Goal: Contribute content

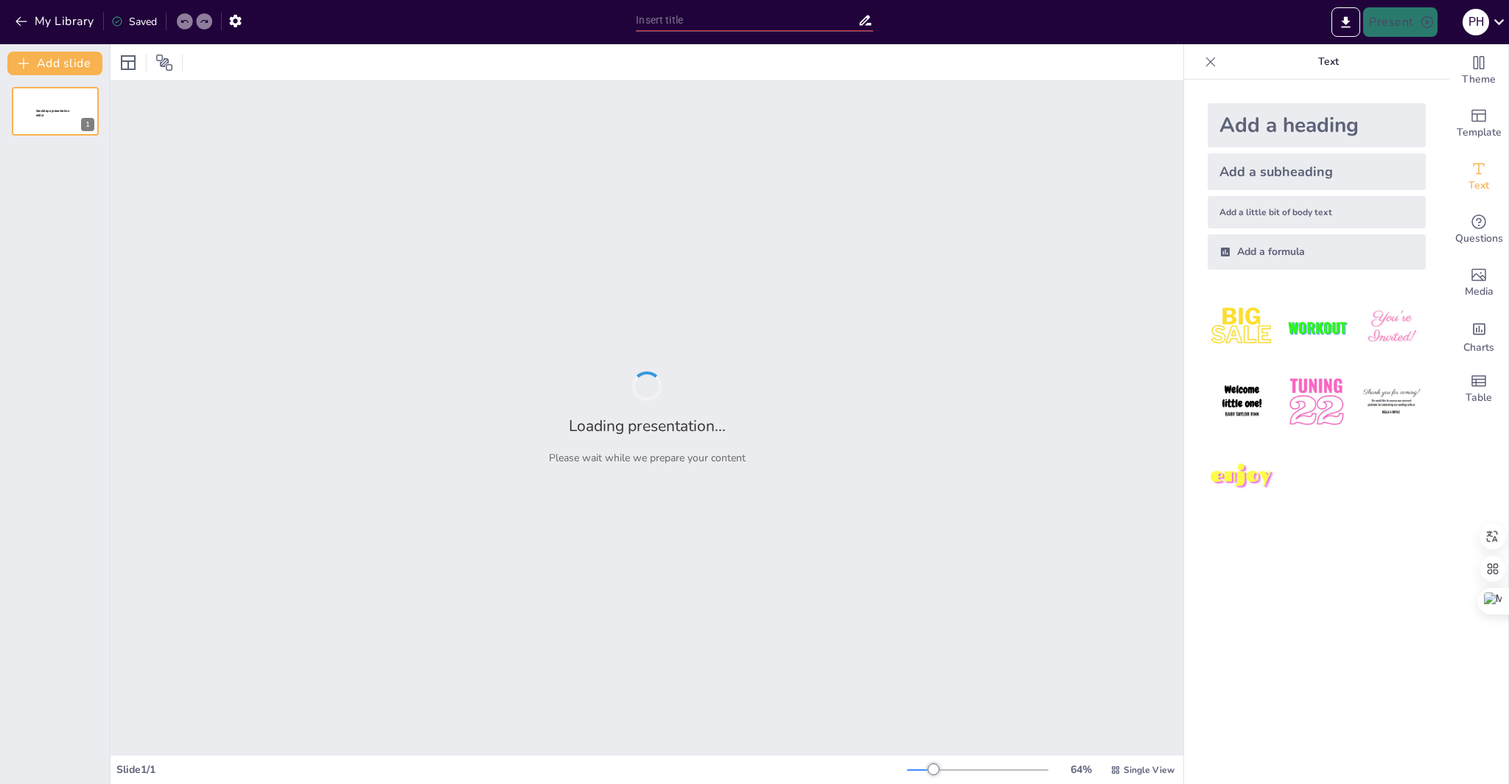
type input "Fundamentos de la Inteligencia Artificial y LLMs: Guía para Decisores Organizac…"
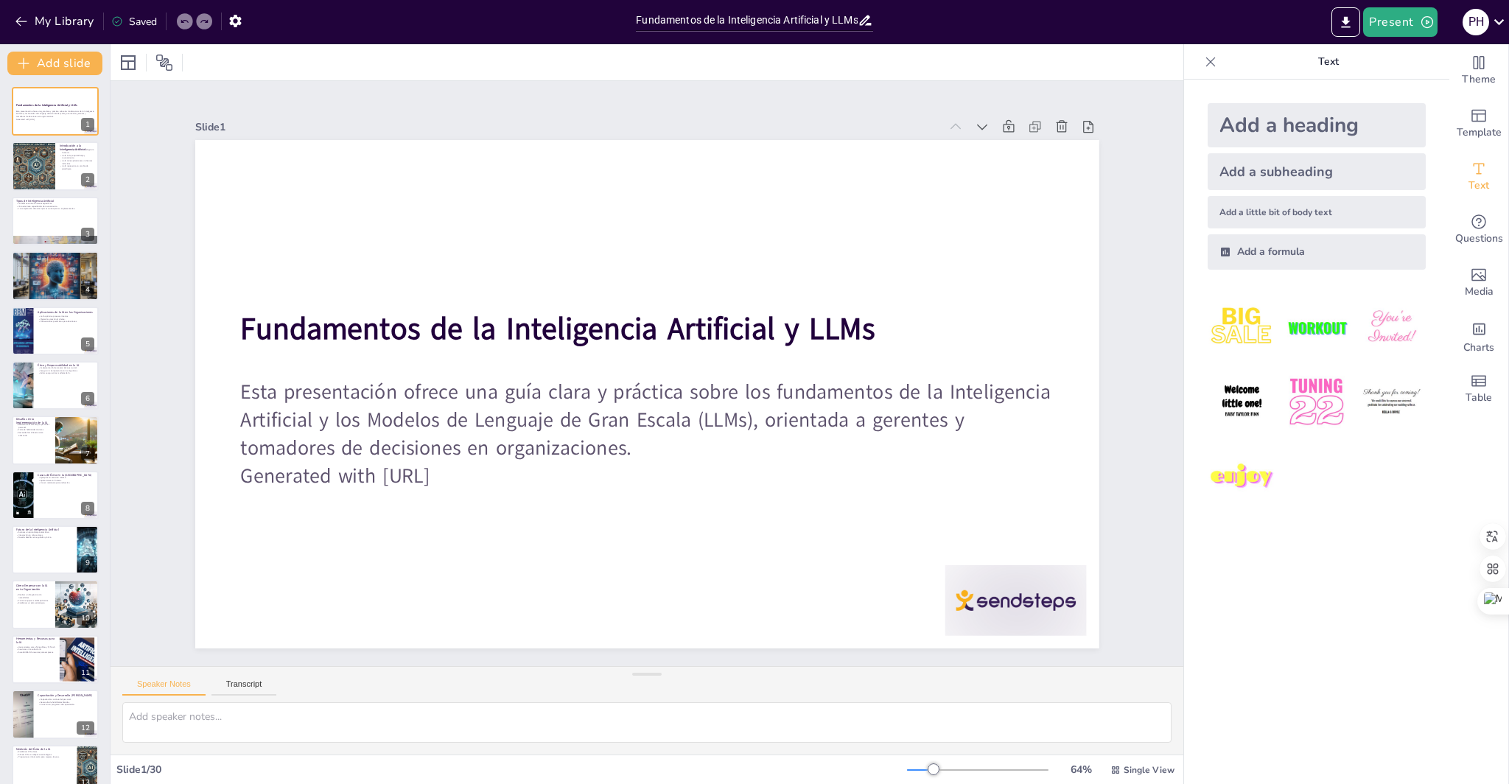
checkbox input "true"
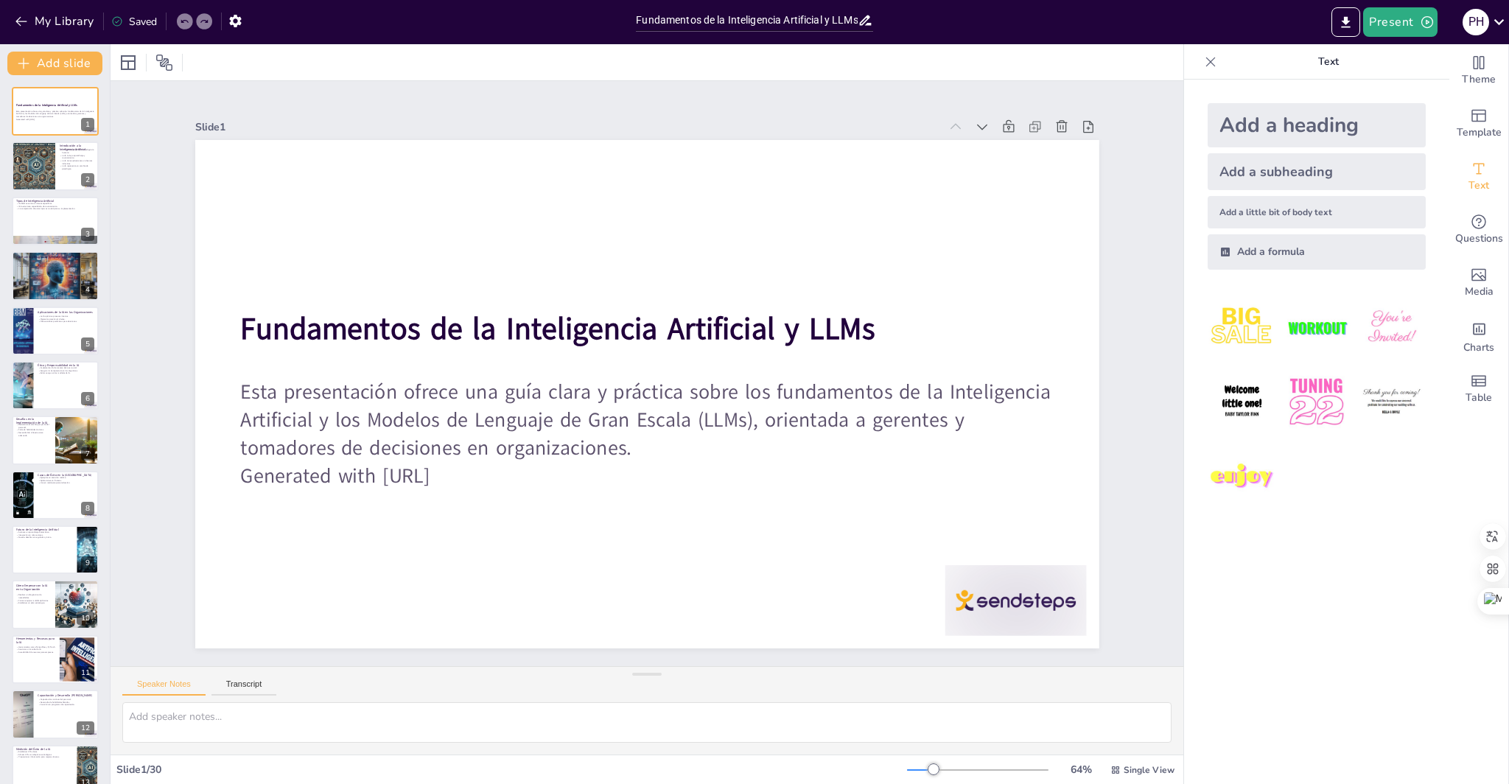
checkbox input "true"
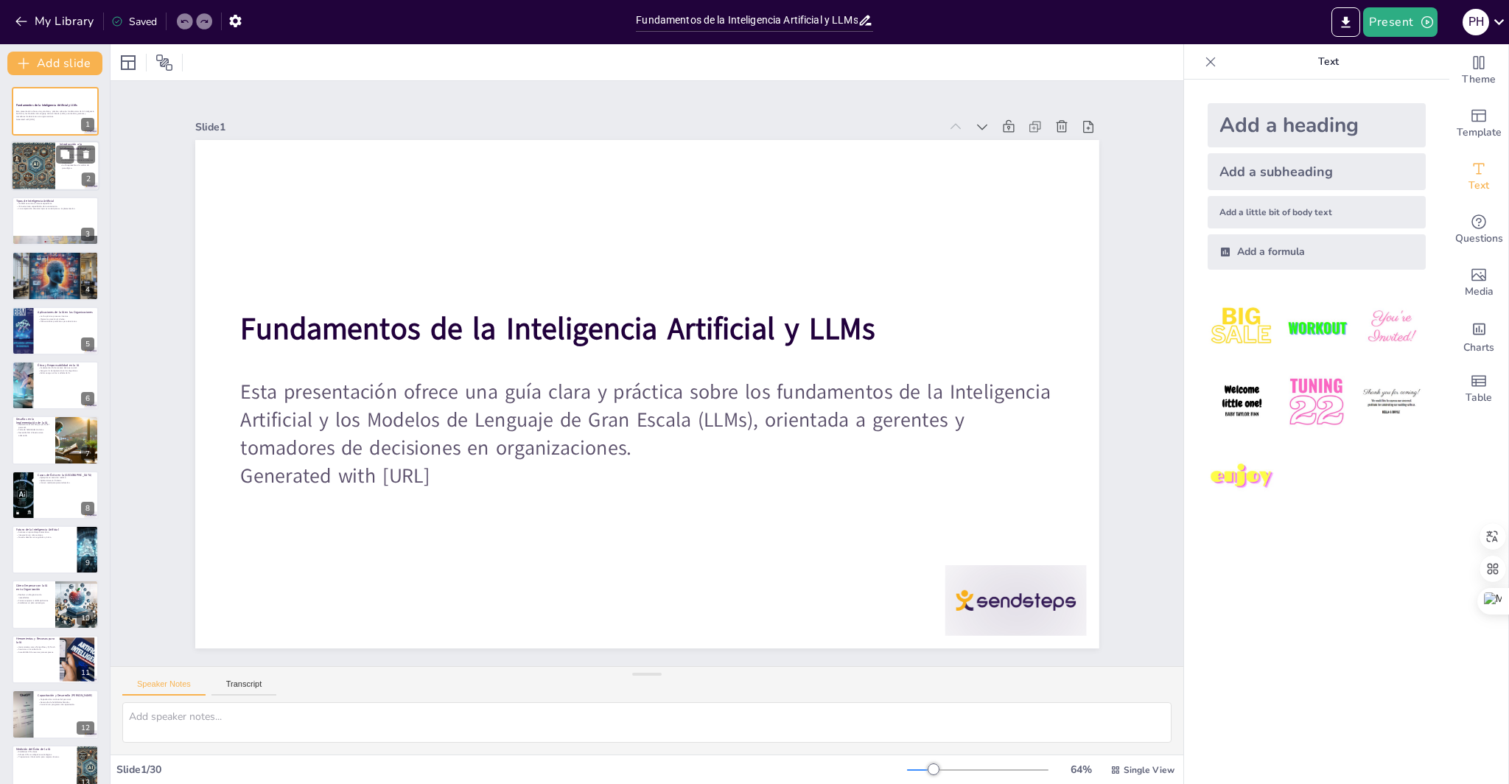
checkbox input "true"
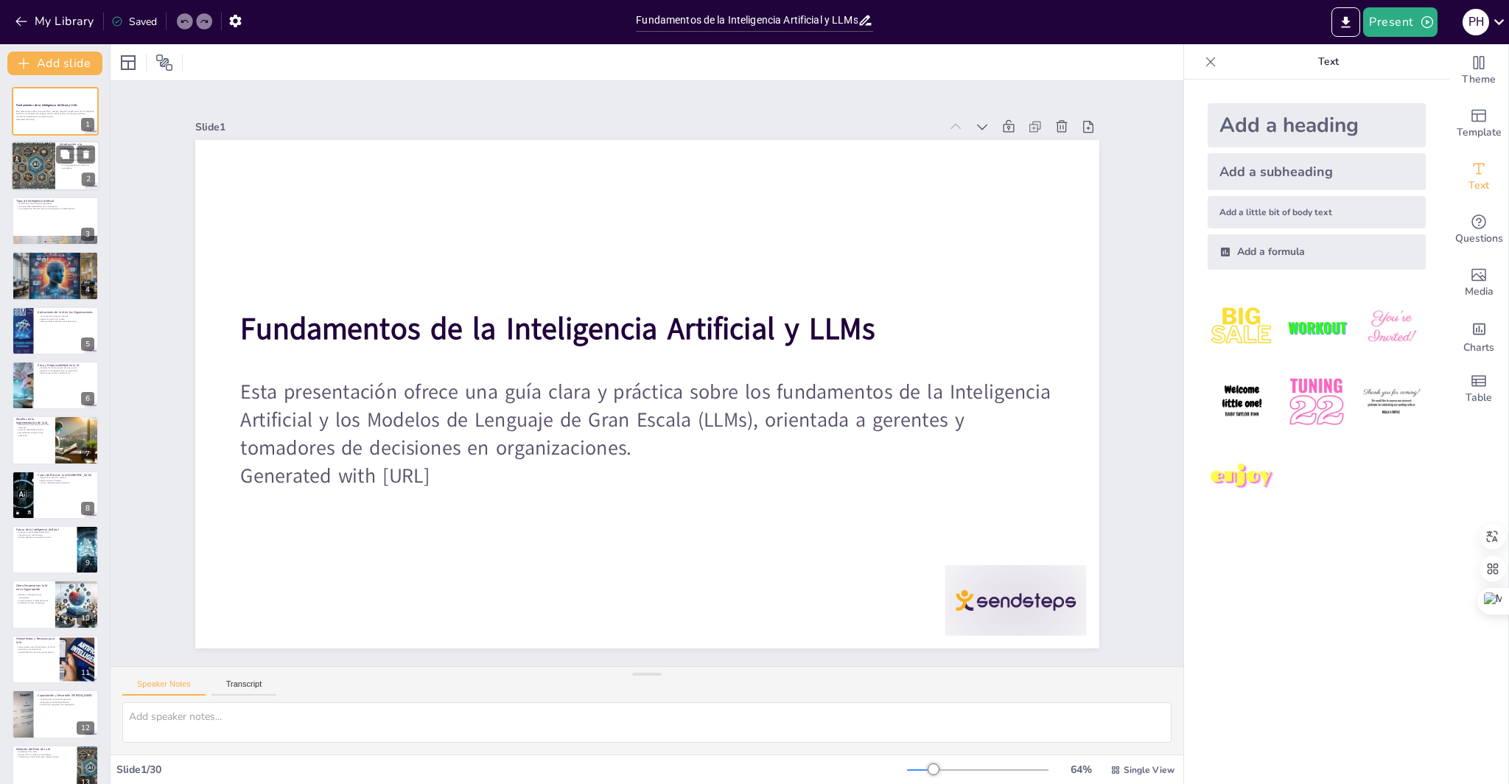
click at [23, 176] on div at bounding box center [33, 166] width 87 height 50
type textarea "La simulación de procesos de inteligencia humana es un aspecto clave de la IA, …"
checkbox input "true"
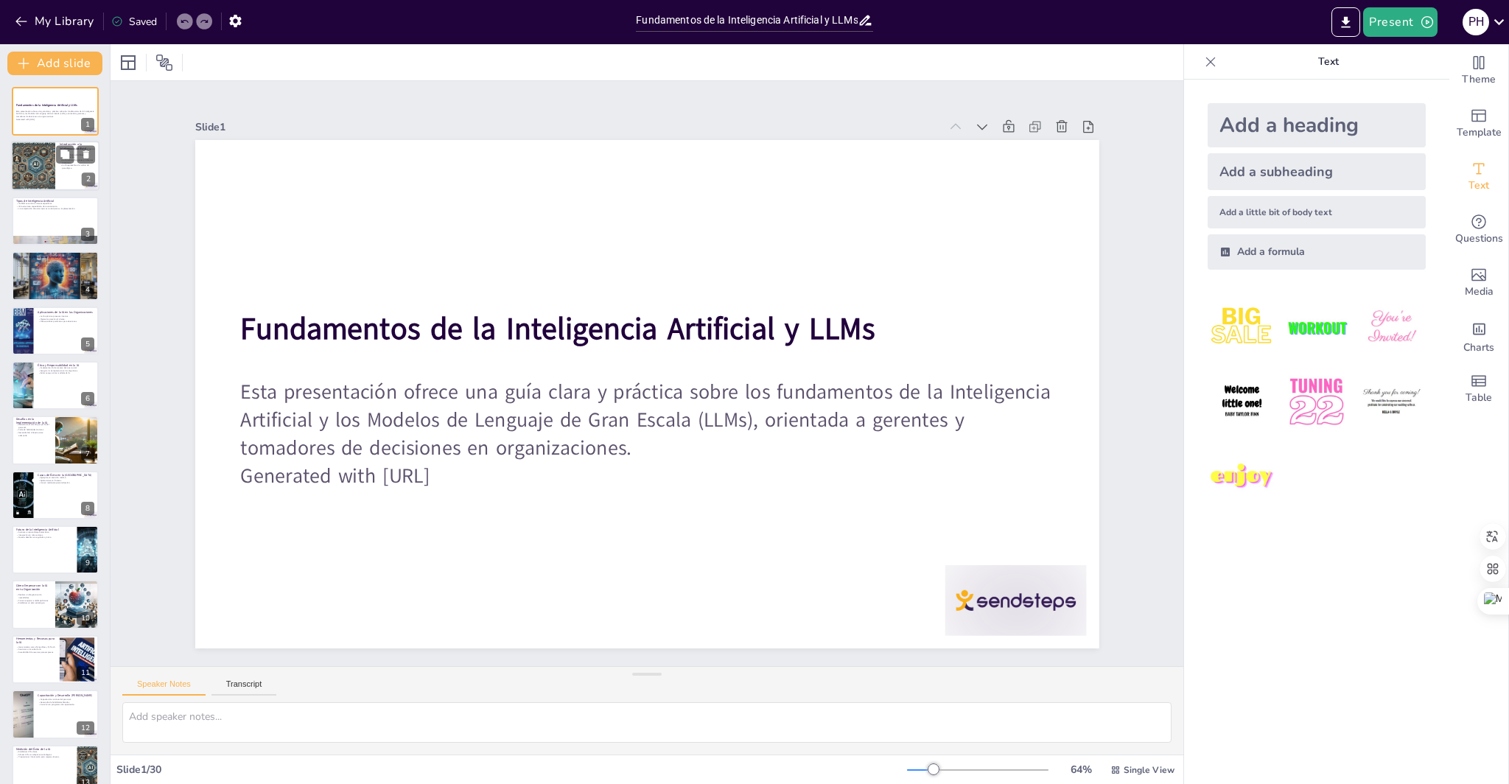
checkbox input "true"
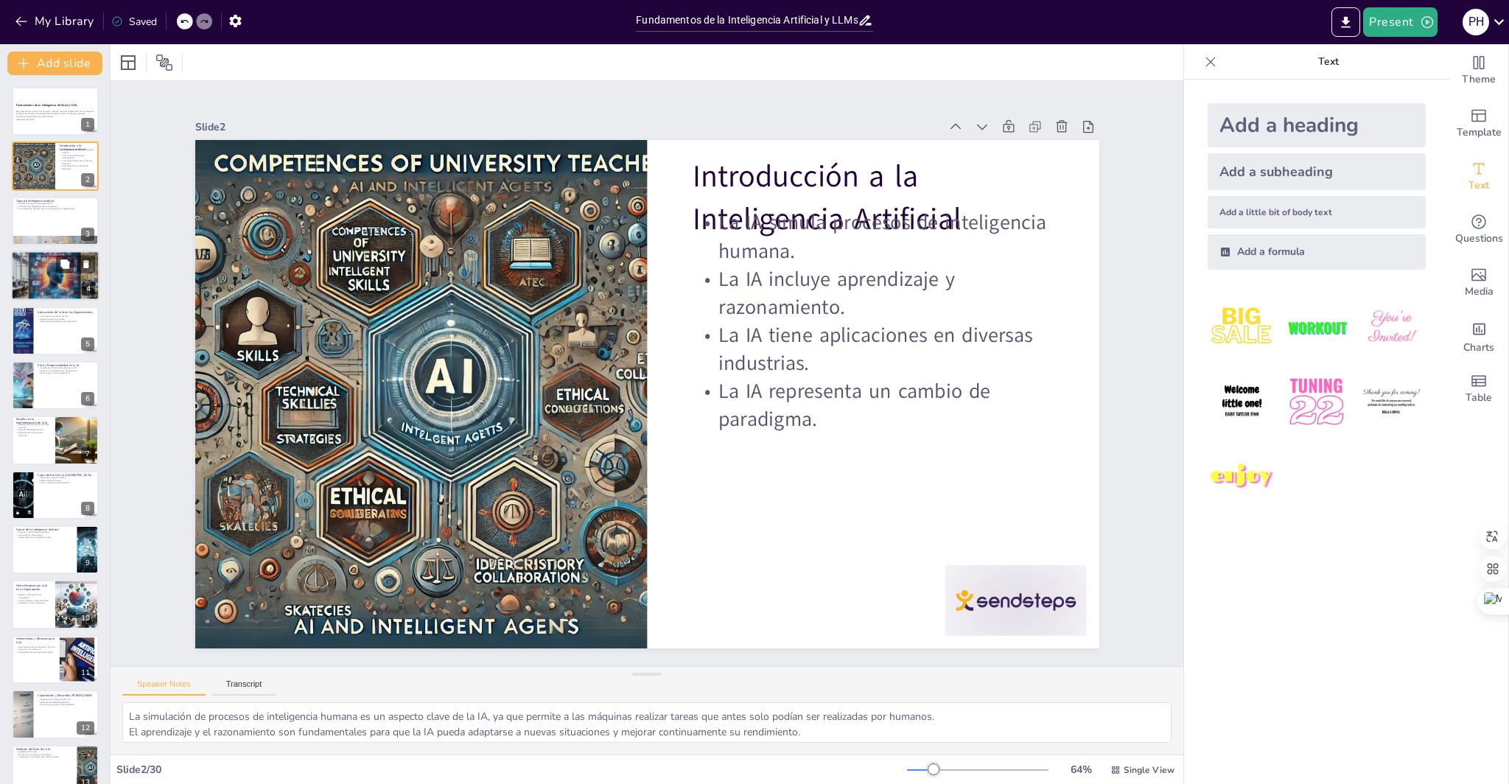
checkbox input "true"
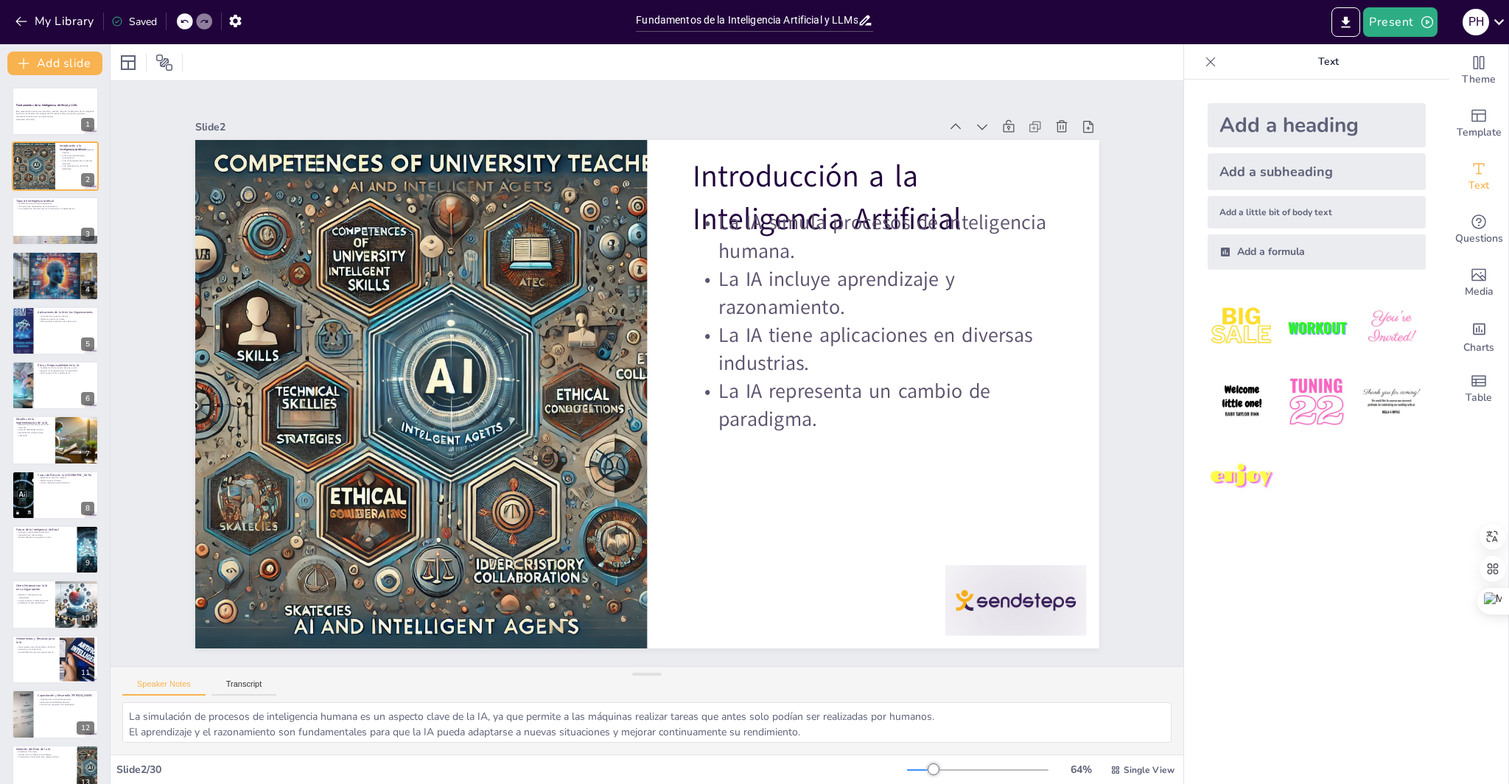
checkbox input "true"
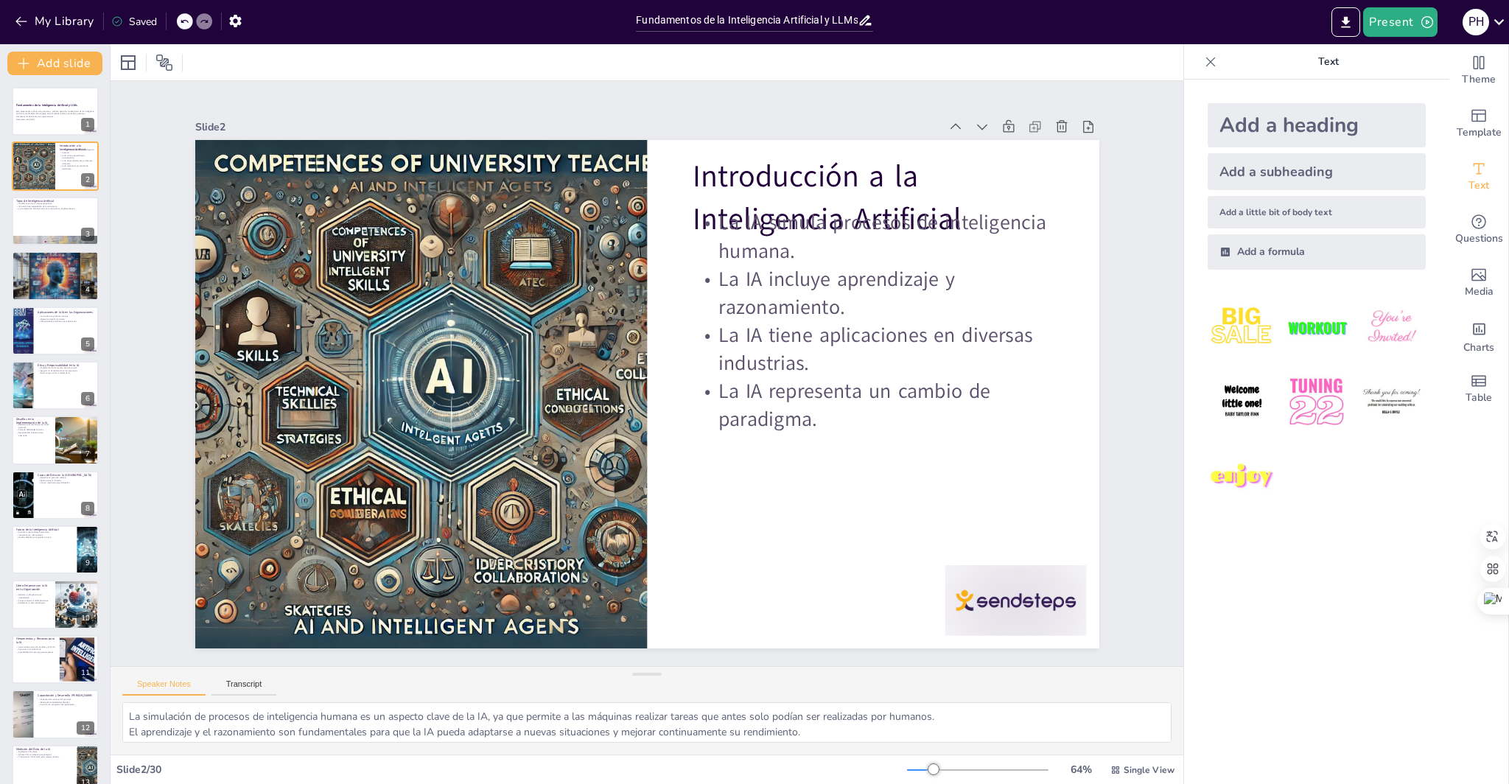
checkbox input "true"
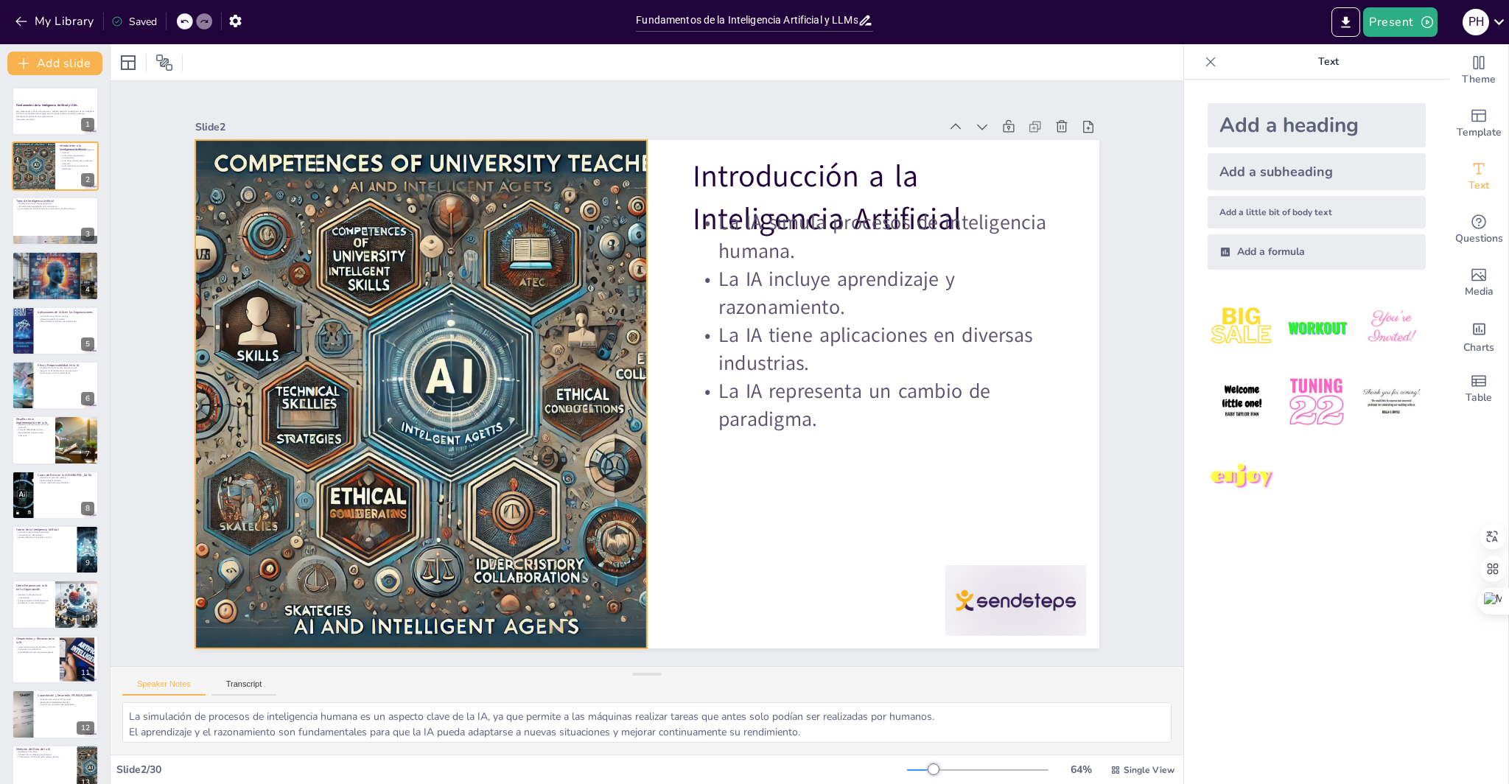
checkbox input "true"
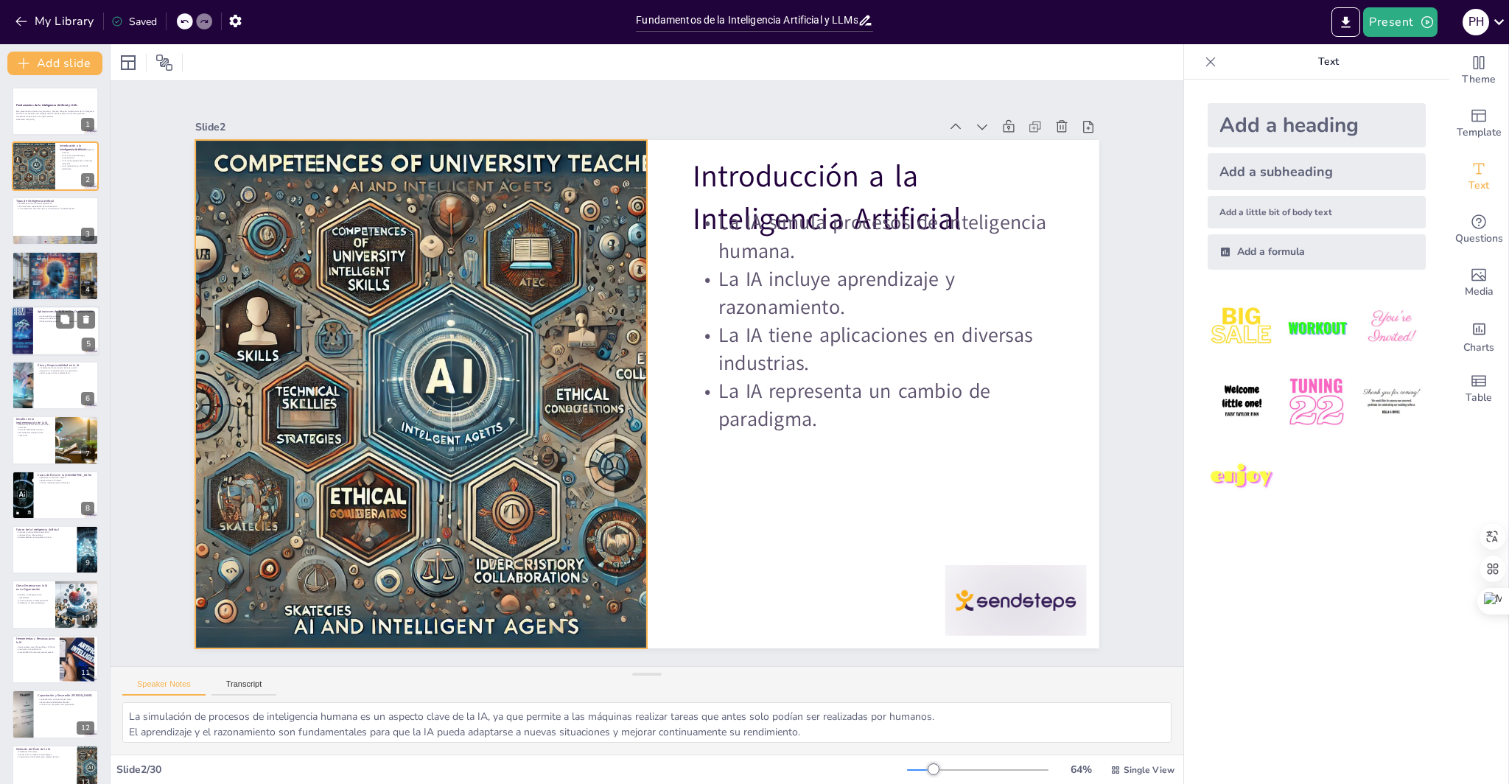
checkbox input "true"
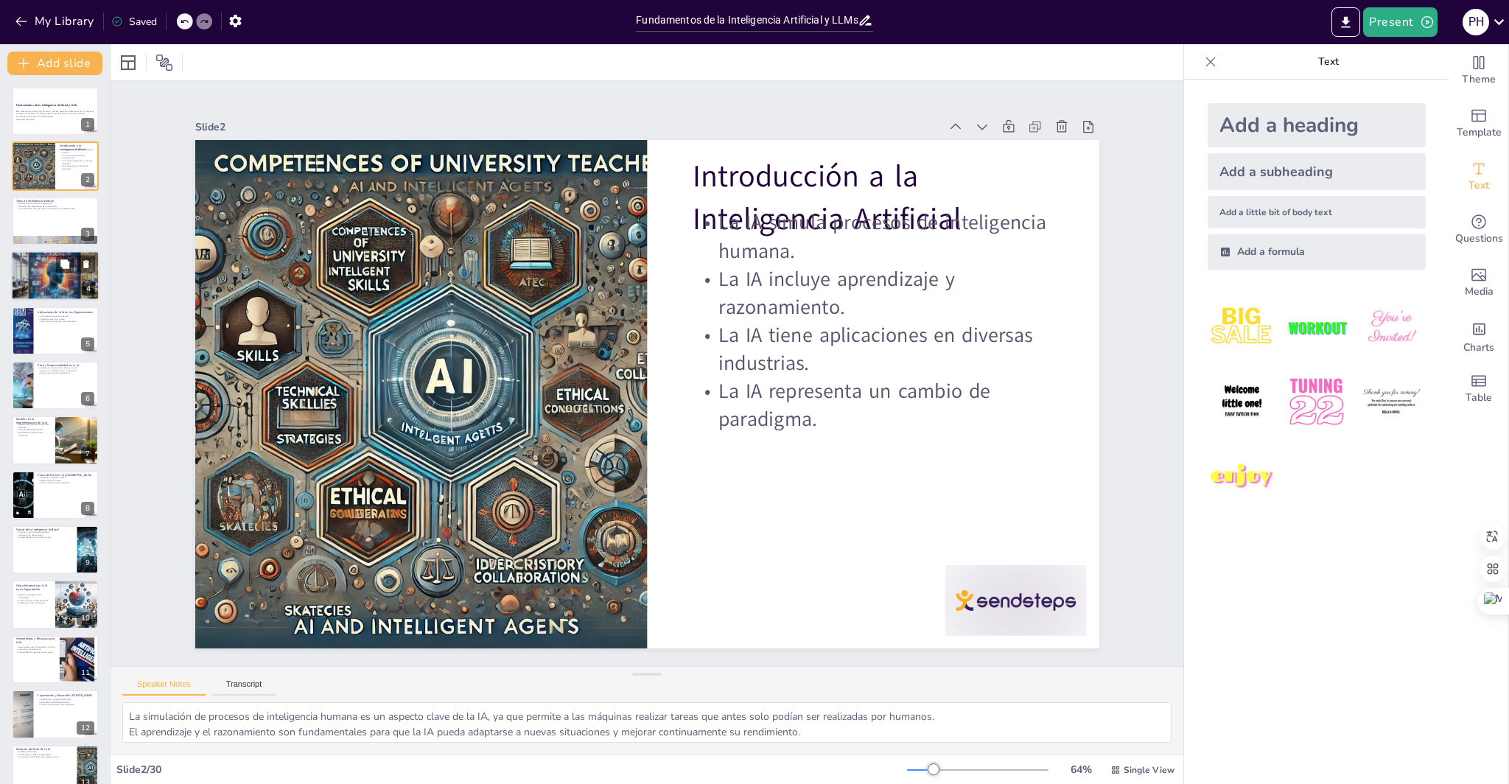
checkbox input "true"
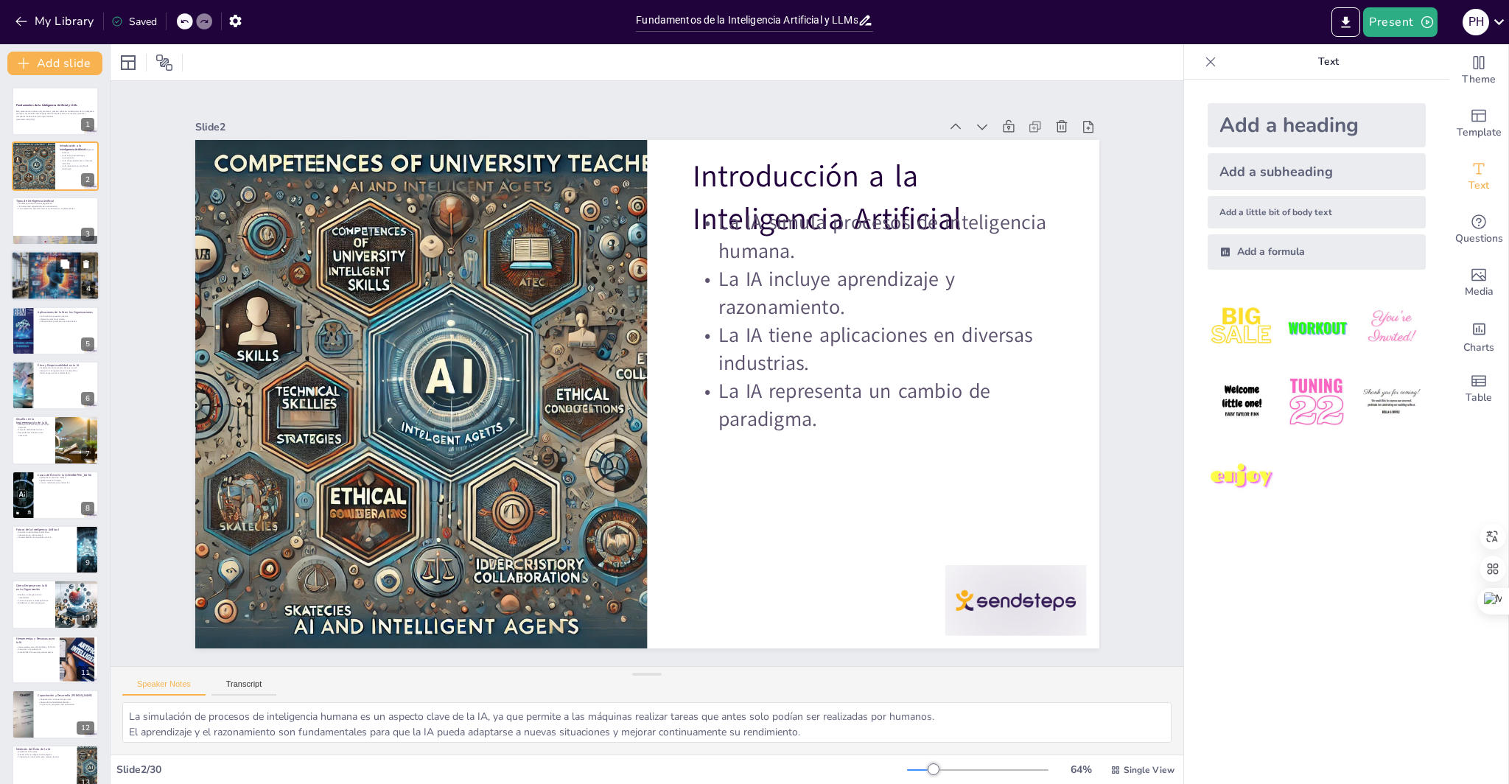
checkbox input "true"
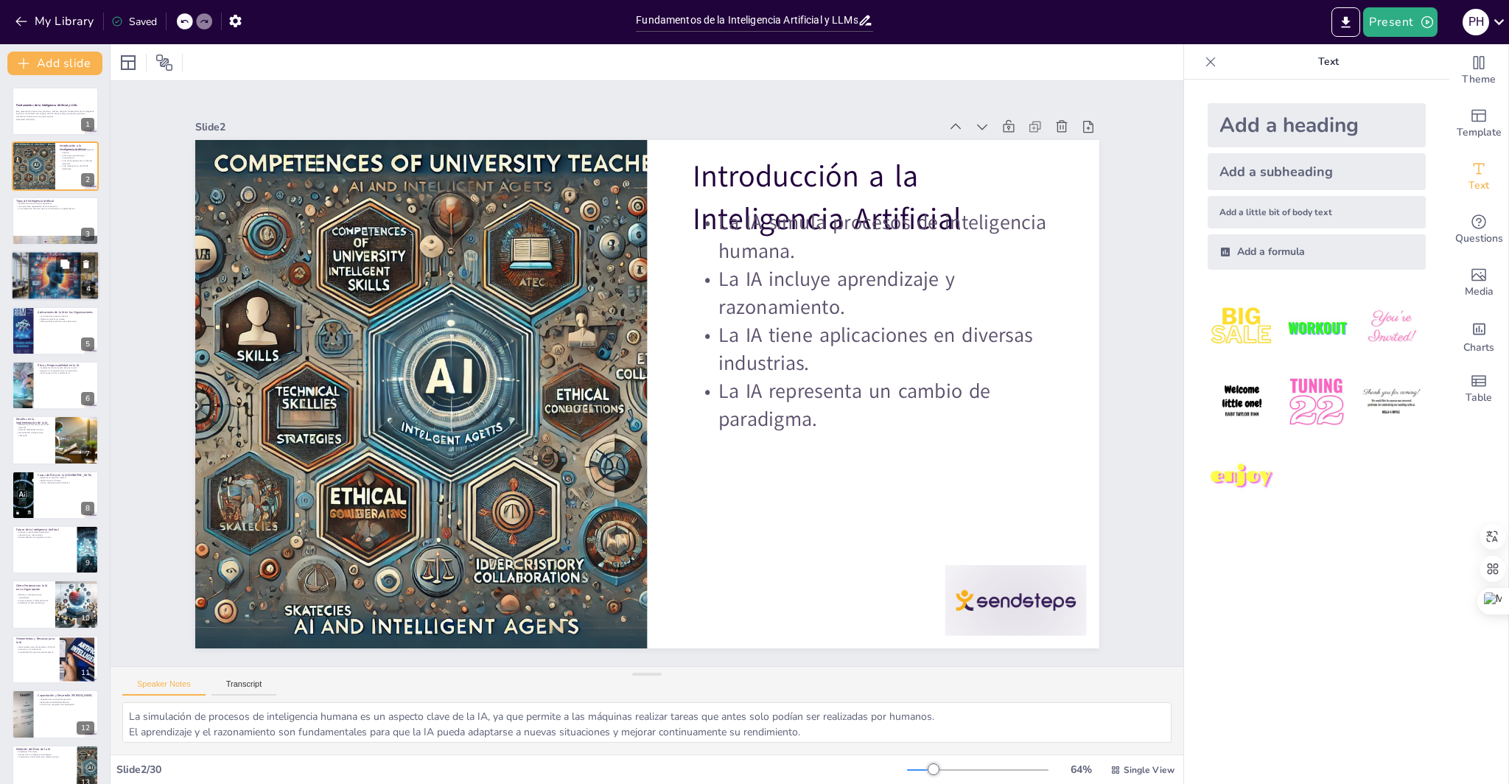
checkbox input "true"
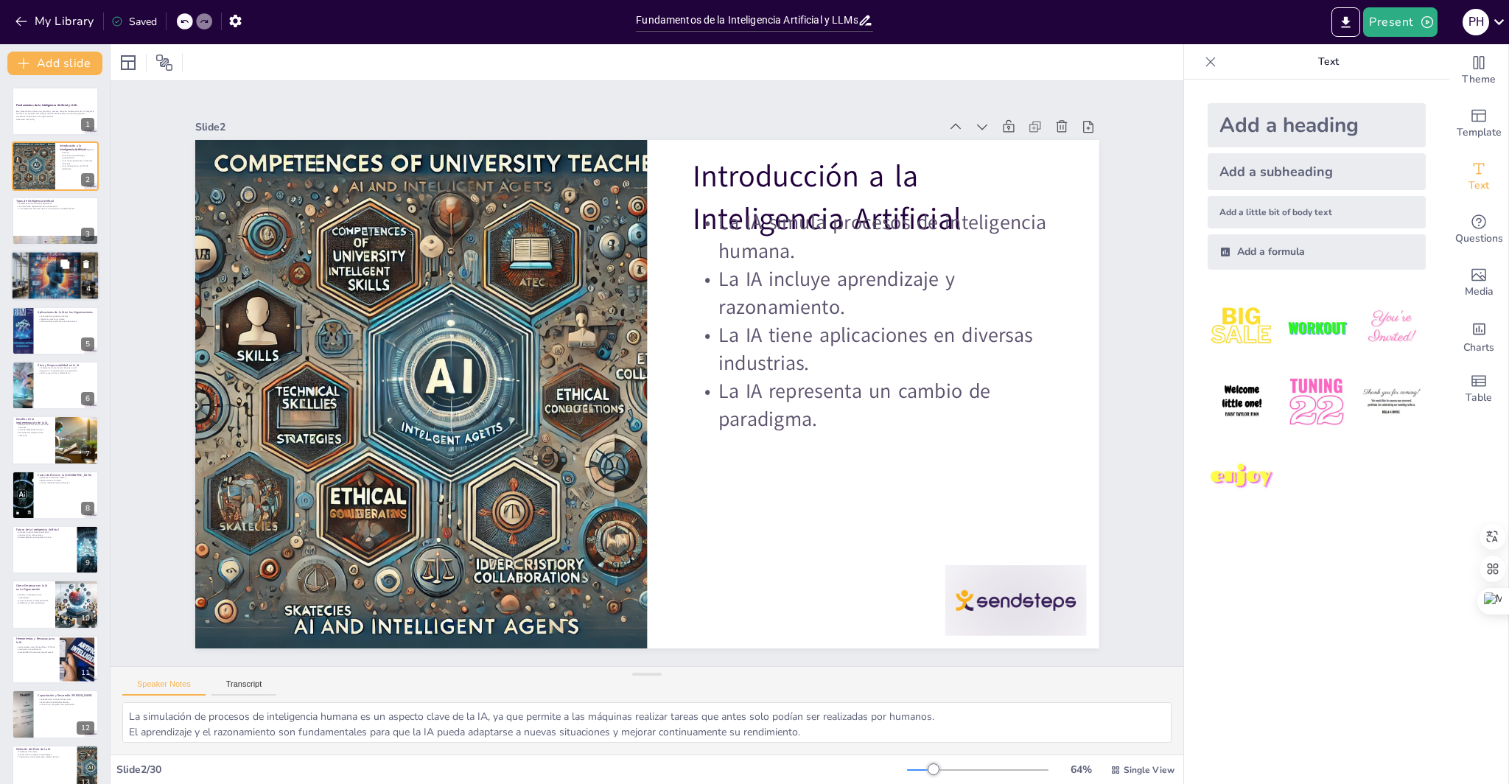
click at [32, 287] on div at bounding box center [55, 275] width 88 height 88
type textarea "El procesamiento de texto en lenguaje natural es esencial para que los LLMs int…"
checkbox input "true"
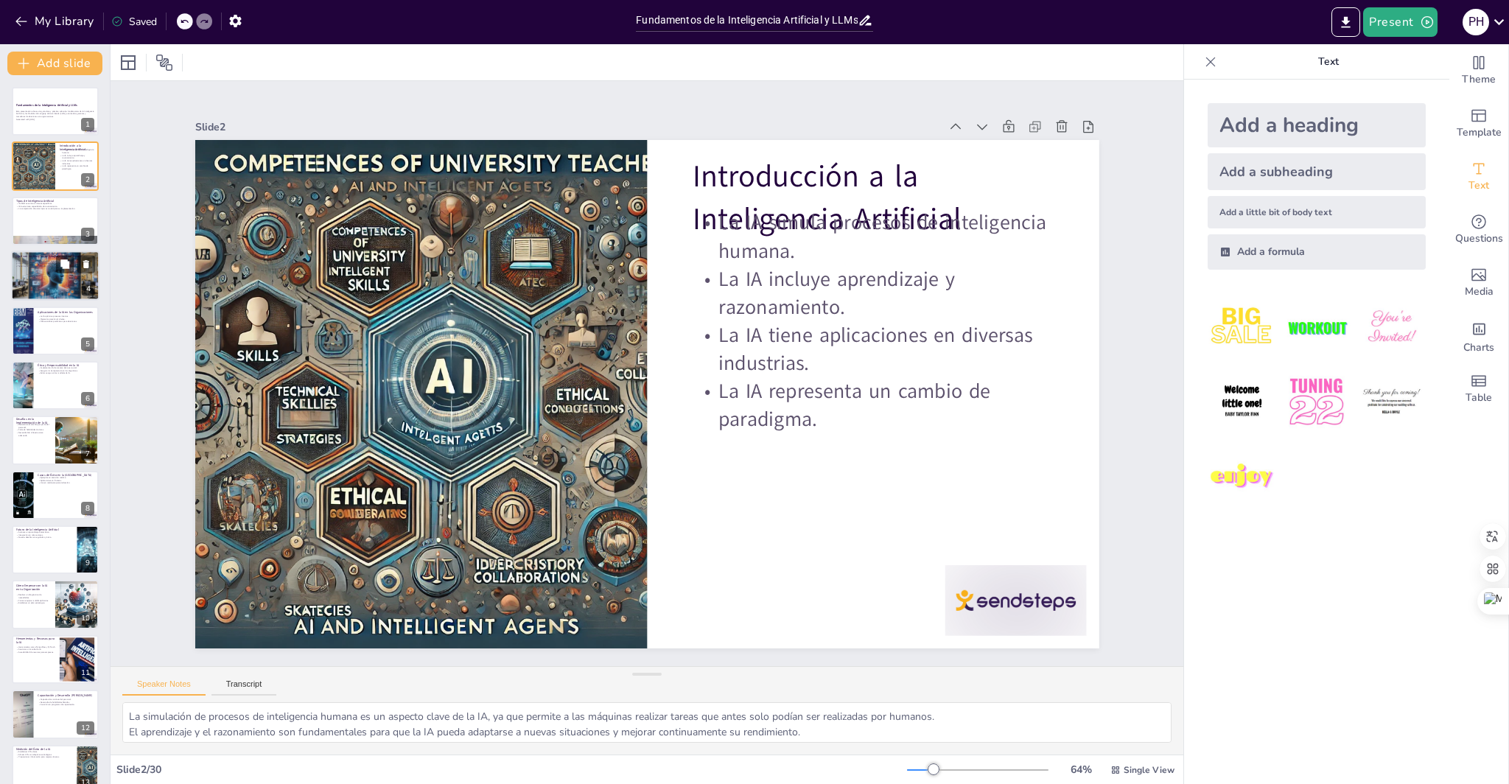
checkbox input "true"
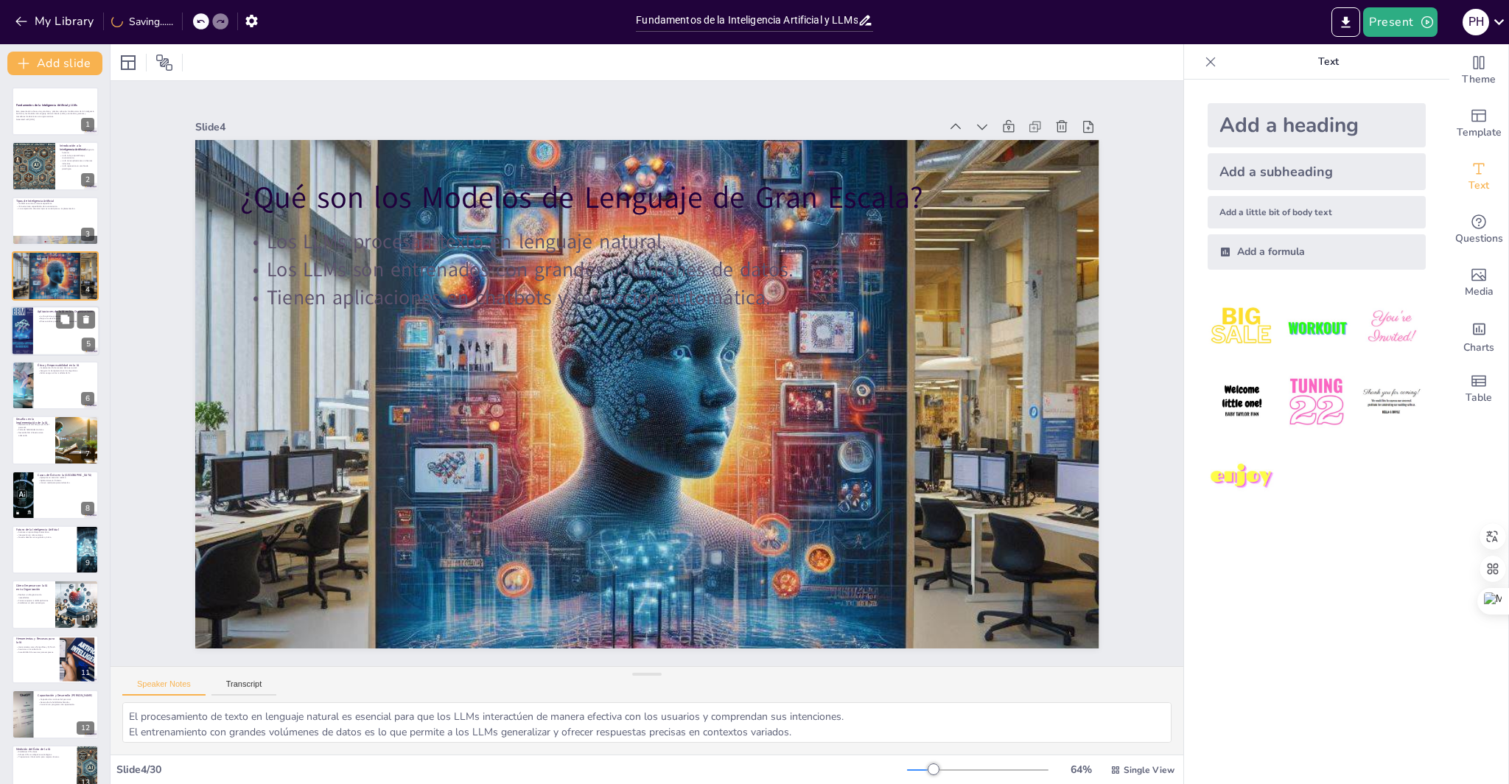
checkbox input "true"
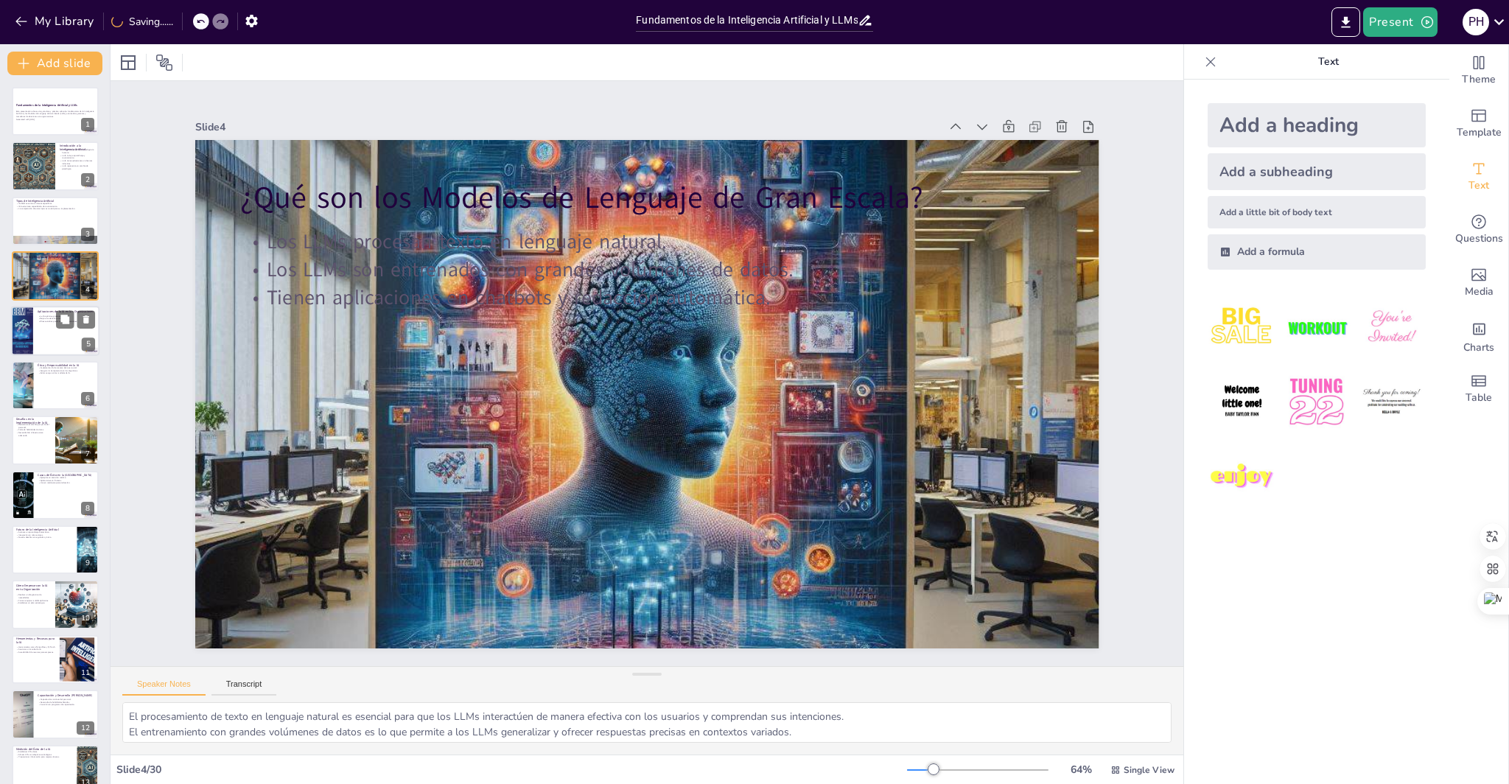
checkbox input "true"
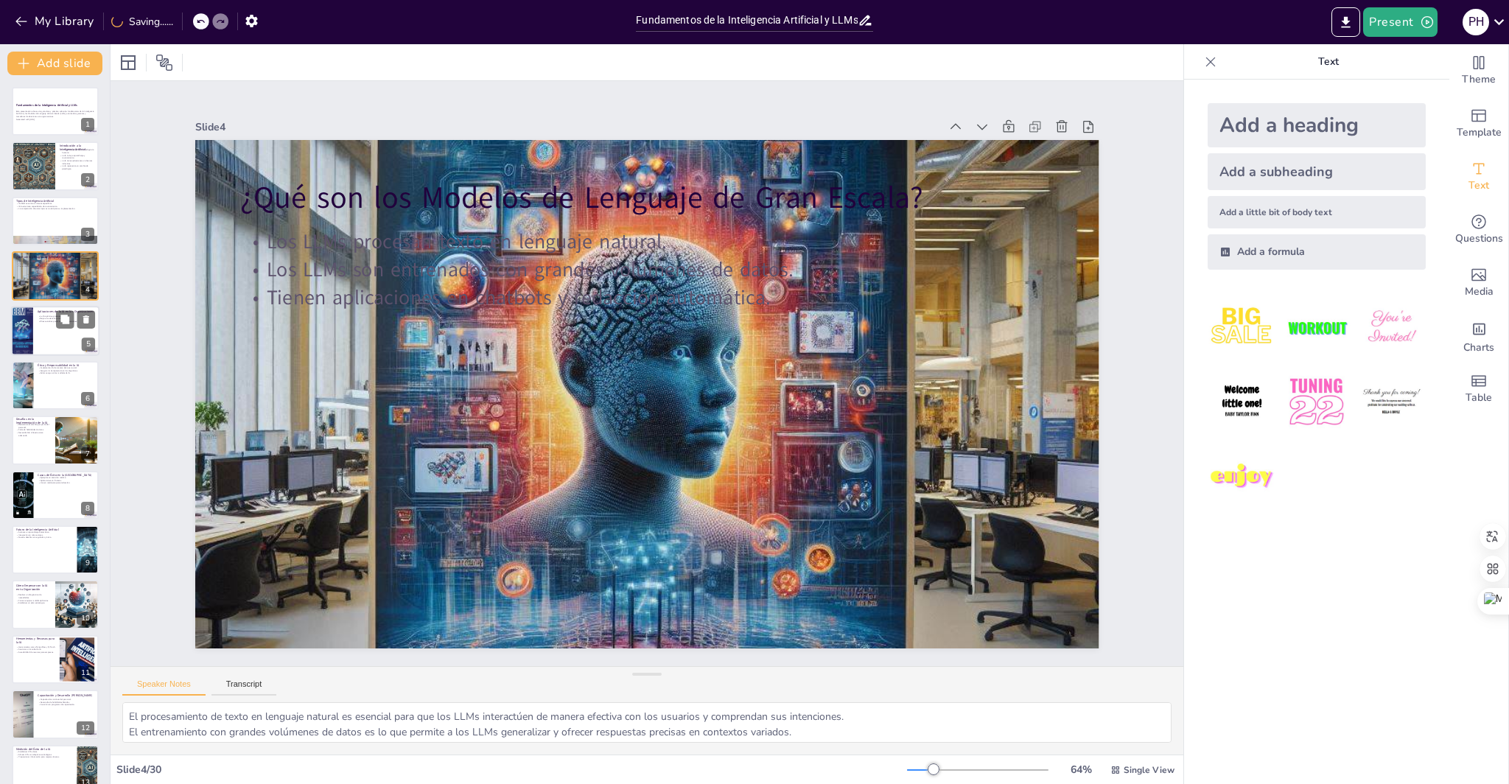
checkbox input "true"
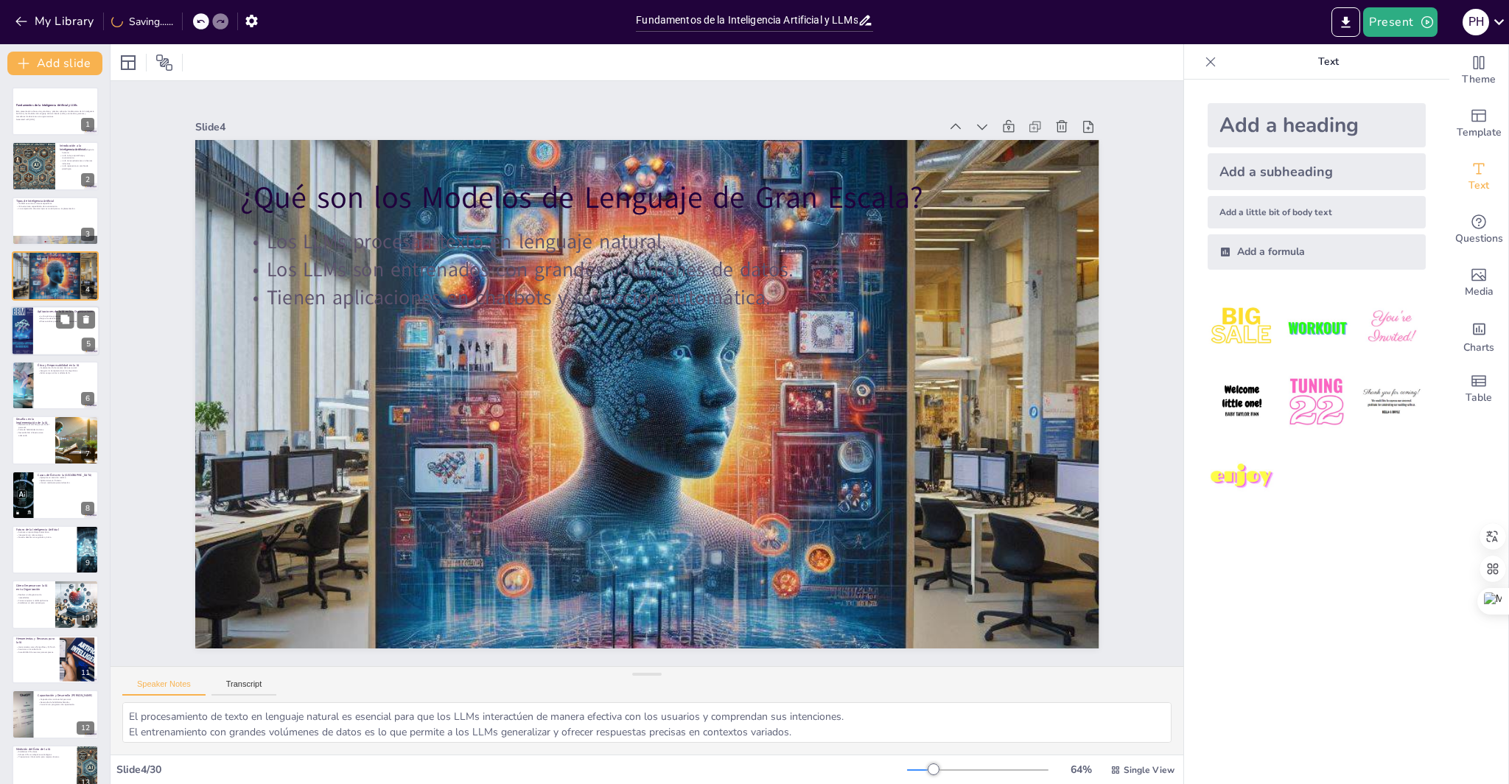
click at [36, 340] on div at bounding box center [55, 331] width 88 height 50
type textarea "La optimización de procesos internos permite a las organizaciones ser más efici…"
checkbox input "true"
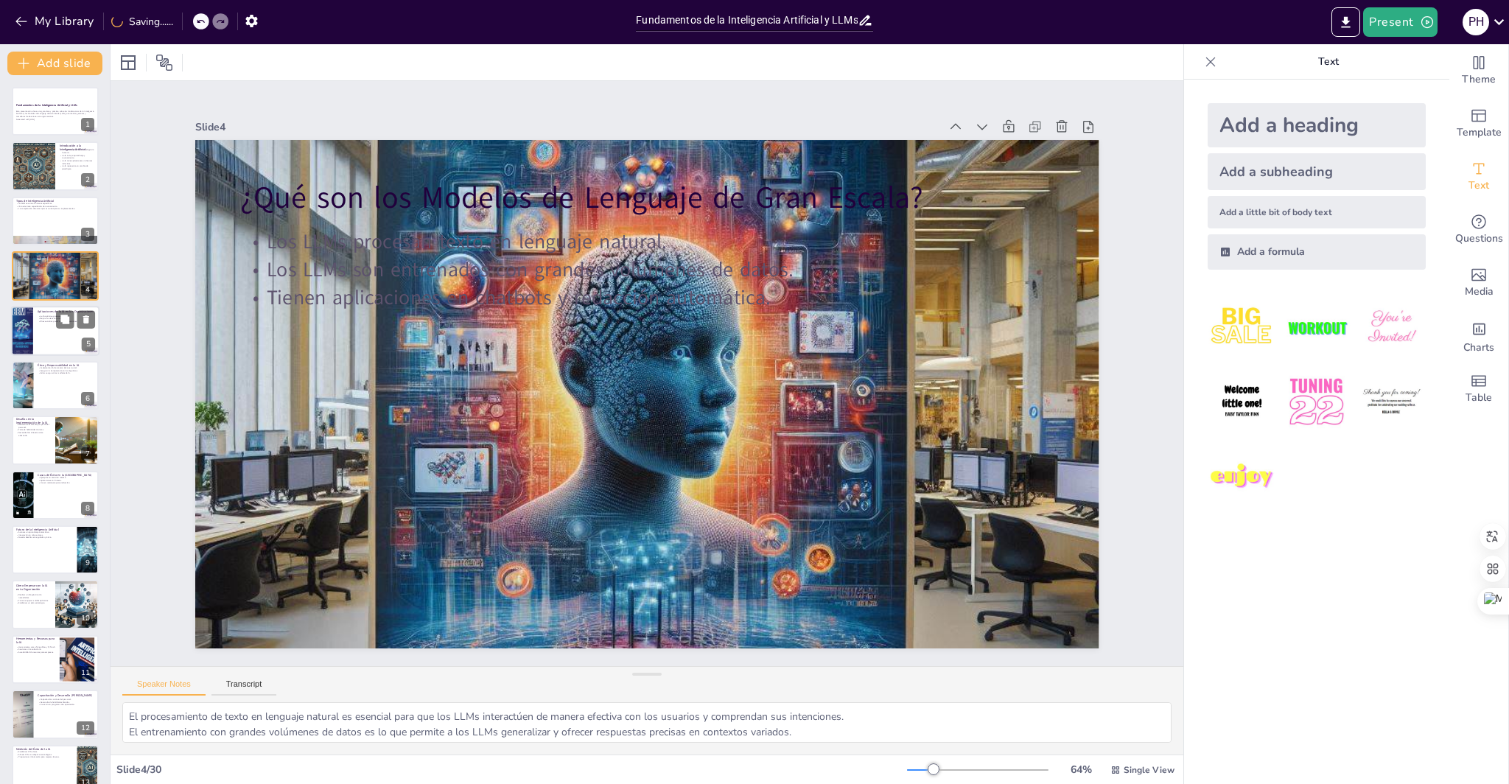
checkbox input "true"
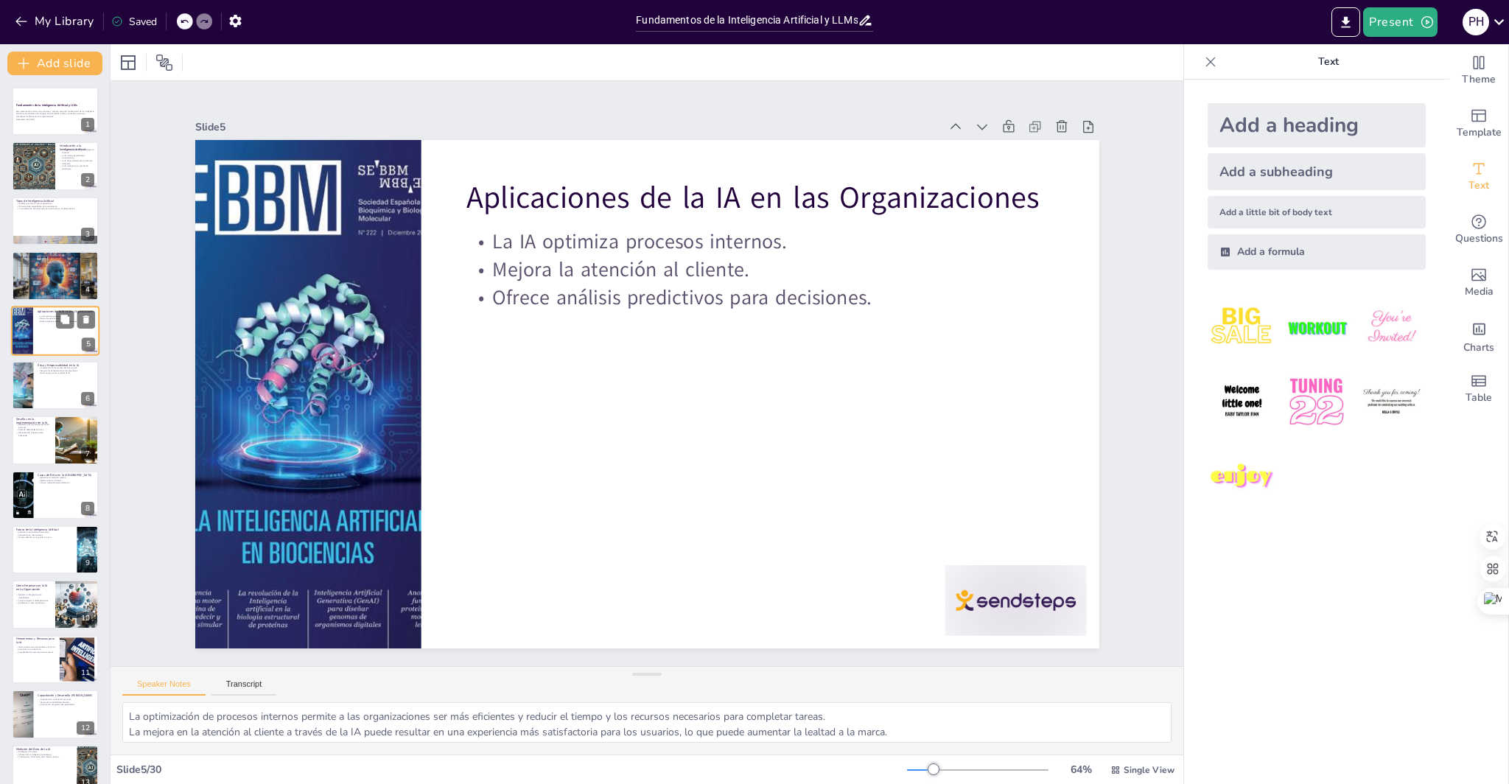
checkbox input "true"
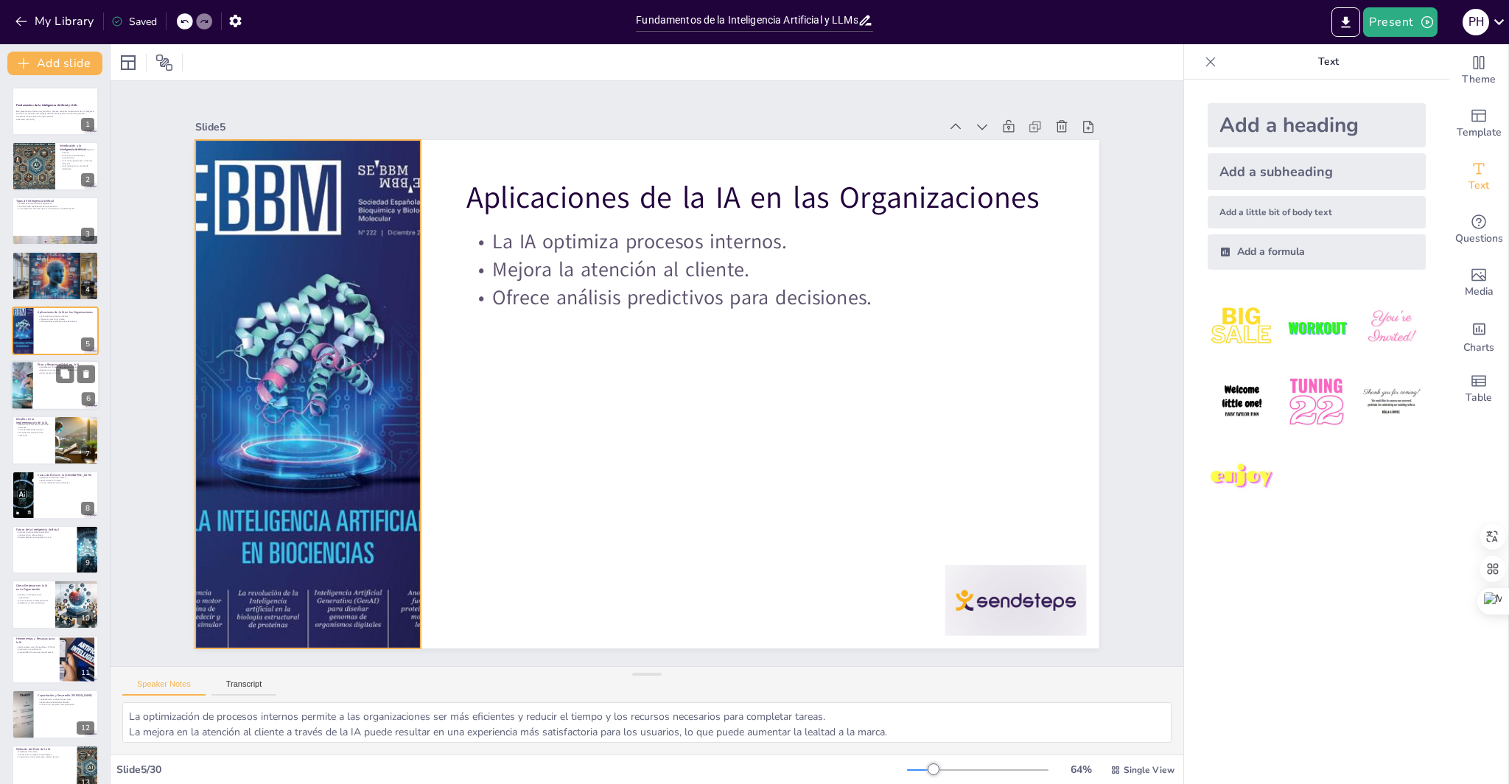
checkbox input "true"
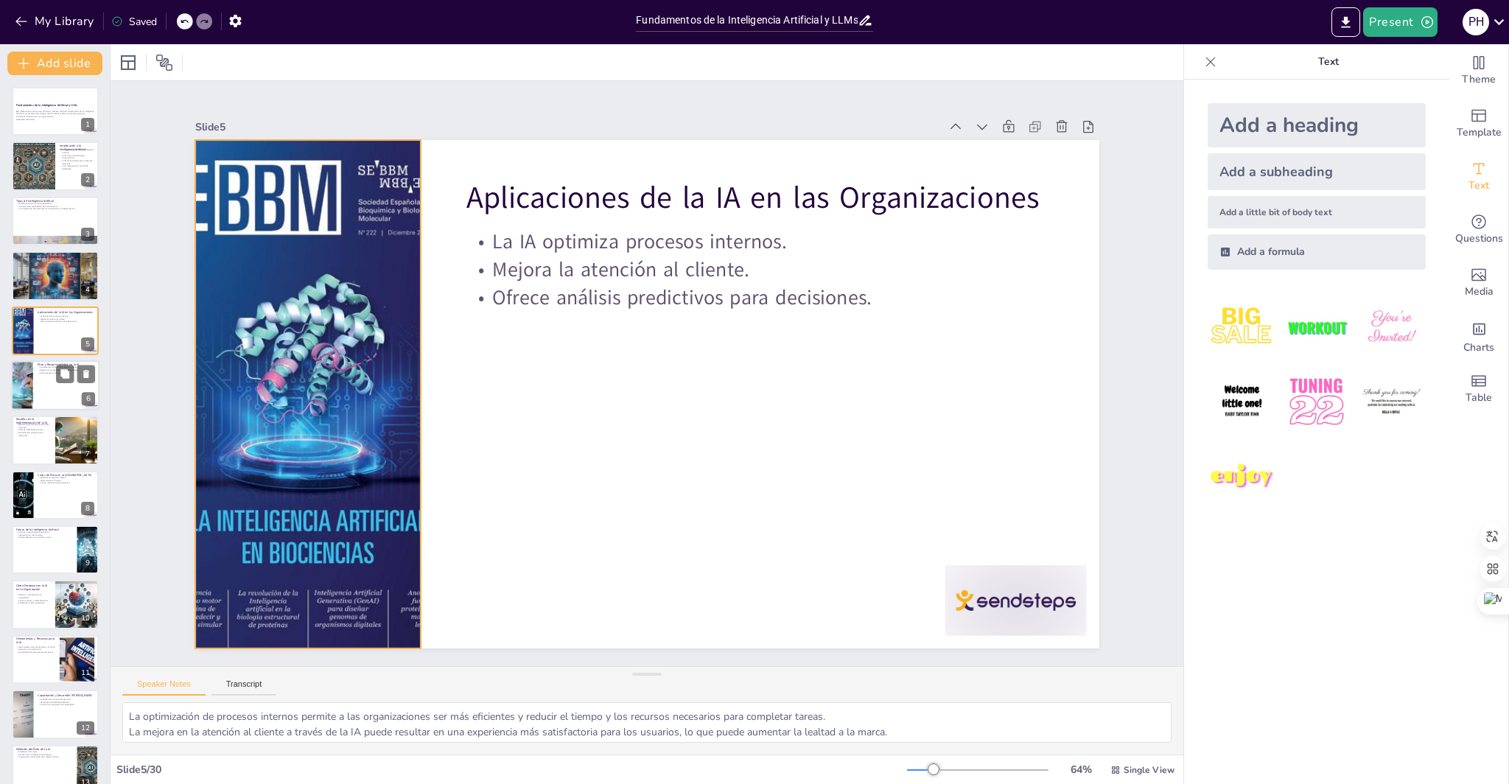
checkbox input "true"
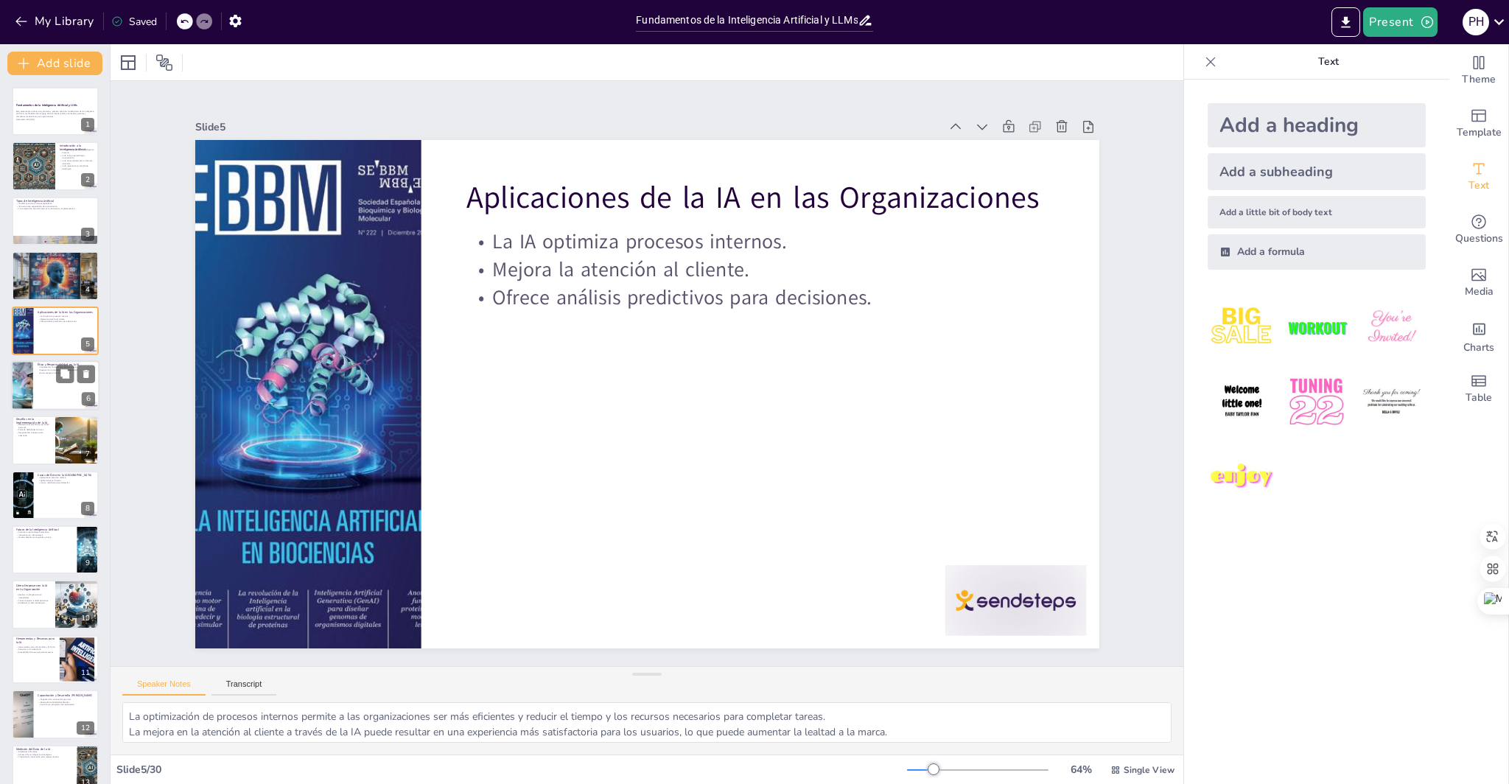
click at [21, 384] on div at bounding box center [21, 385] width 99 height 50
type textarea "La ética en la IA es fundamental para asegurar que las tecnologías se utilicen …"
checkbox input "true"
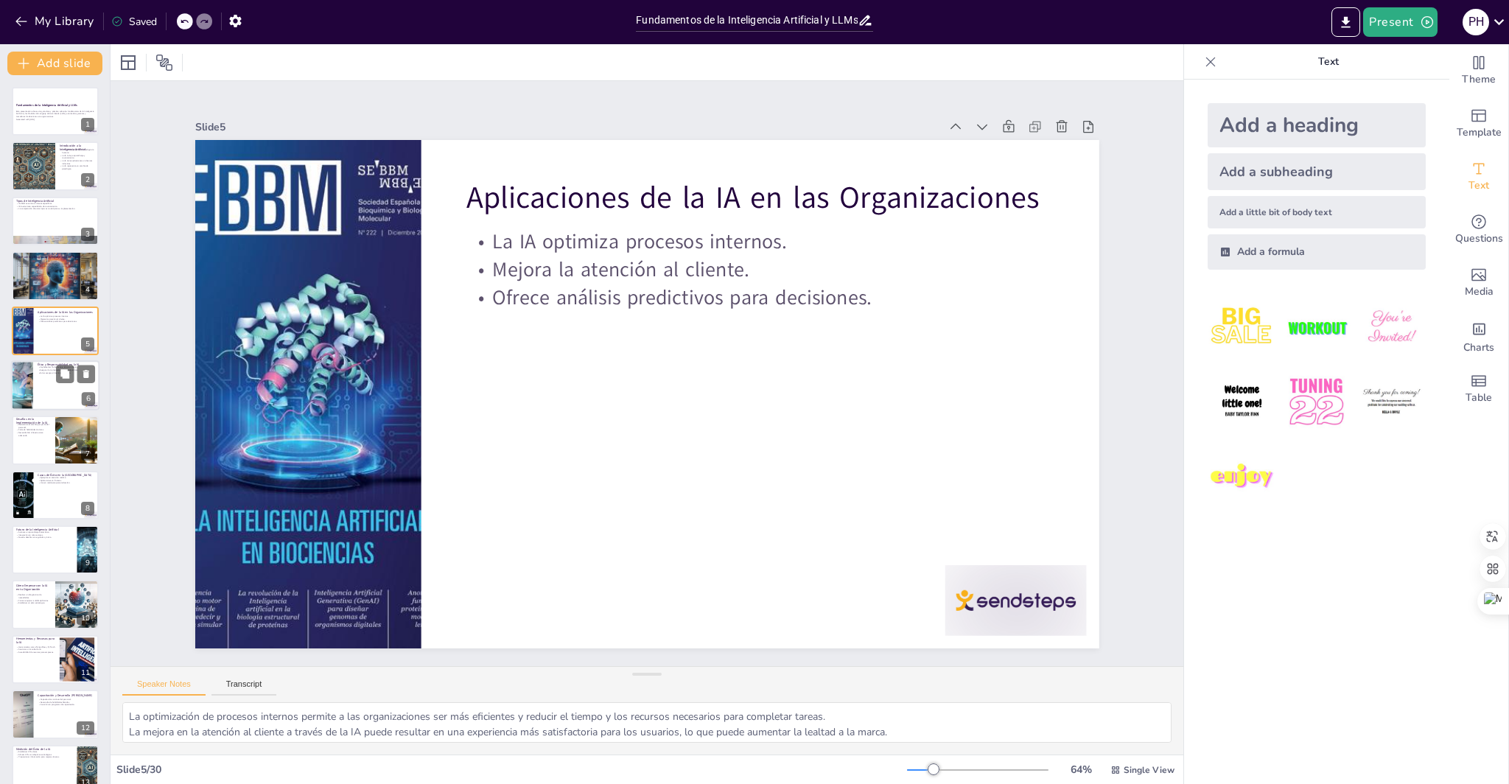
checkbox input "true"
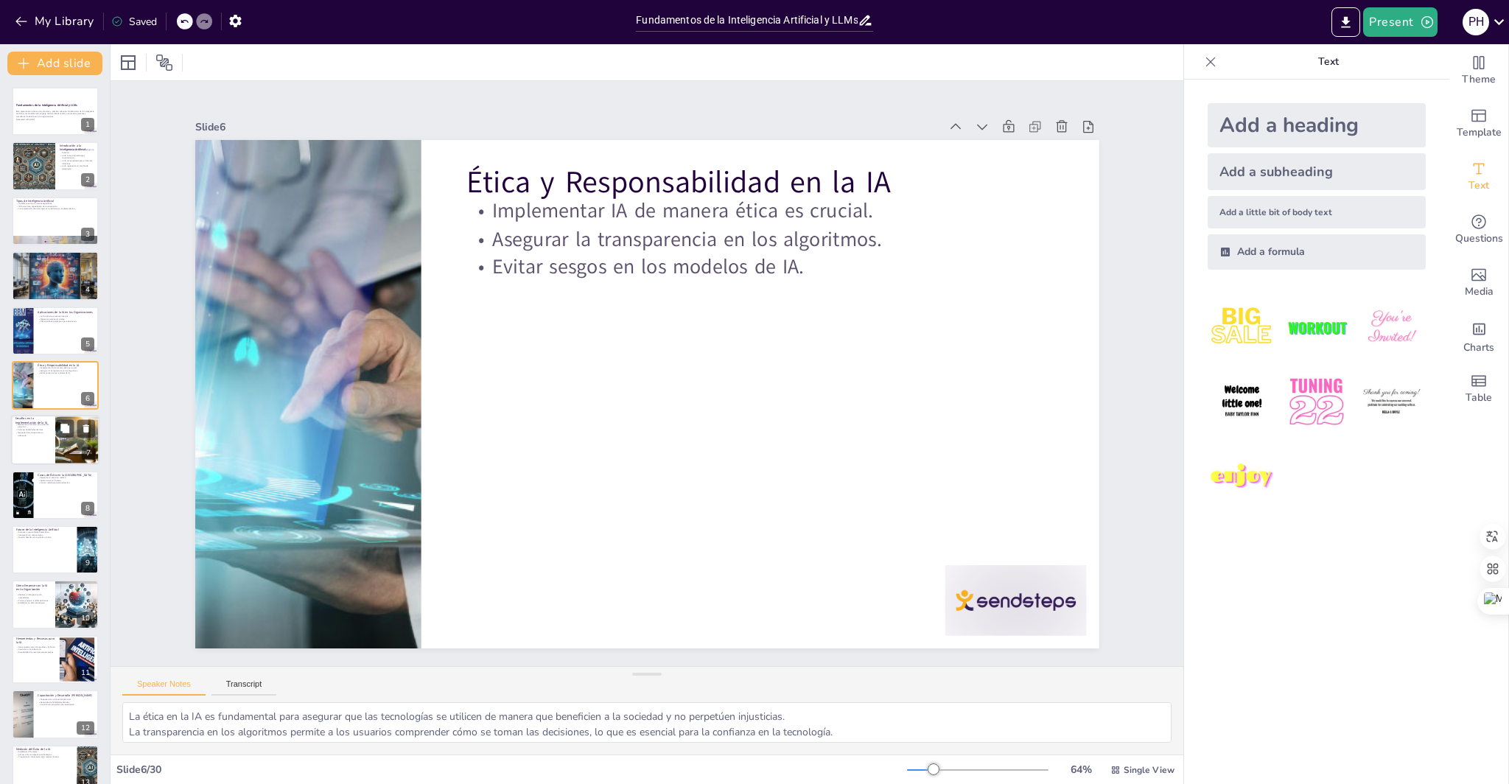
checkbox input "true"
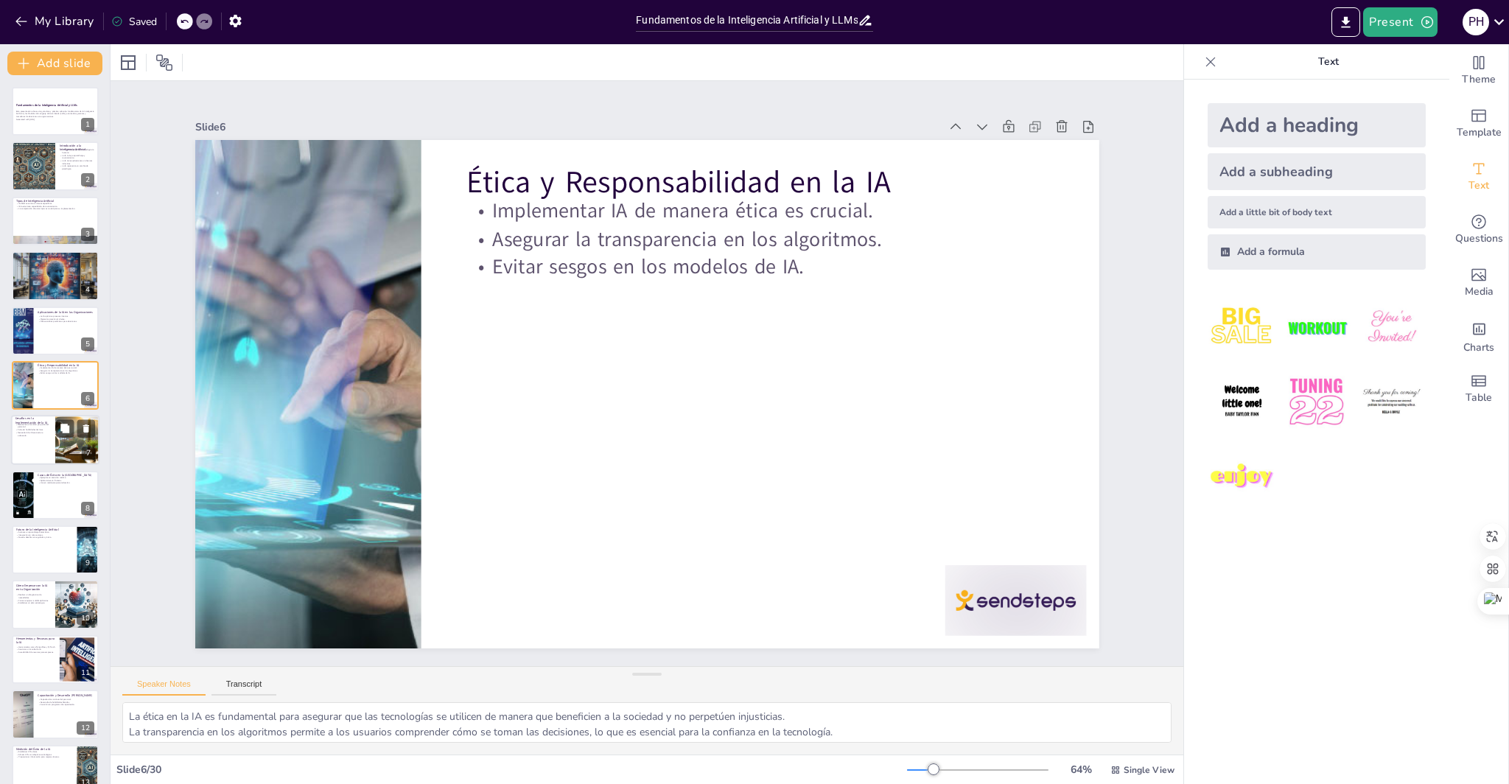
checkbox input "true"
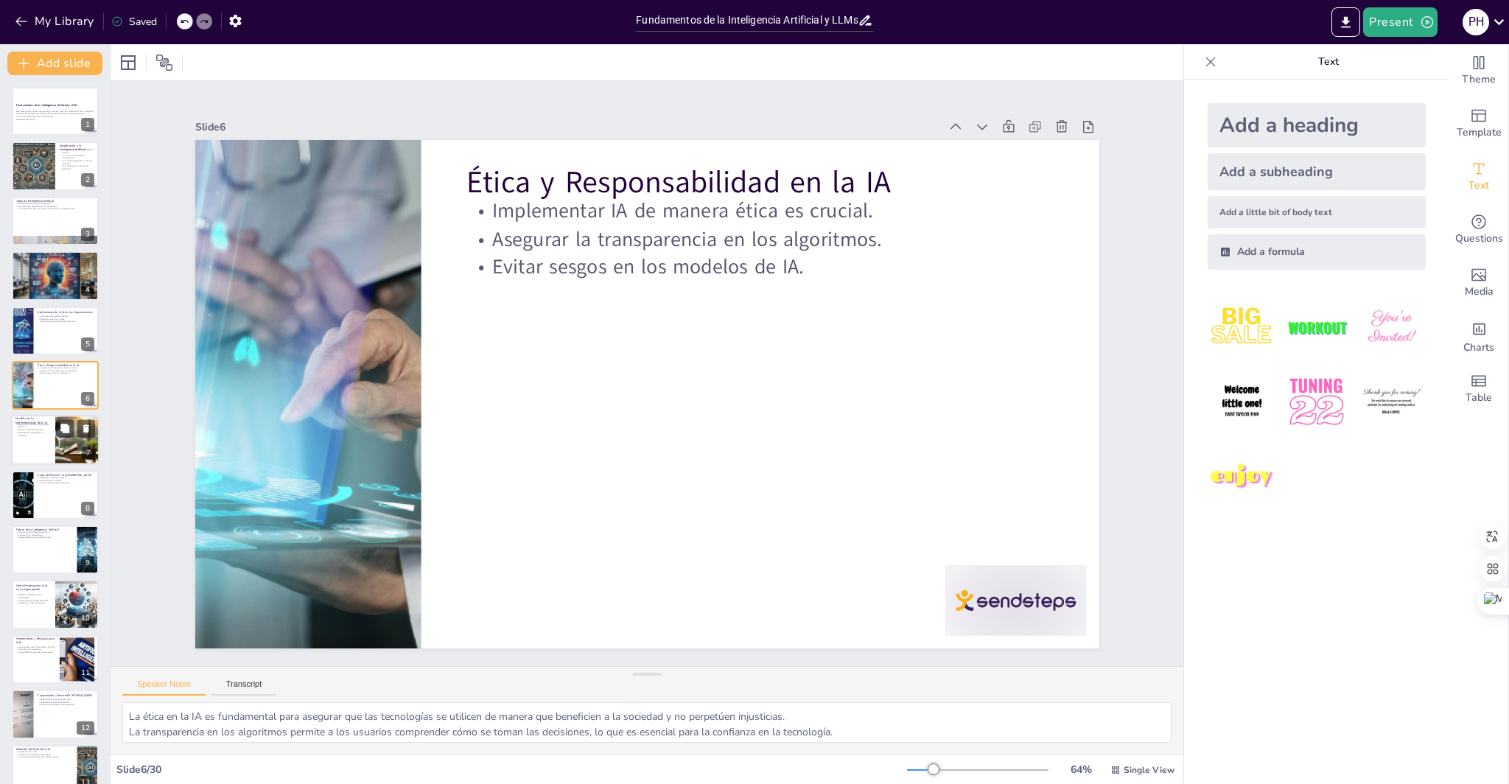
checkbox input "true"
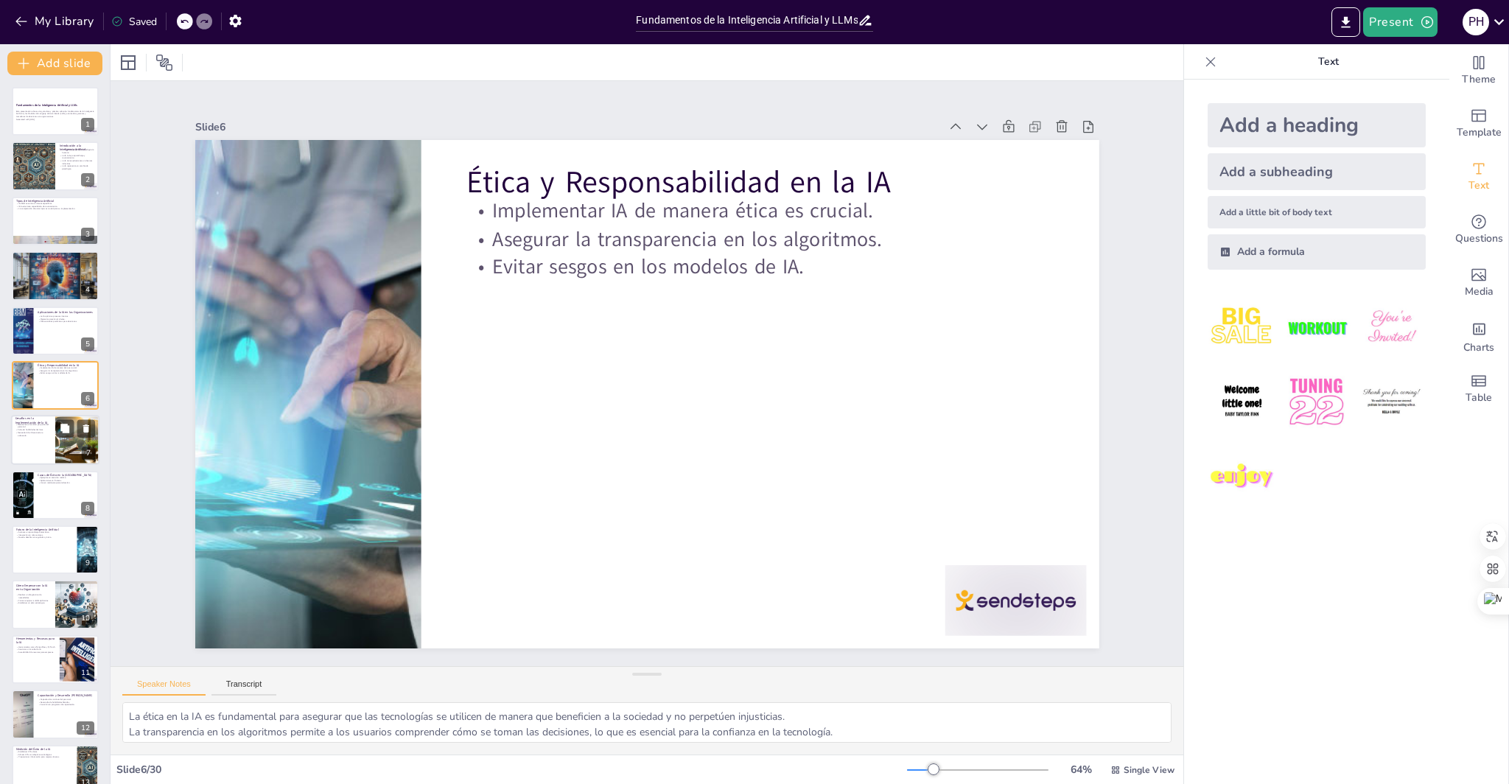
checkbox input "true"
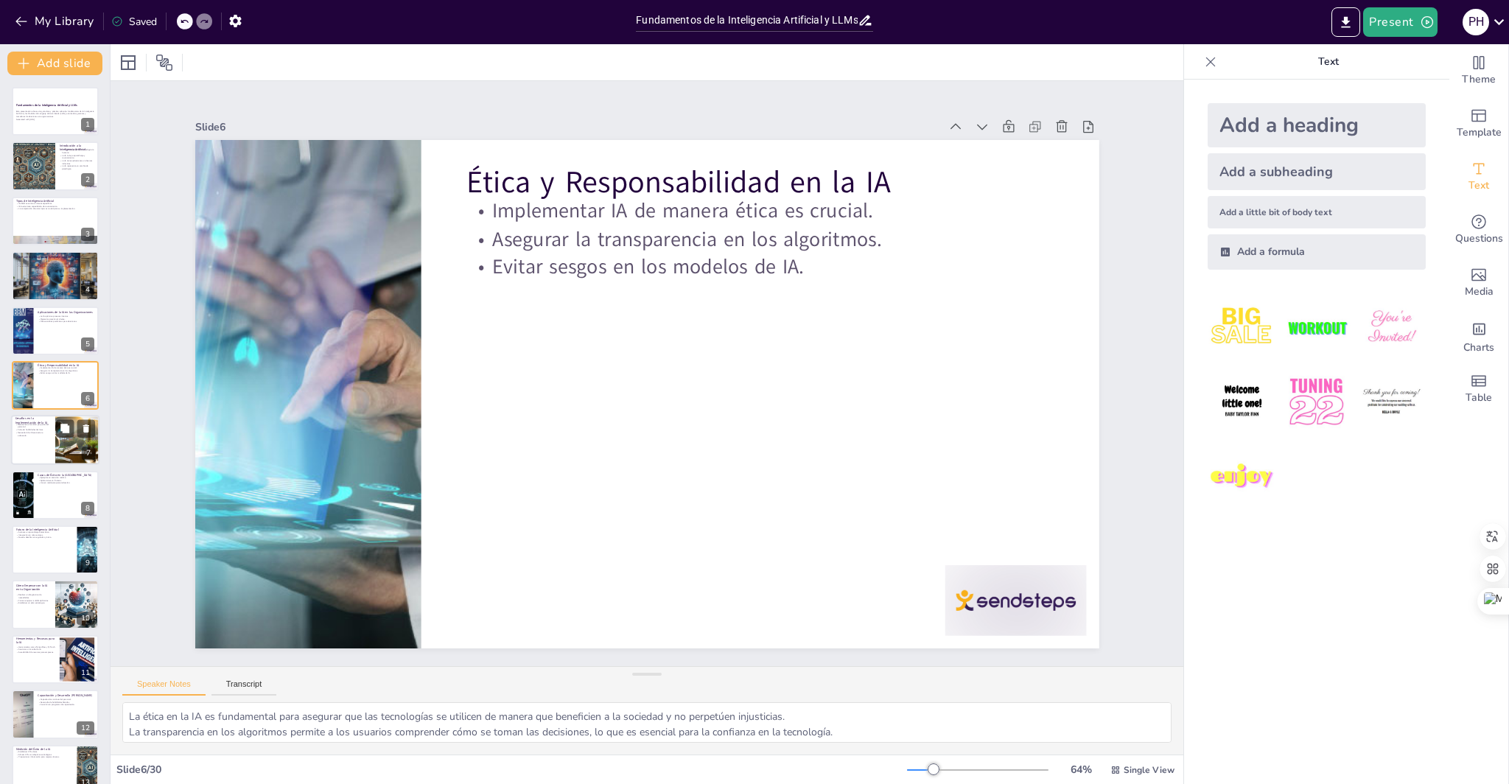
click at [29, 438] on div at bounding box center [55, 441] width 88 height 50
type textarea "La resistencia al cambio es un obstáculo común, y las organizaciones deben trab…"
checkbox input "true"
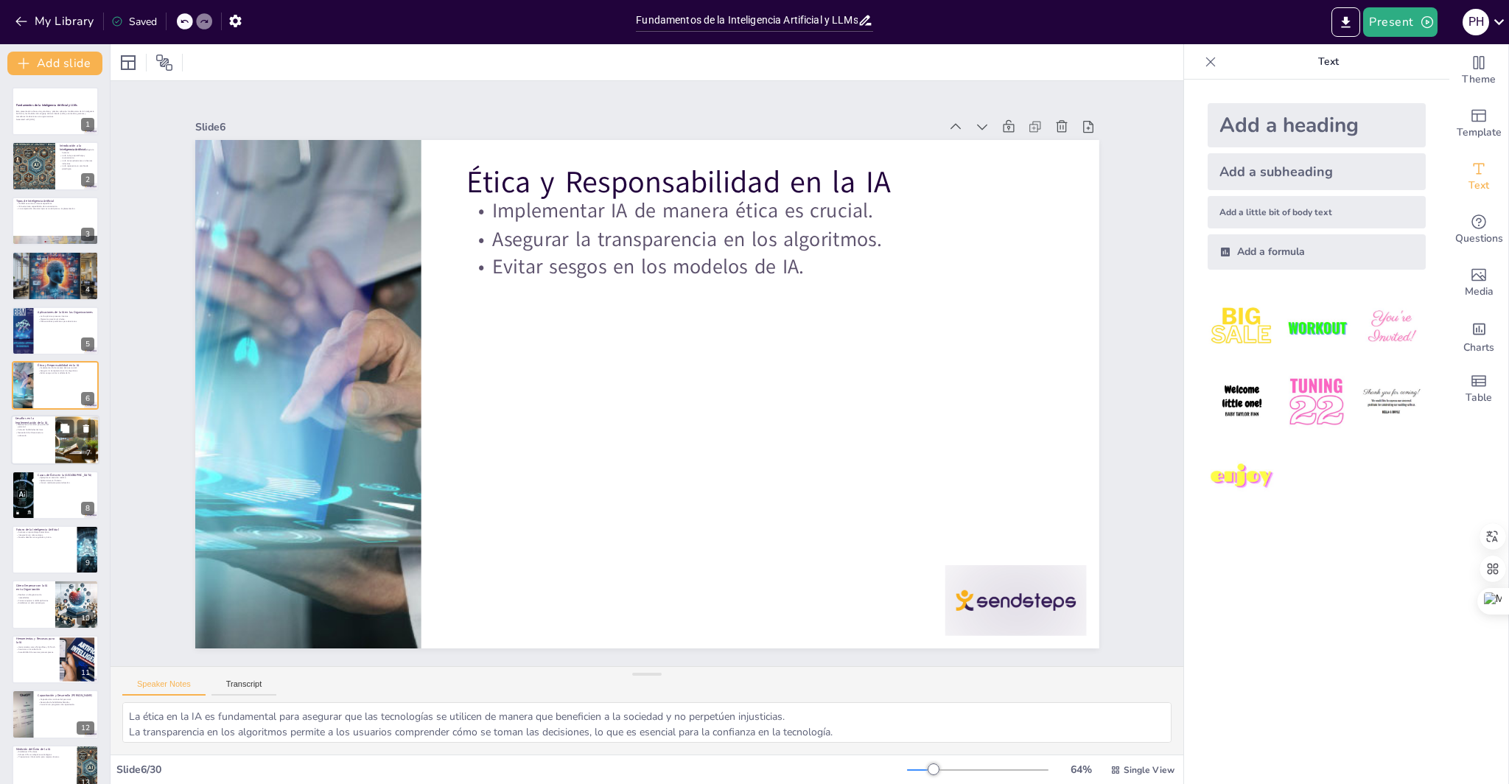
checkbox input "true"
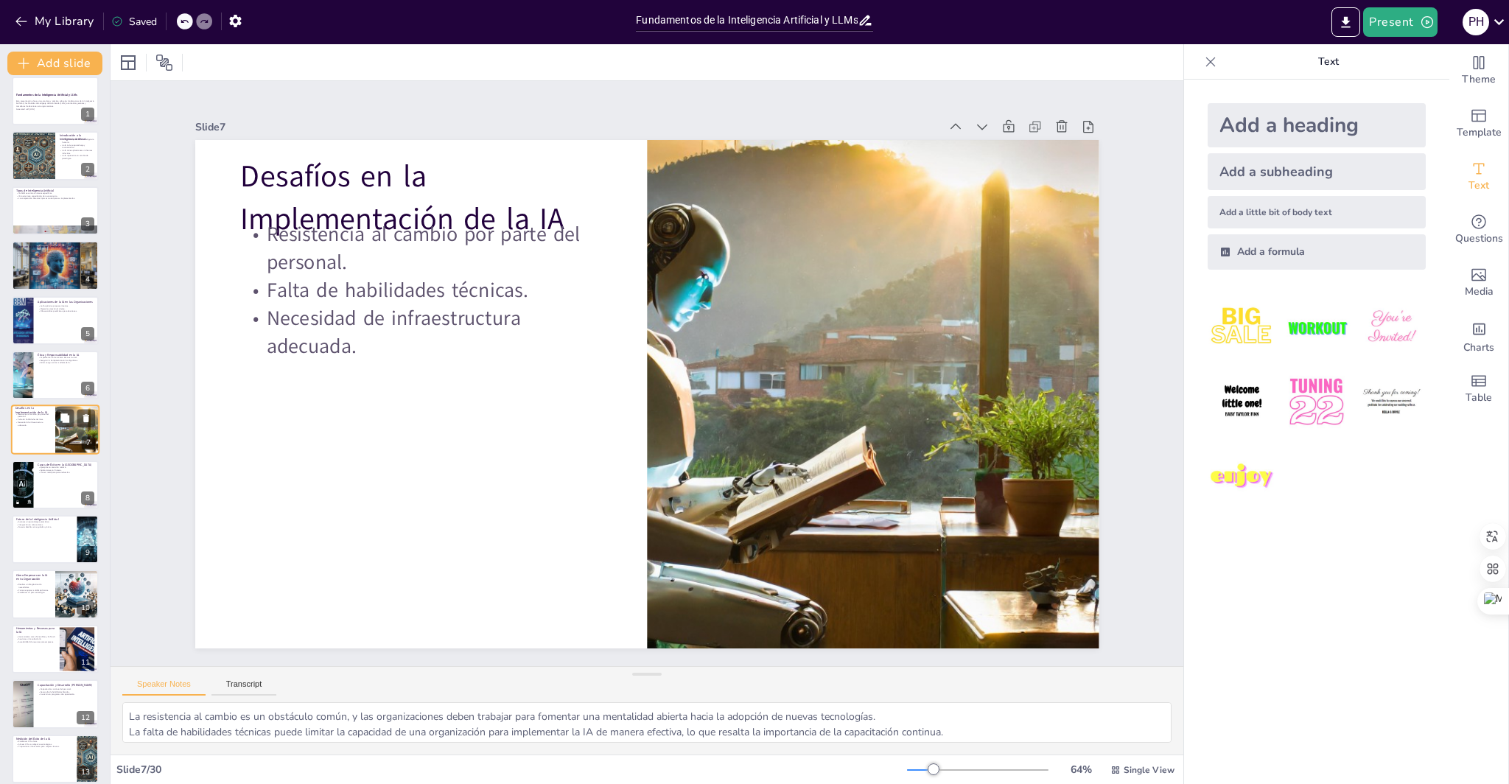
checkbox input "true"
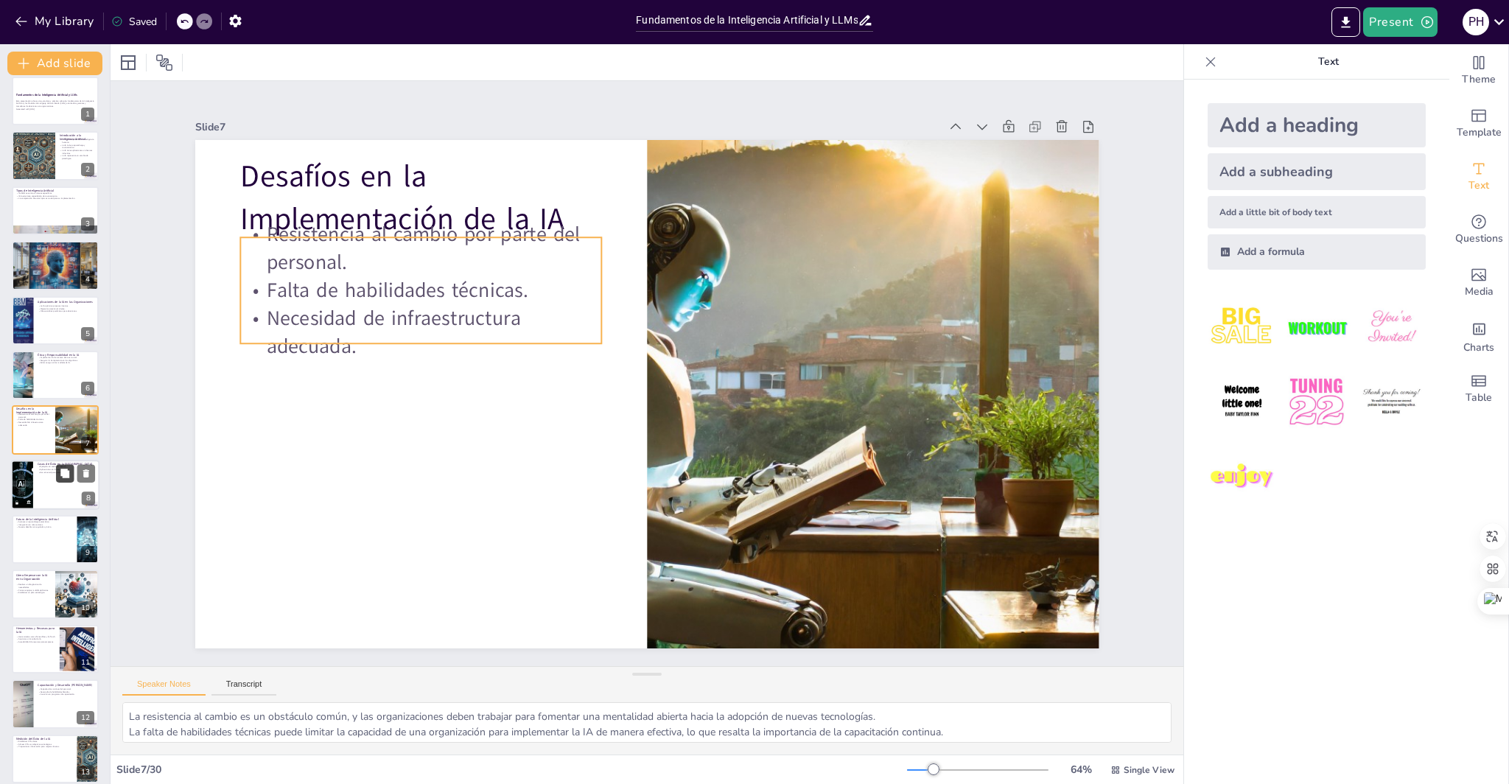
checkbox input "true"
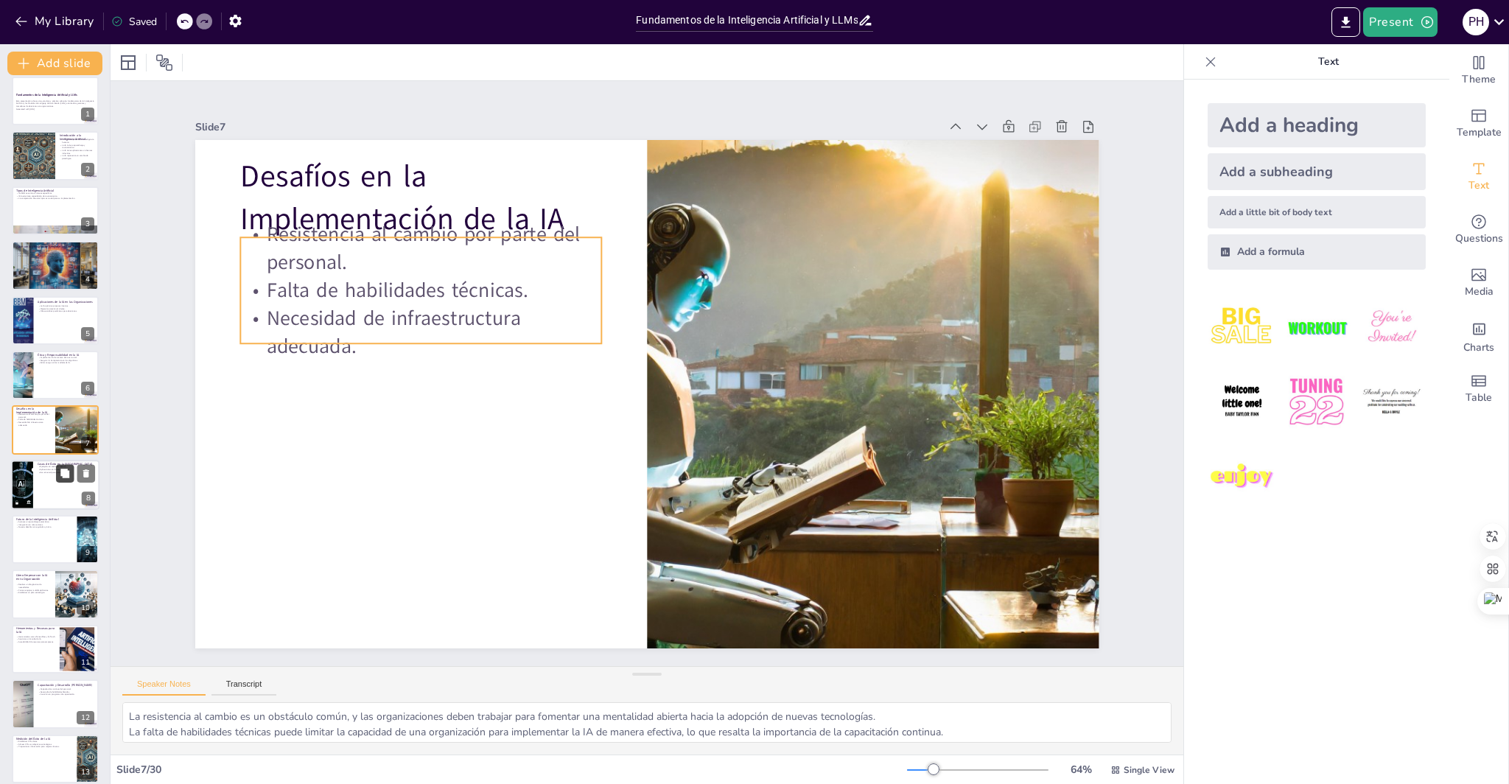
checkbox input "true"
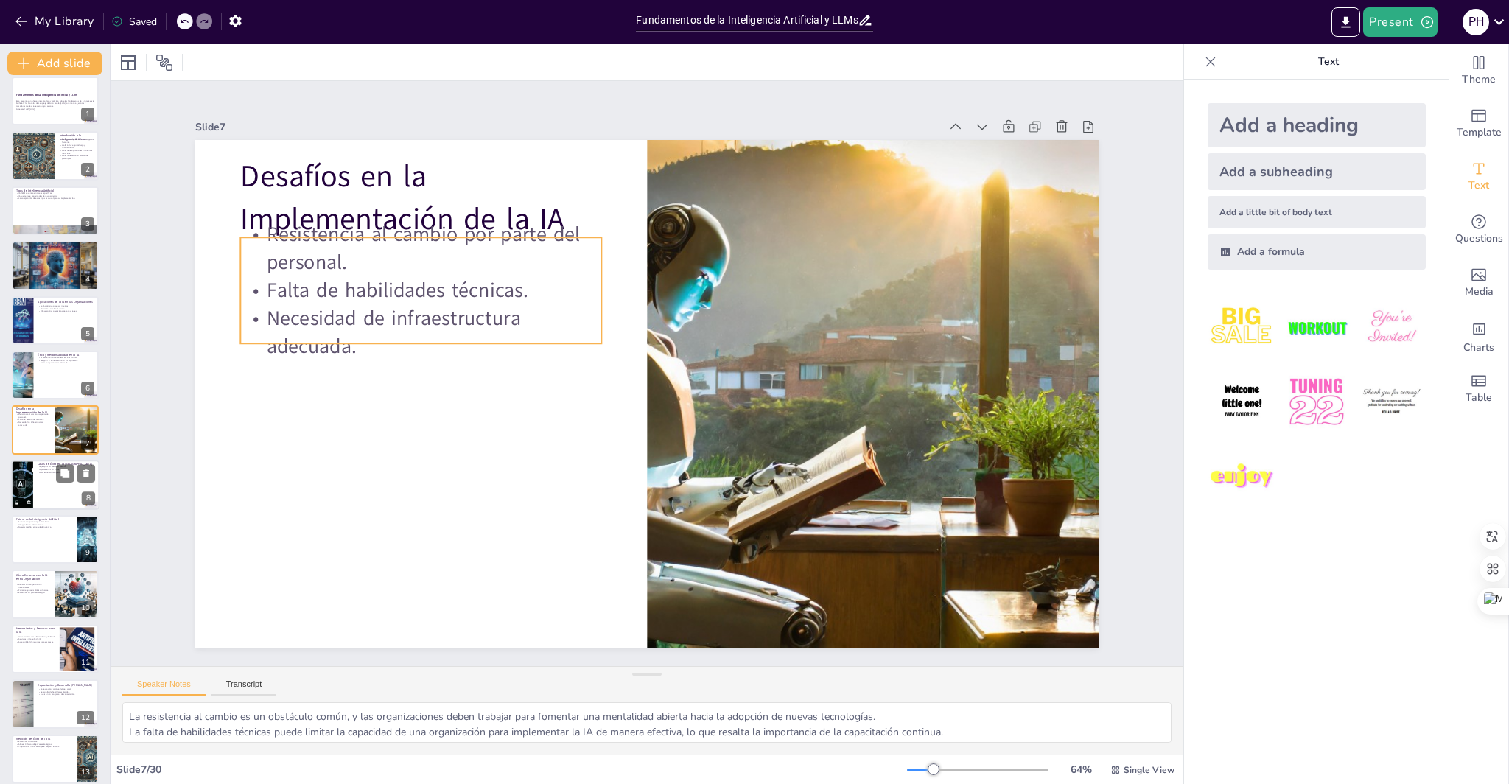
checkbox input "true"
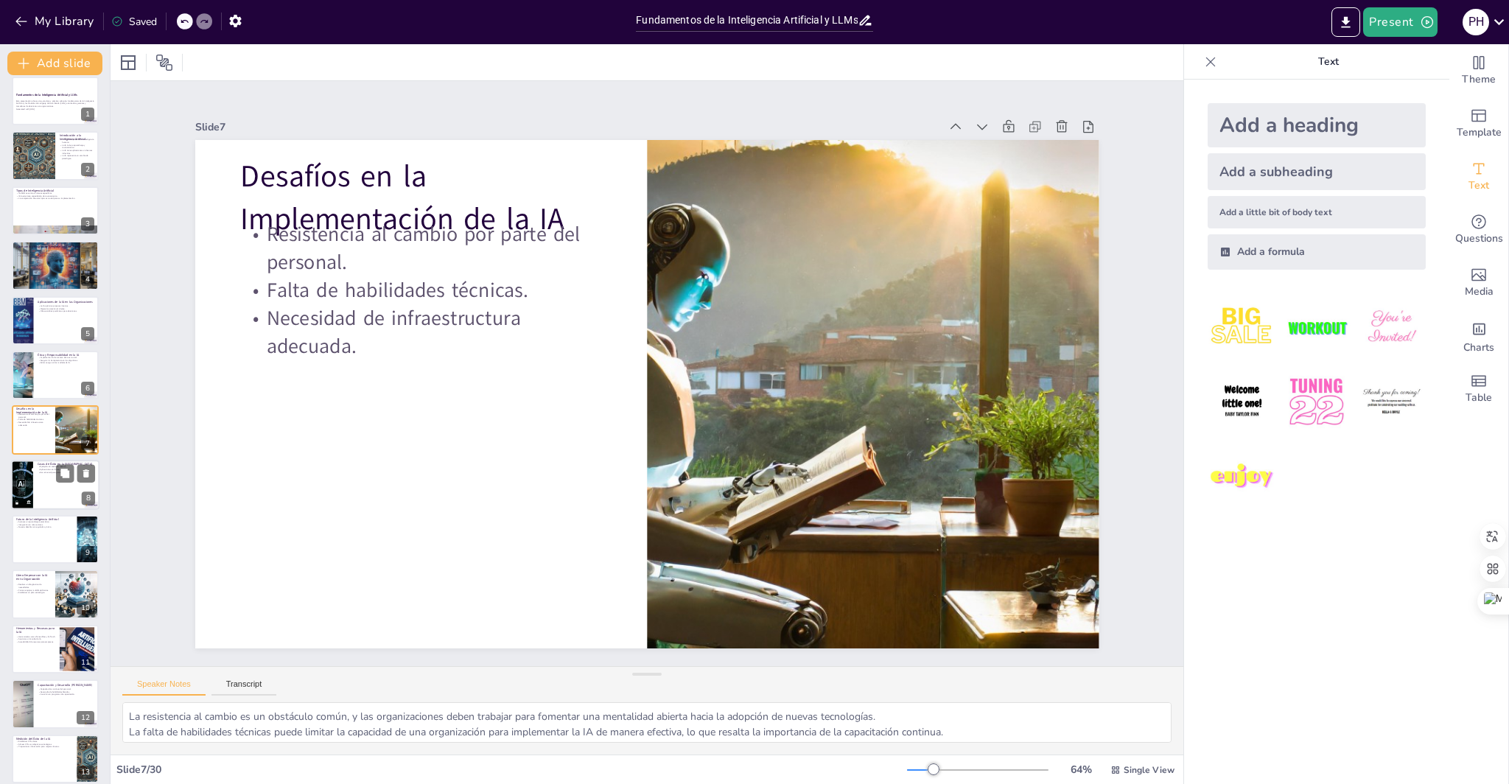
click at [39, 491] on div at bounding box center [55, 485] width 88 height 50
type textarea "La IA en atención médica ha revolucionado la forma en que se realizan los diagn…"
checkbox input "true"
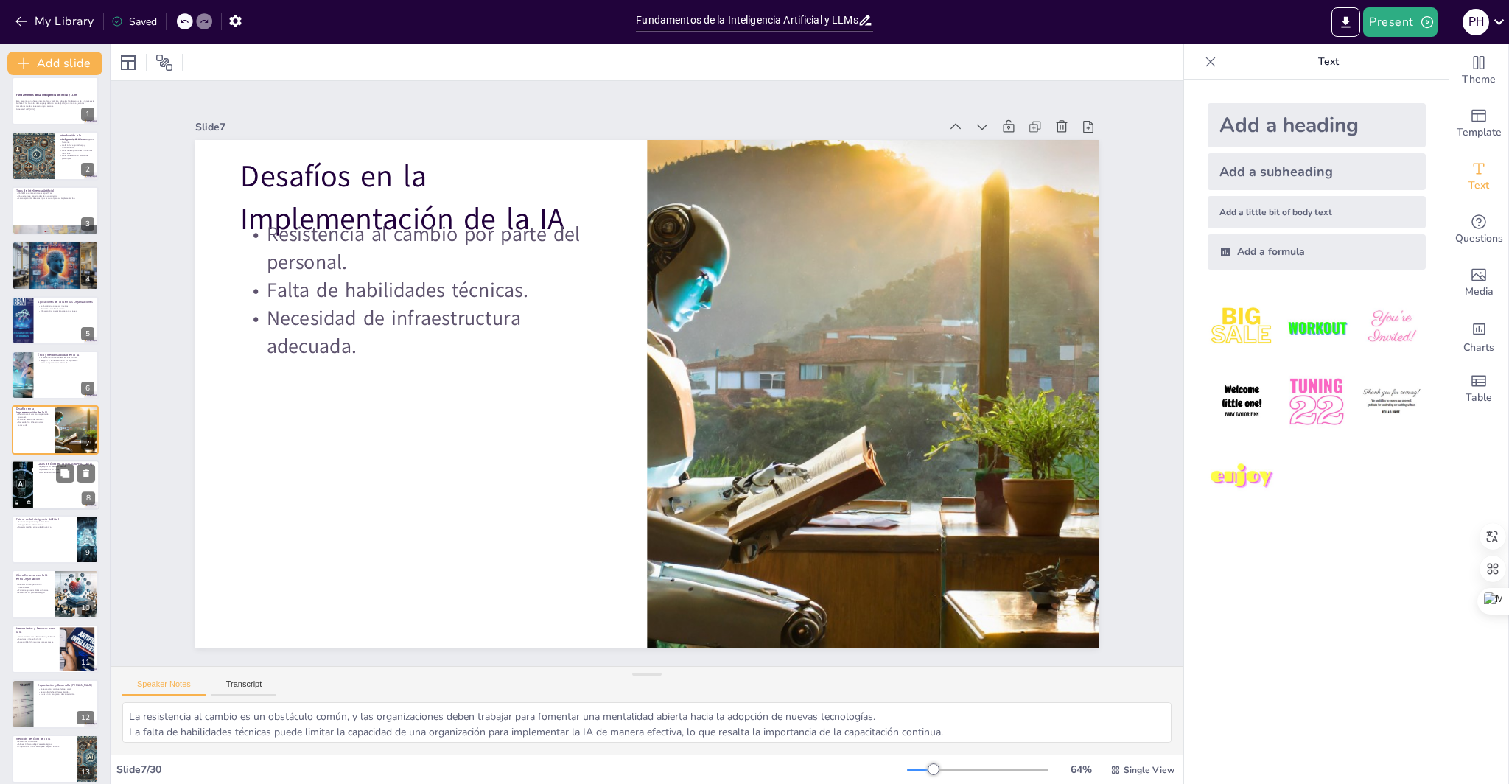
checkbox input "true"
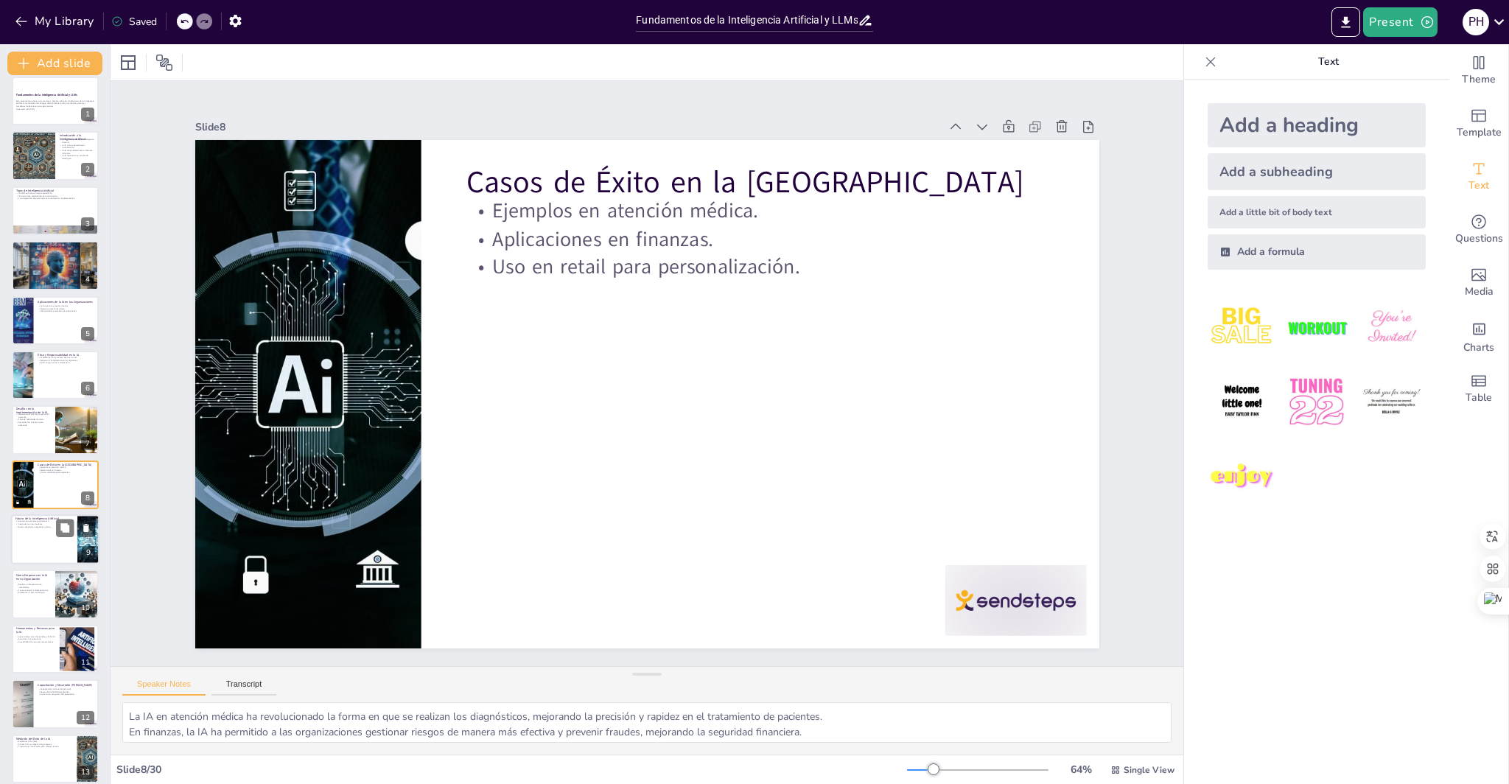
scroll to position [66, 0]
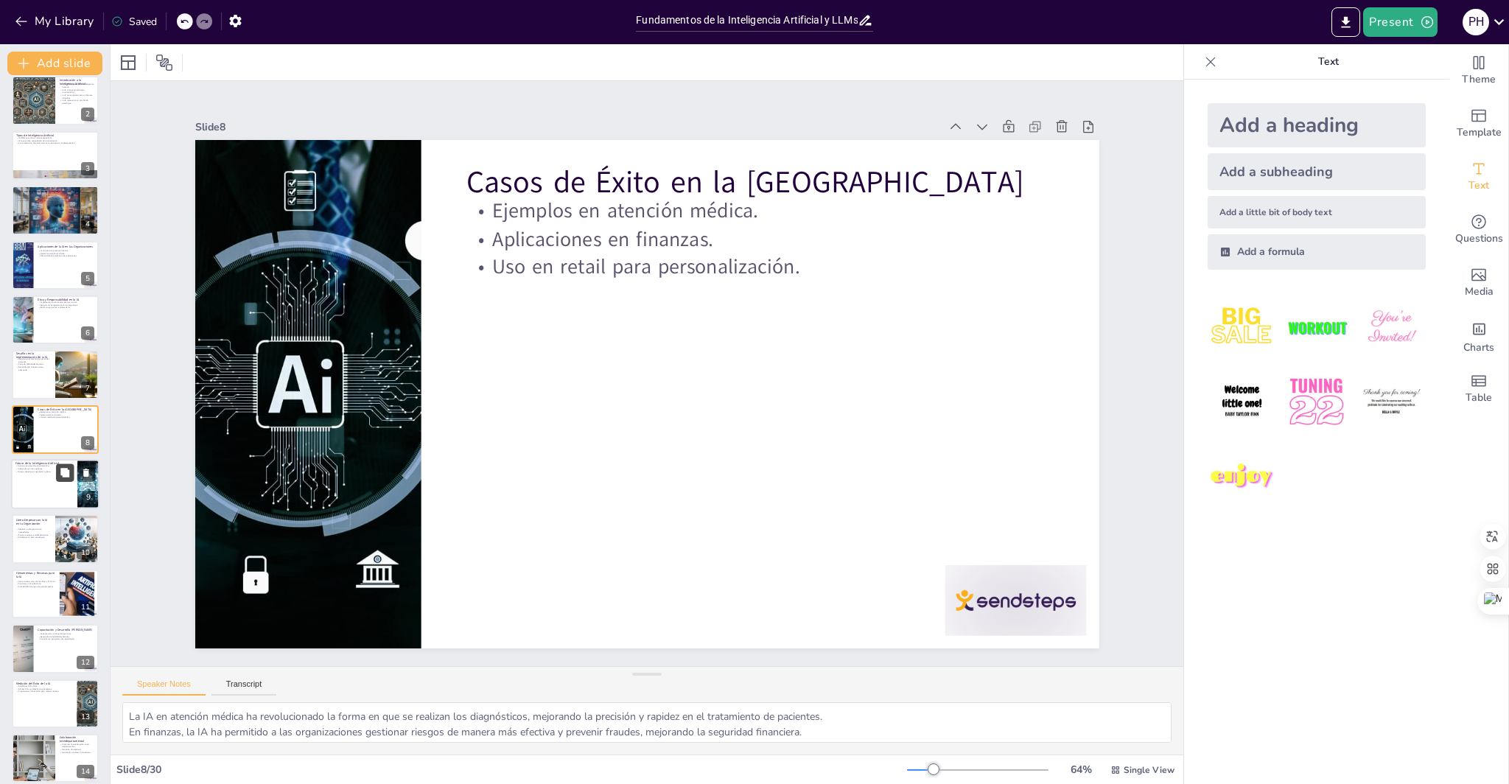
checkbox input "true"
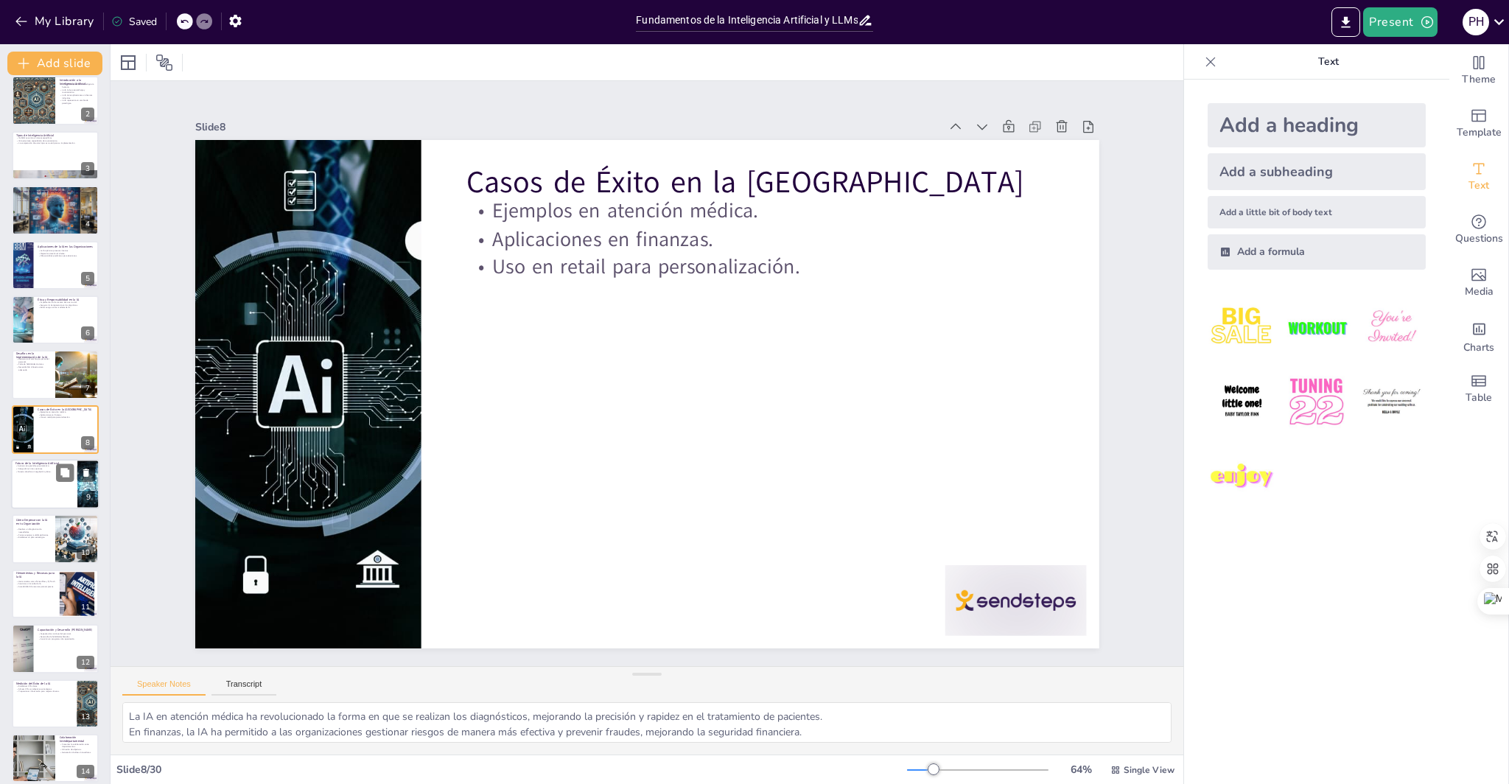
checkbox input "true"
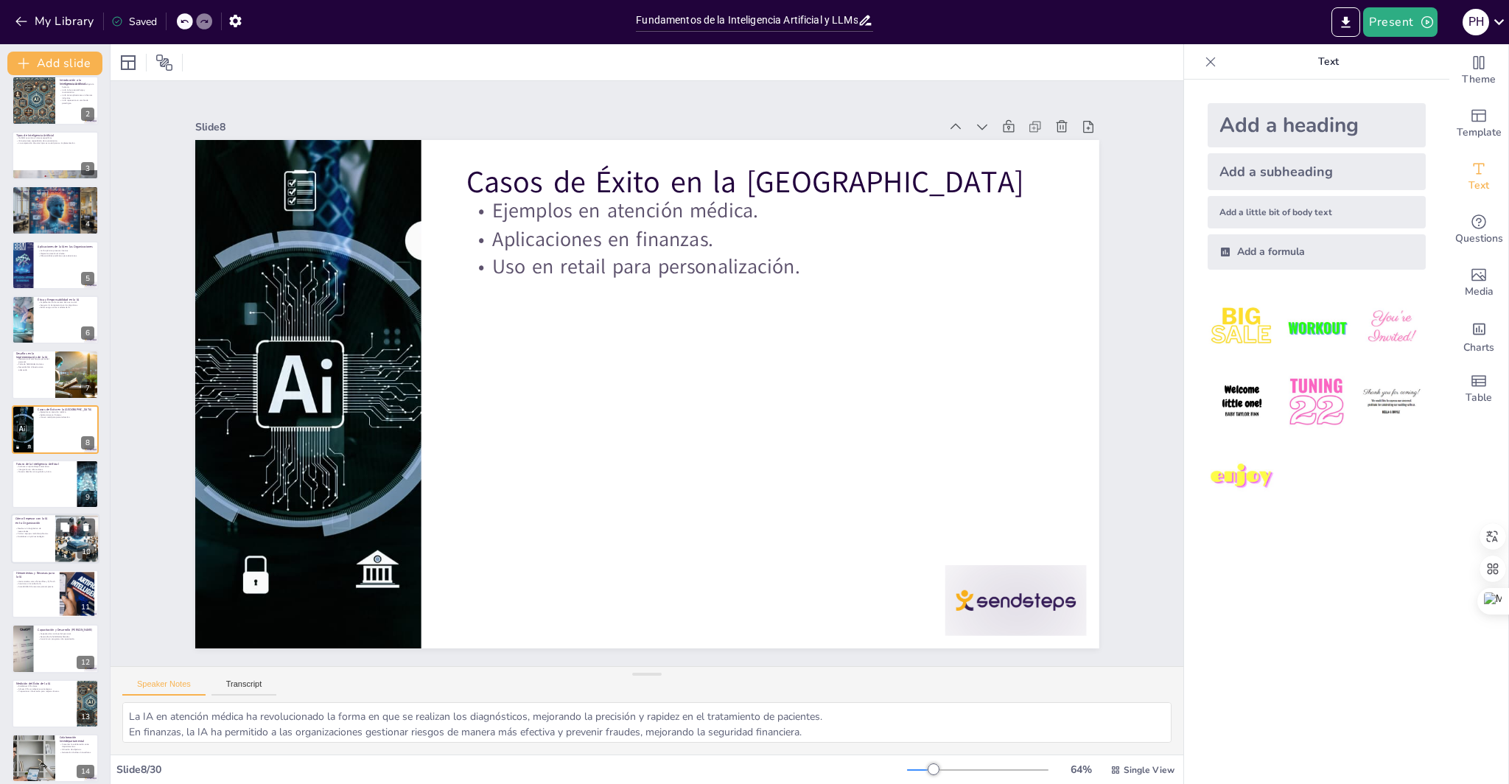
checkbox input "true"
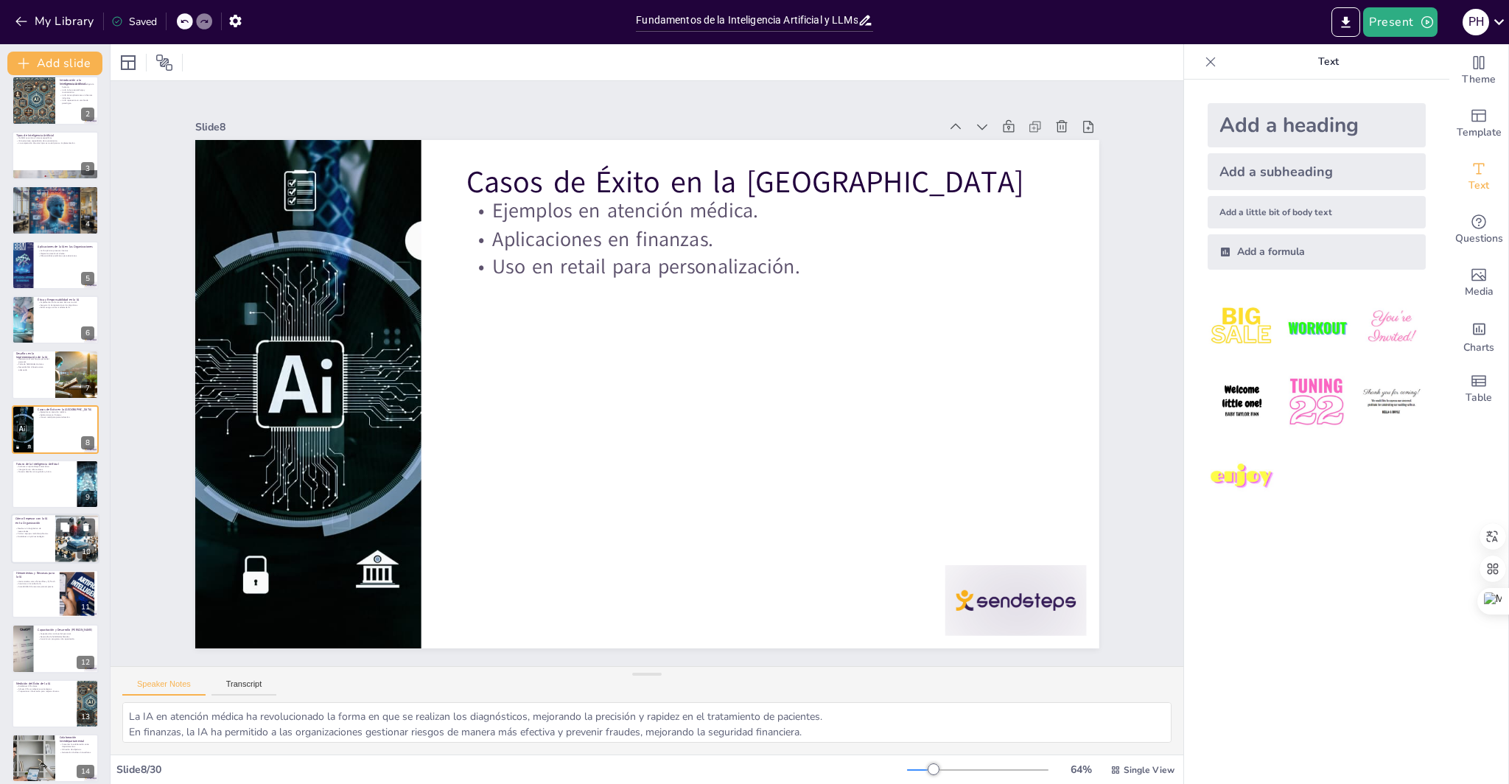
checkbox input "true"
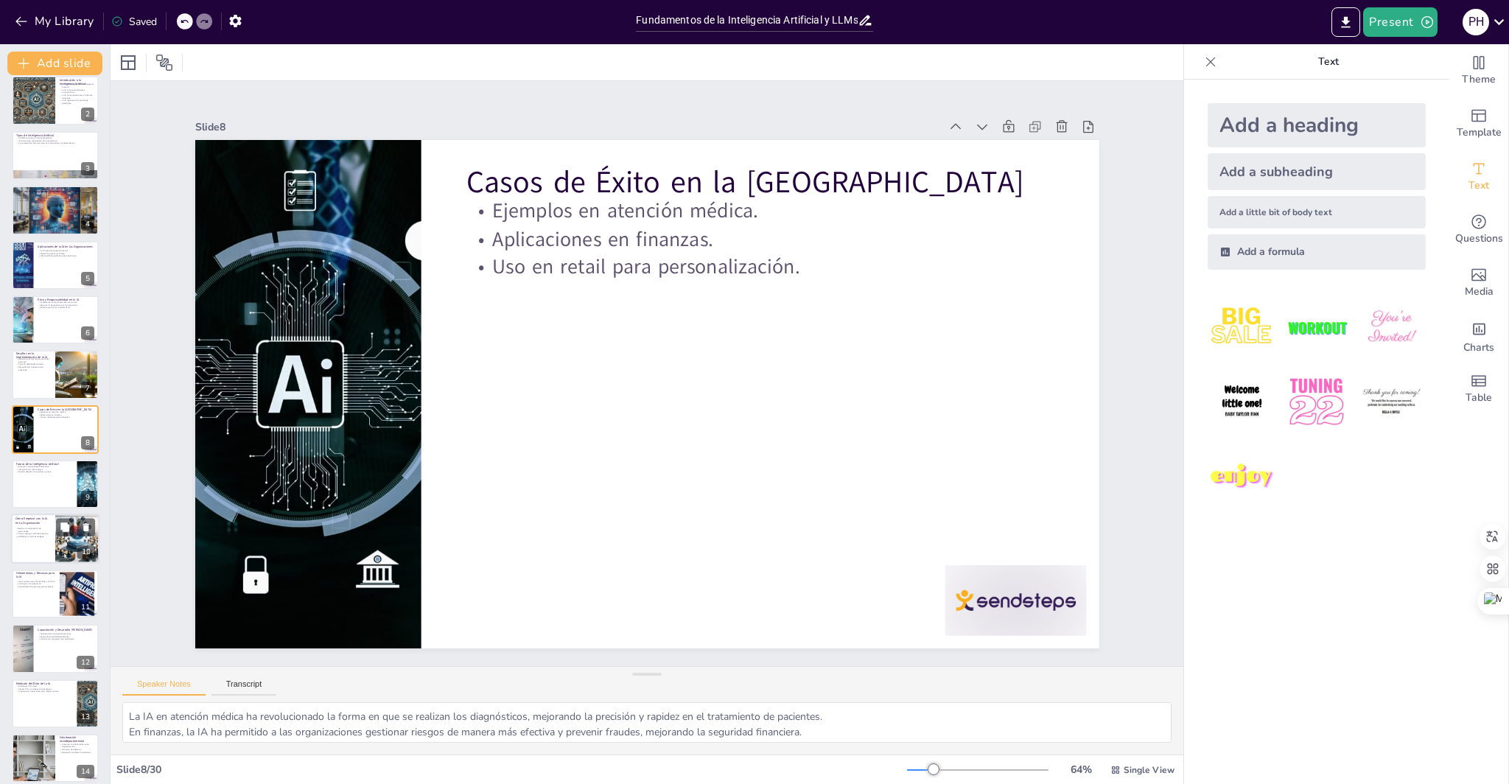
checkbox input "true"
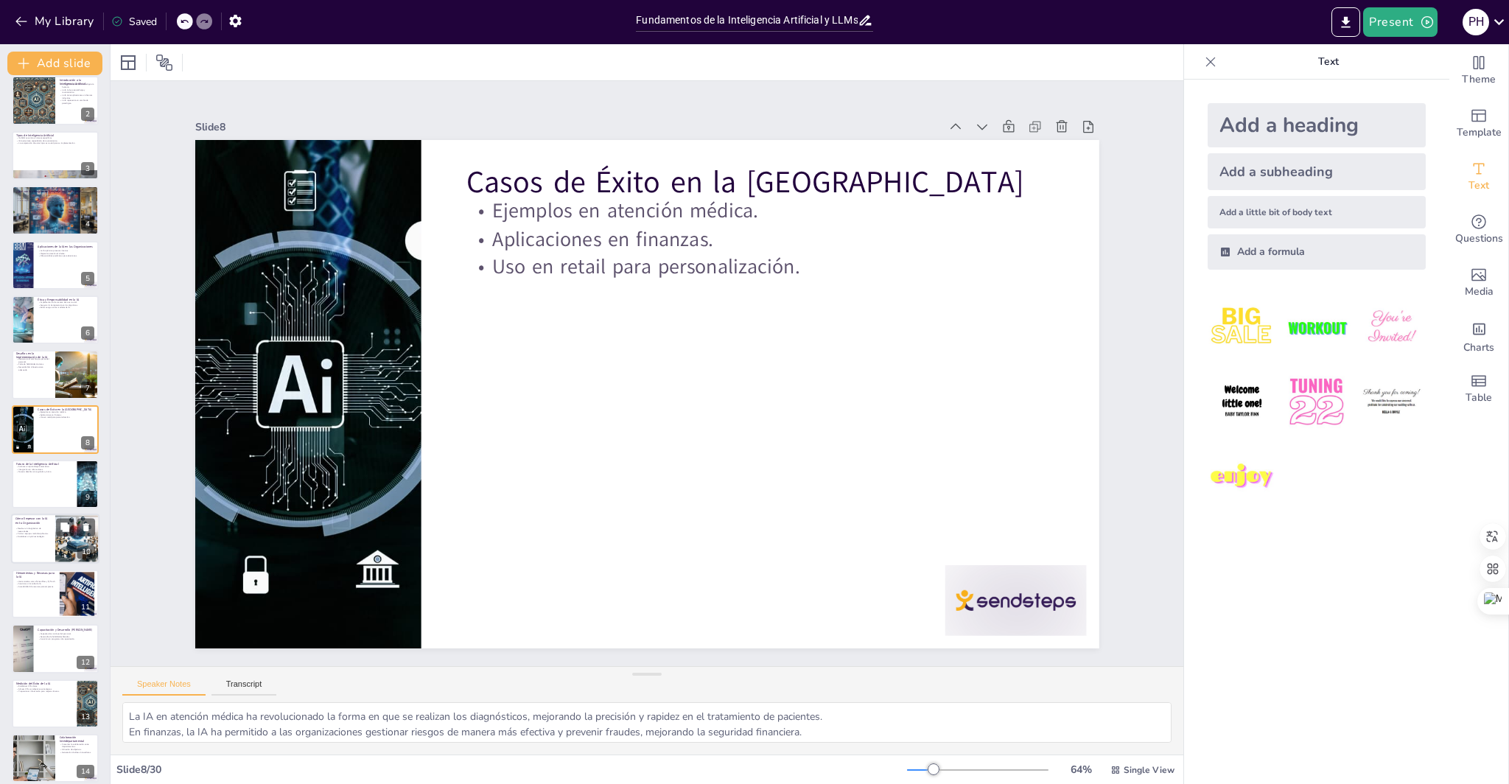
click at [31, 548] on div at bounding box center [55, 539] width 88 height 50
type textarea "El diagnóstico de necesidades es un primer paso crucial que permite a las organ…"
checkbox input "true"
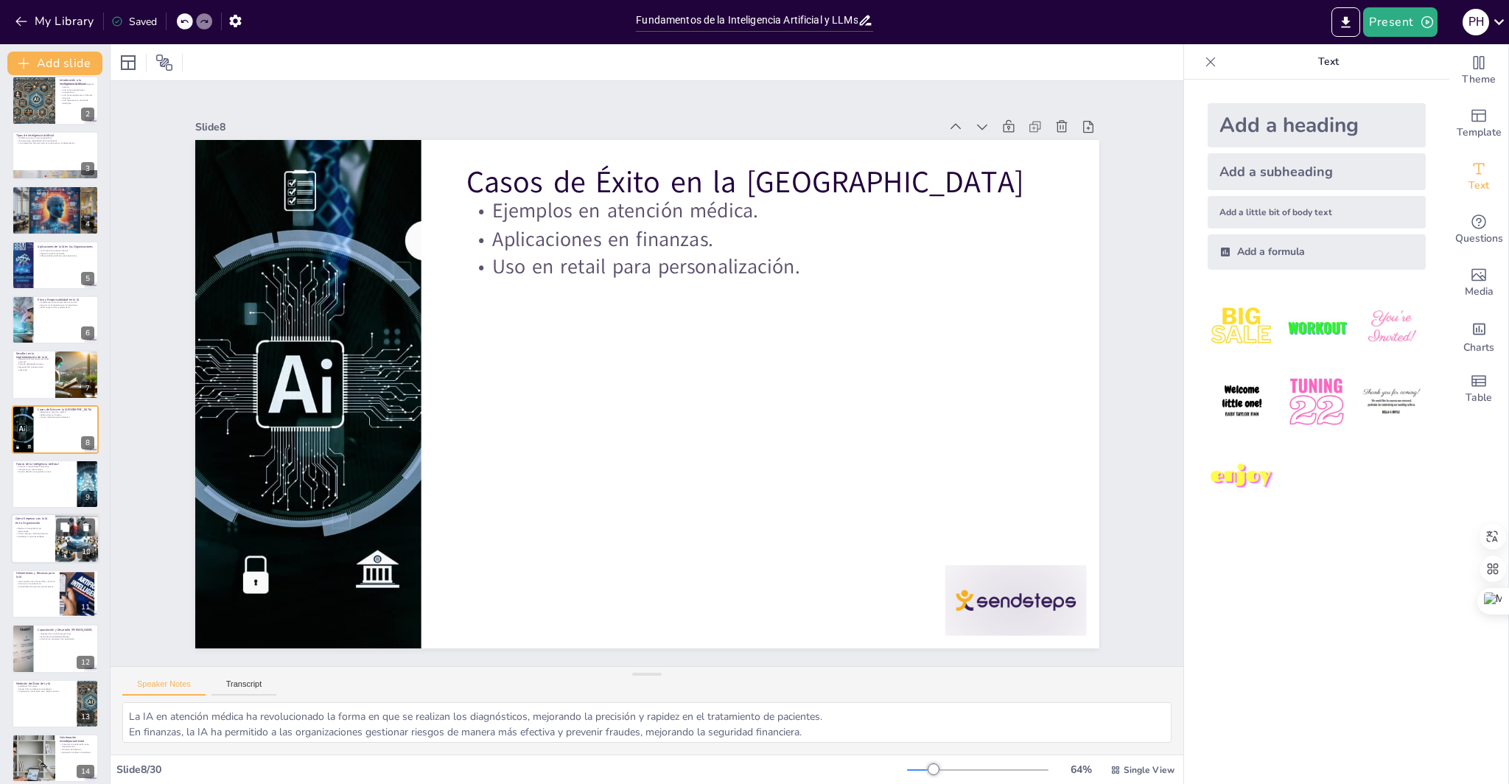
checkbox input "true"
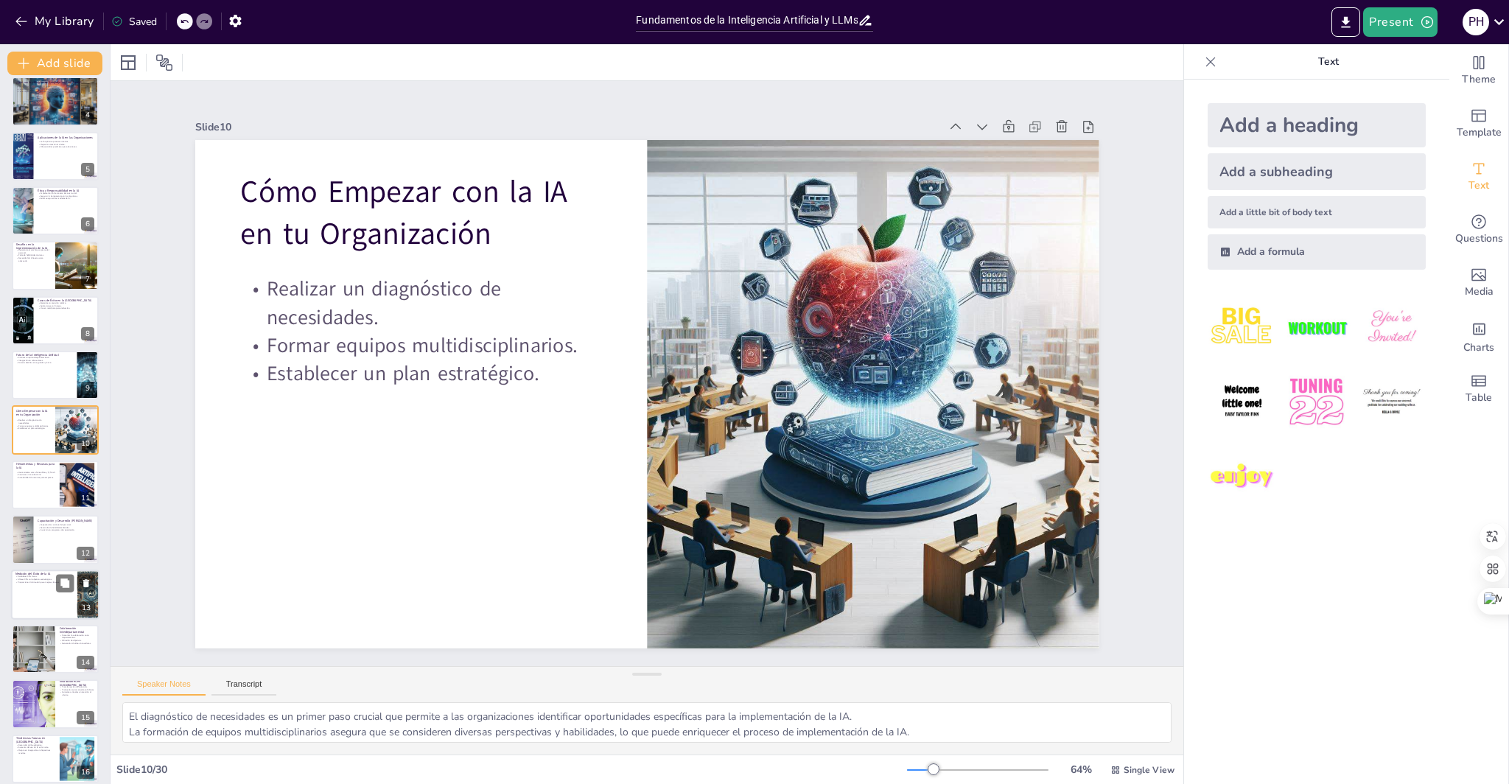
checkbox input "true"
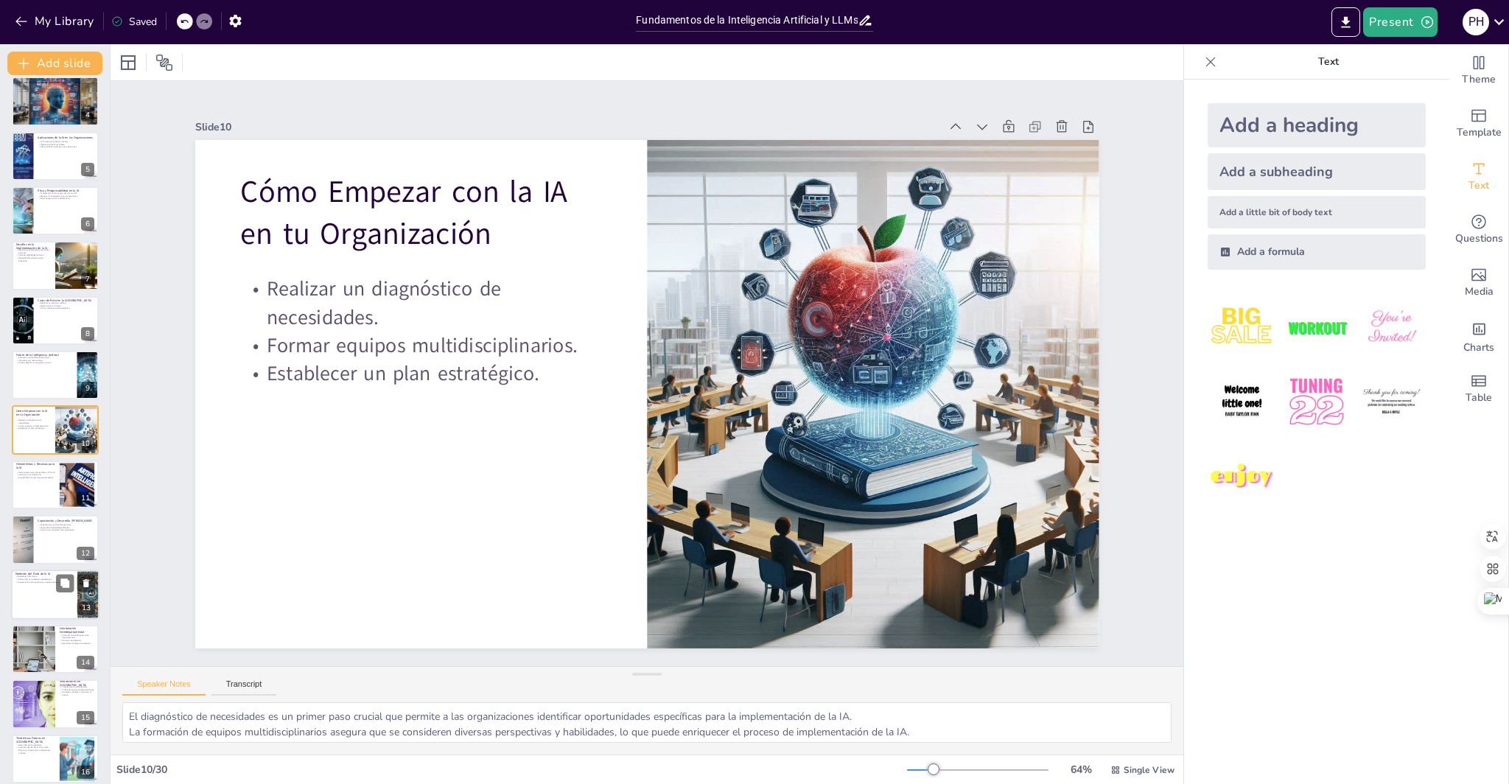
checkbox input "true"
click at [32, 584] on div at bounding box center [55, 595] width 88 height 50
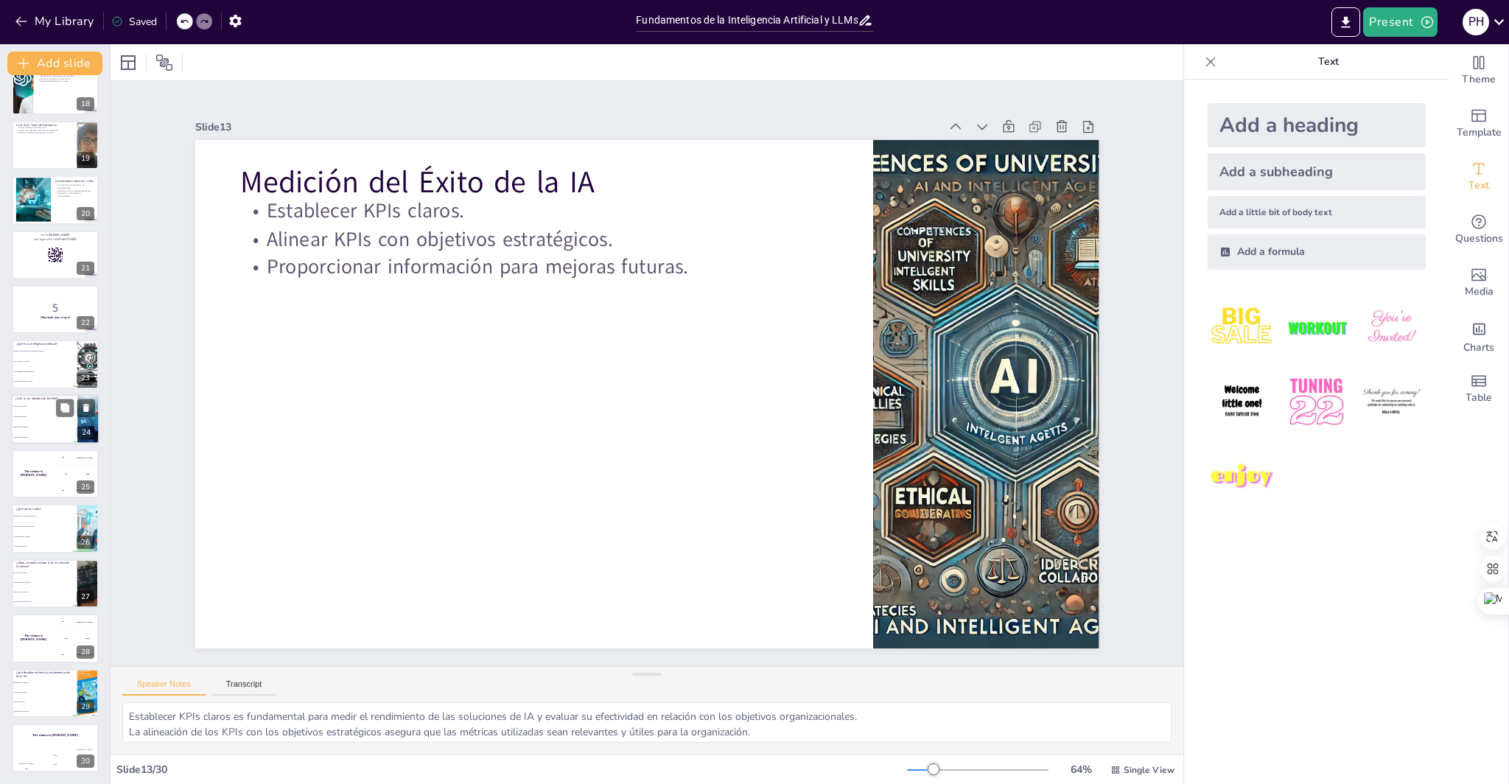
click at [29, 419] on li "Consciencia artificial." at bounding box center [44, 416] width 66 height 10
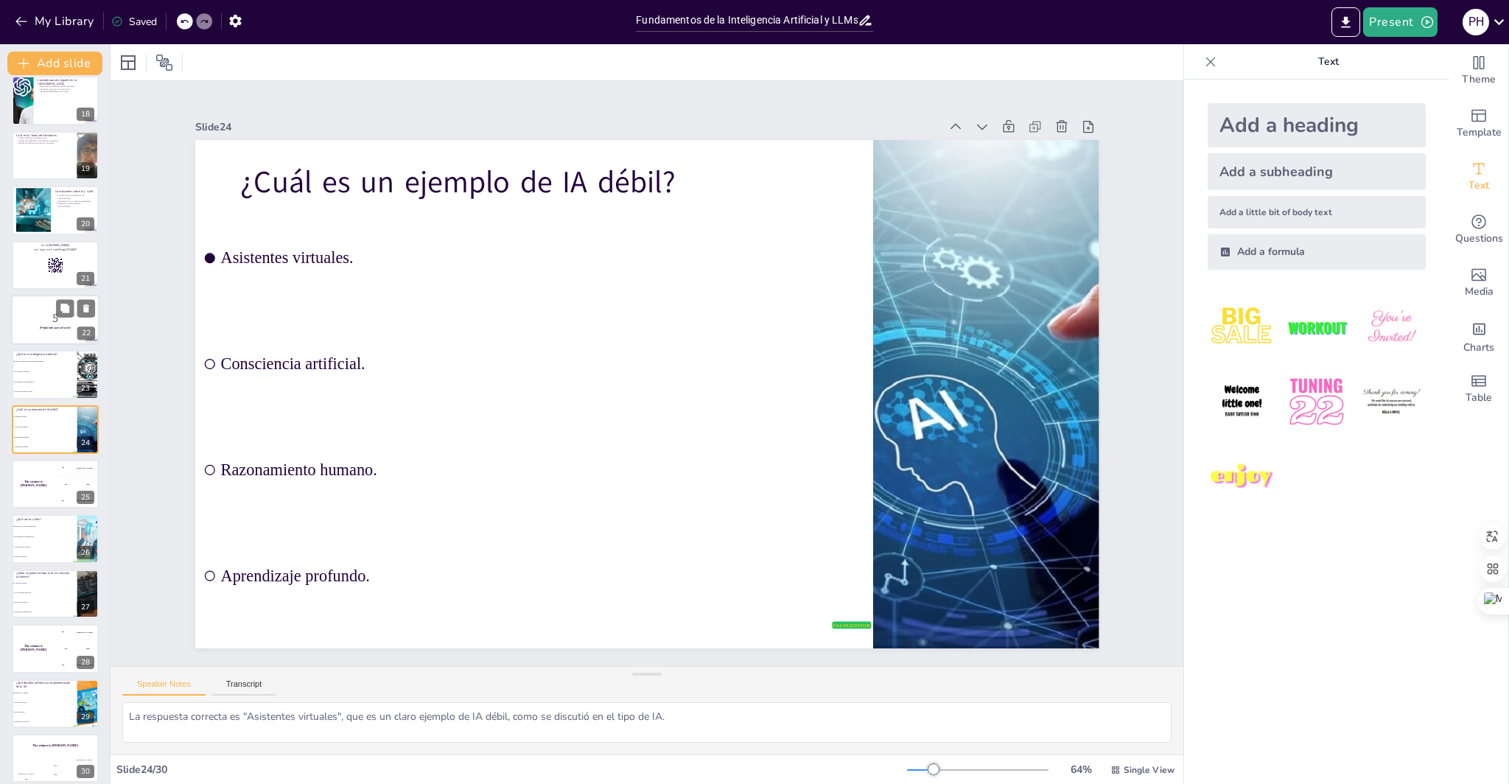
click at [41, 320] on p "5" at bounding box center [55, 318] width 80 height 16
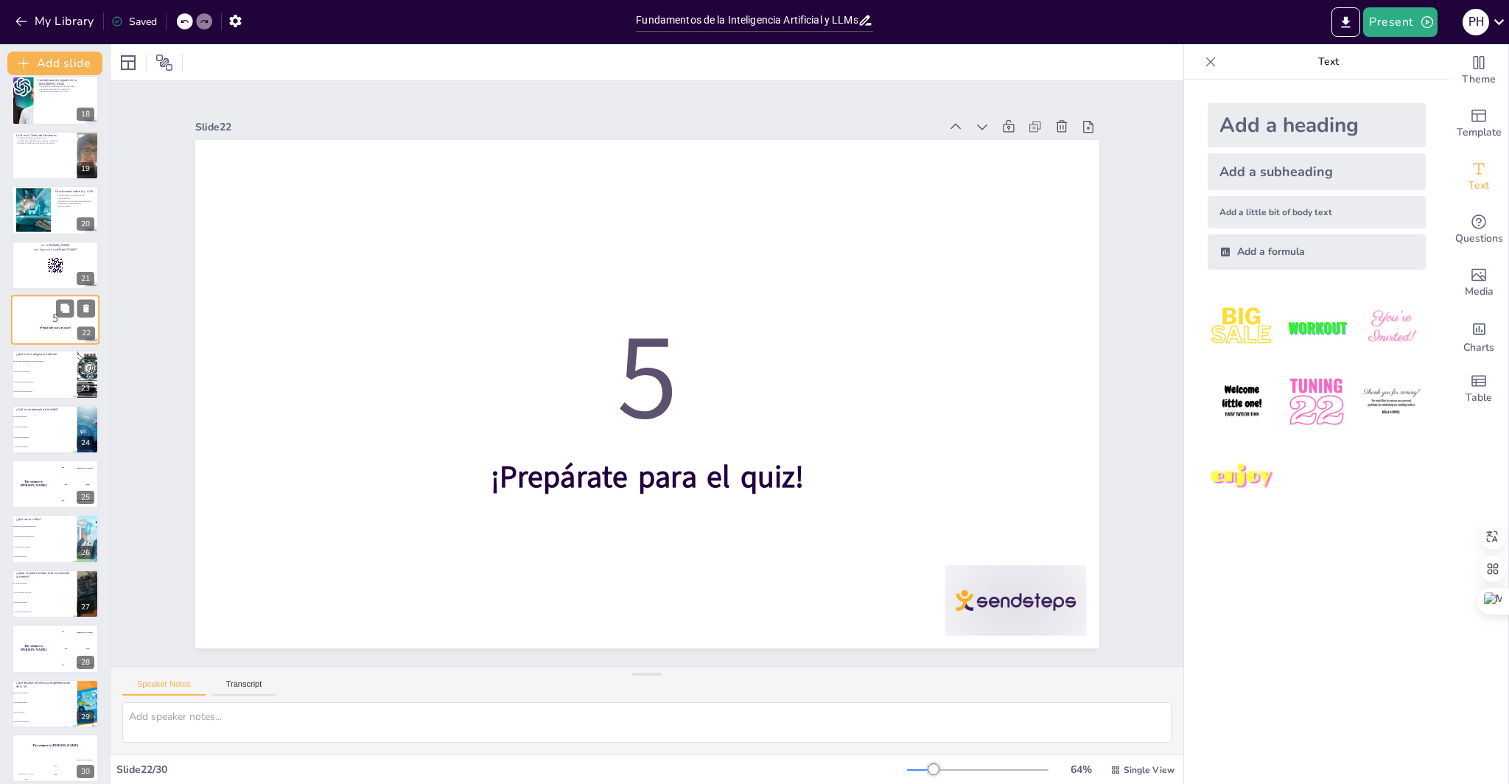
scroll to position [833, 0]
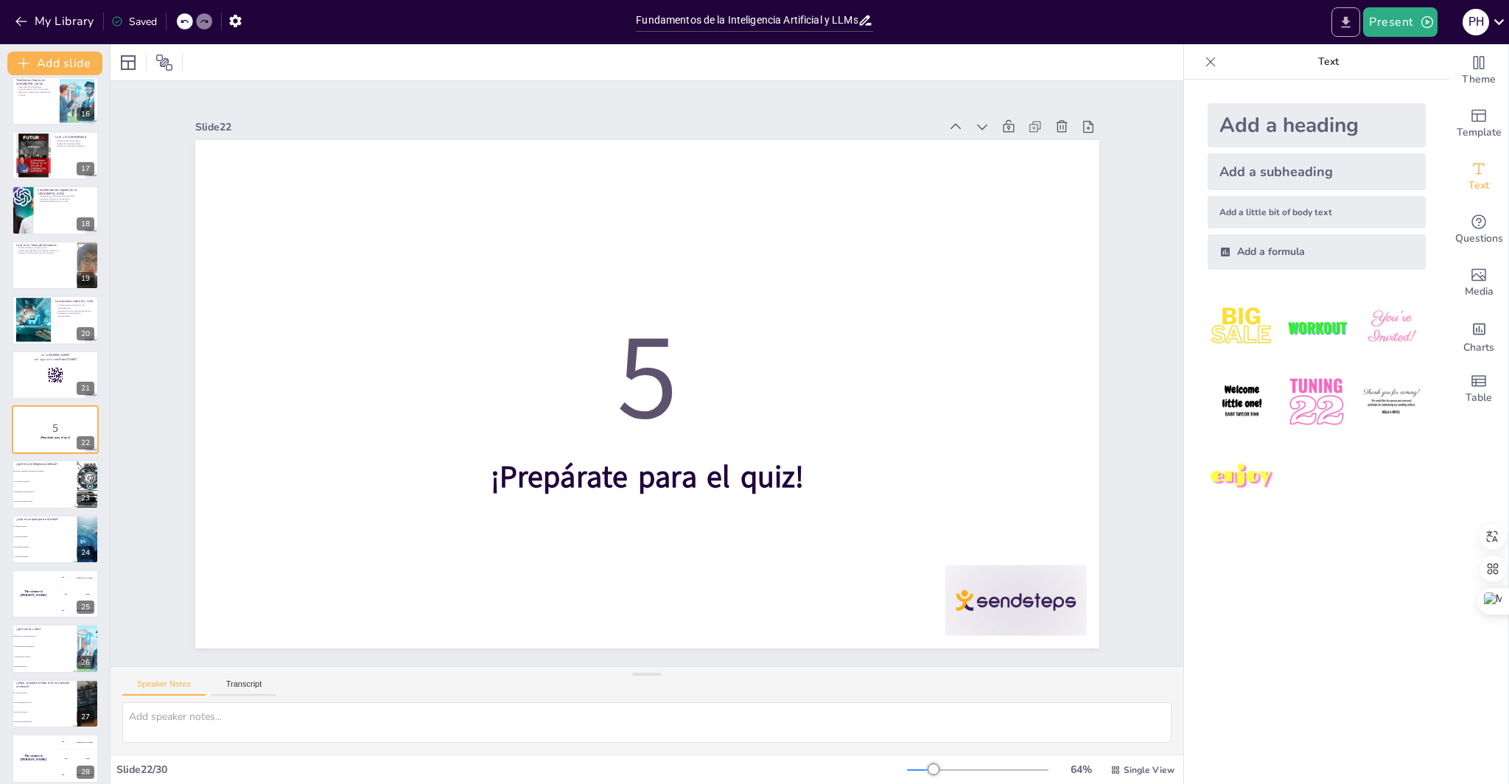
click at [1340, 27] on icon "Export to PowerPoint" at bounding box center [1345, 22] width 15 height 15
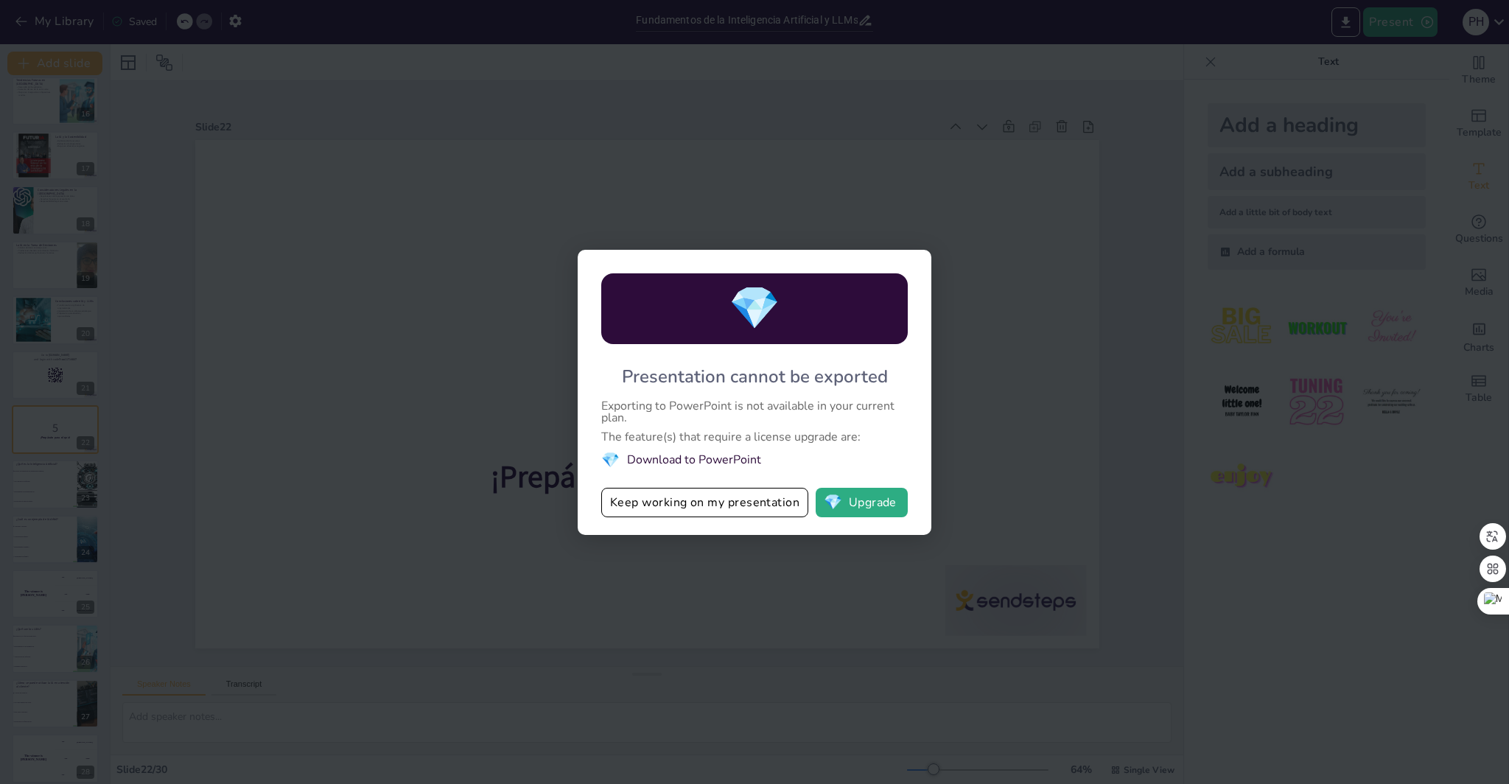
click at [505, 396] on div "💎 Presentation cannot be exported Exporting to PowerPoint is not available in y…" at bounding box center [754, 392] width 1509 height 784
click at [934, 382] on div "💎 Presentation cannot be exported Exporting to PowerPoint is not available in y…" at bounding box center [754, 392] width 1509 height 784
click at [957, 160] on div "💎 Presentation cannot be exported Exporting to PowerPoint is not available in y…" at bounding box center [754, 392] width 1509 height 784
click at [684, 501] on button "Keep working on my presentation" at bounding box center [704, 502] width 207 height 29
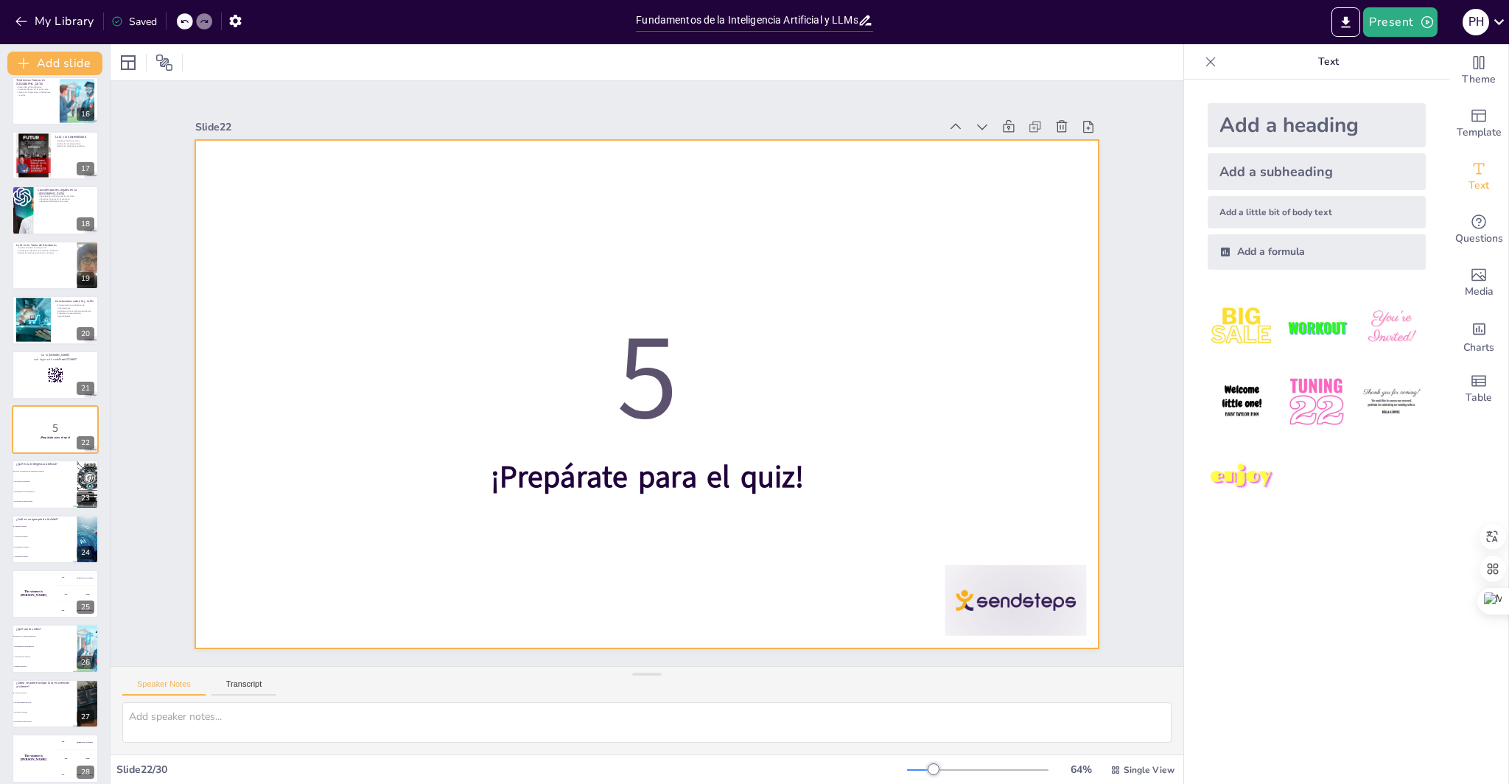
click at [1007, 601] on div at bounding box center [1015, 600] width 141 height 71
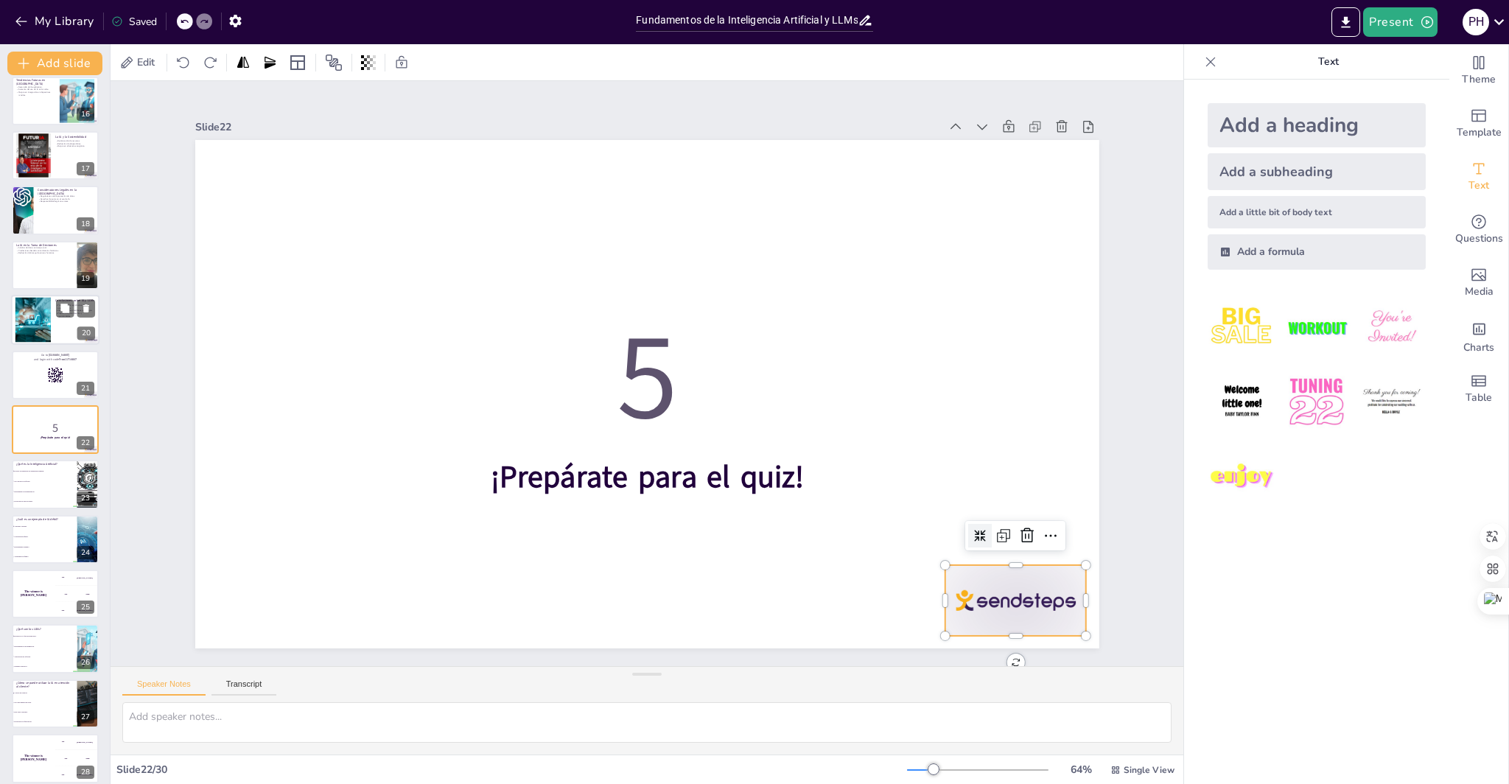
scroll to position [953, 0]
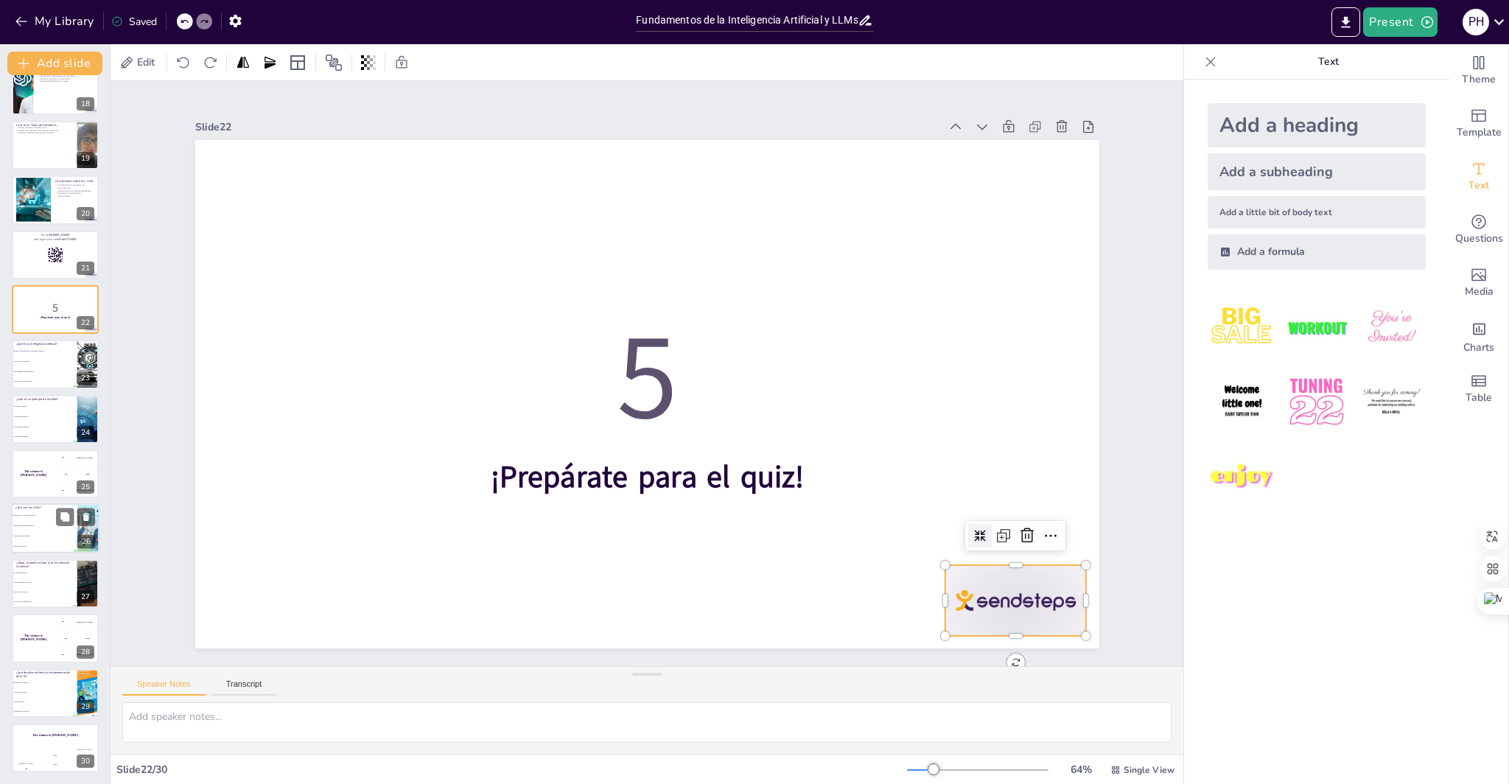
click at [27, 527] on li "Herramientas de programación." at bounding box center [44, 526] width 66 height 10
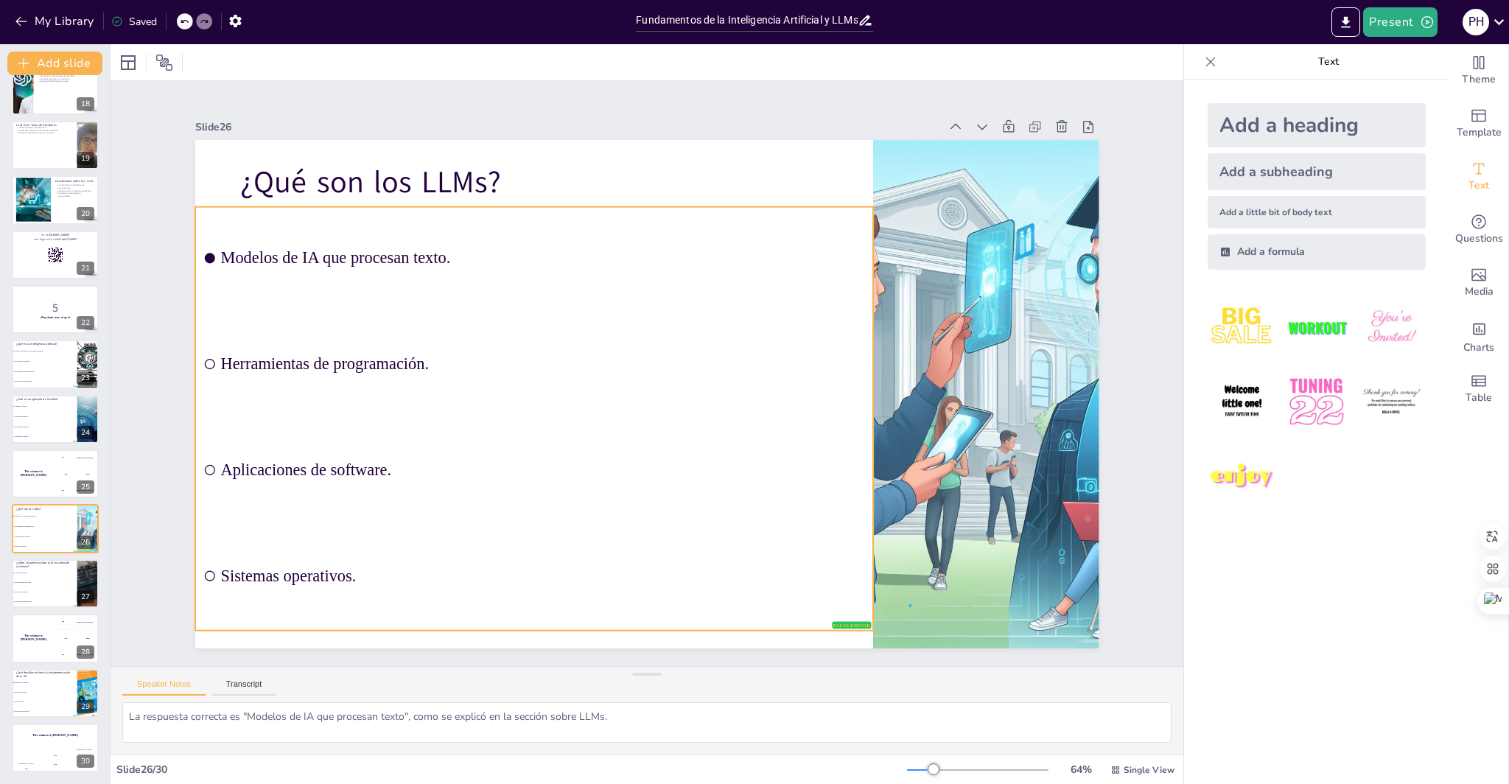
click at [850, 750] on input "checkbox" at bounding box center [857, 757] width 14 height 14
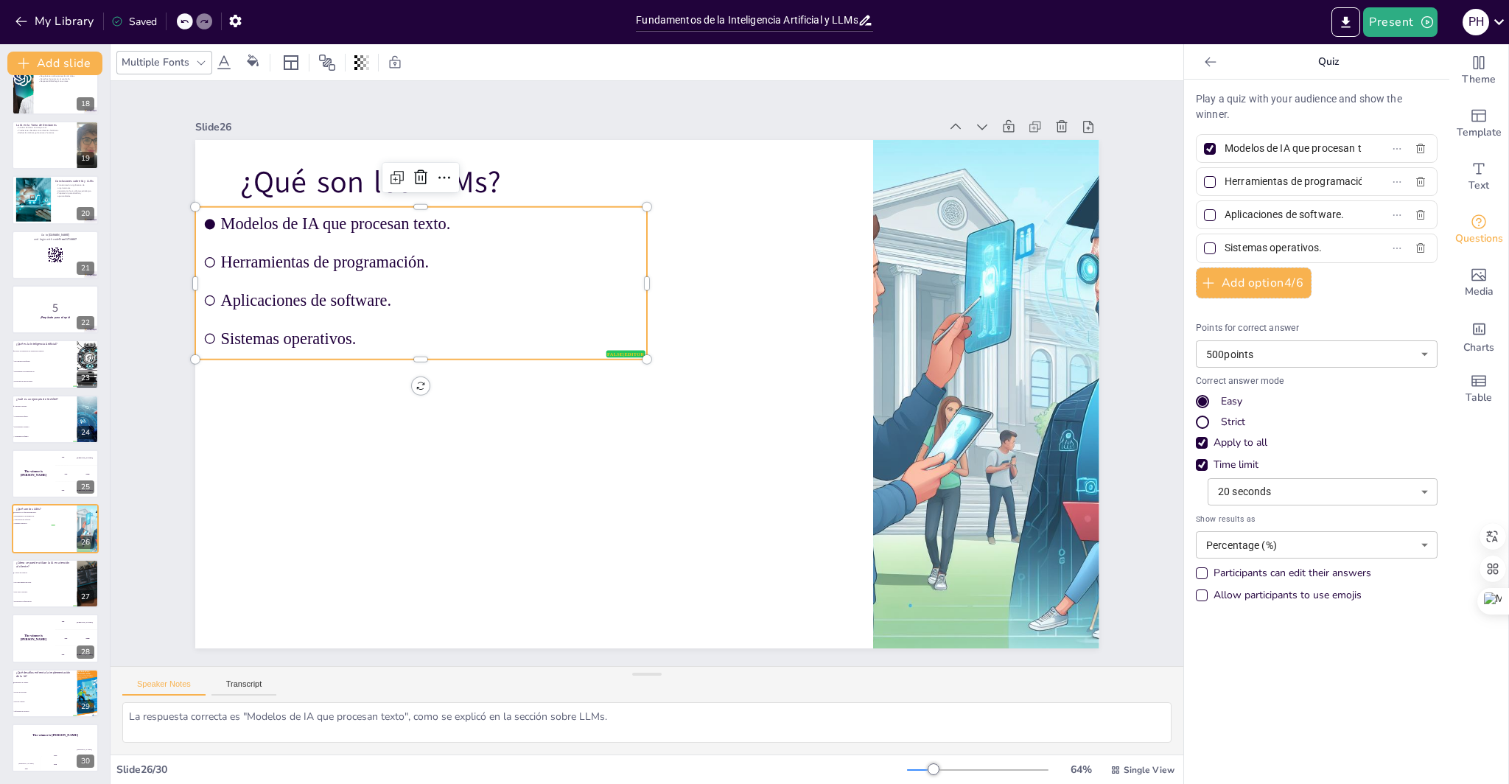
click at [218, 364] on div at bounding box center [434, 295] width 433 height 151
click at [233, 268] on span "Herramientas de programación." at bounding box center [429, 262] width 419 height 19
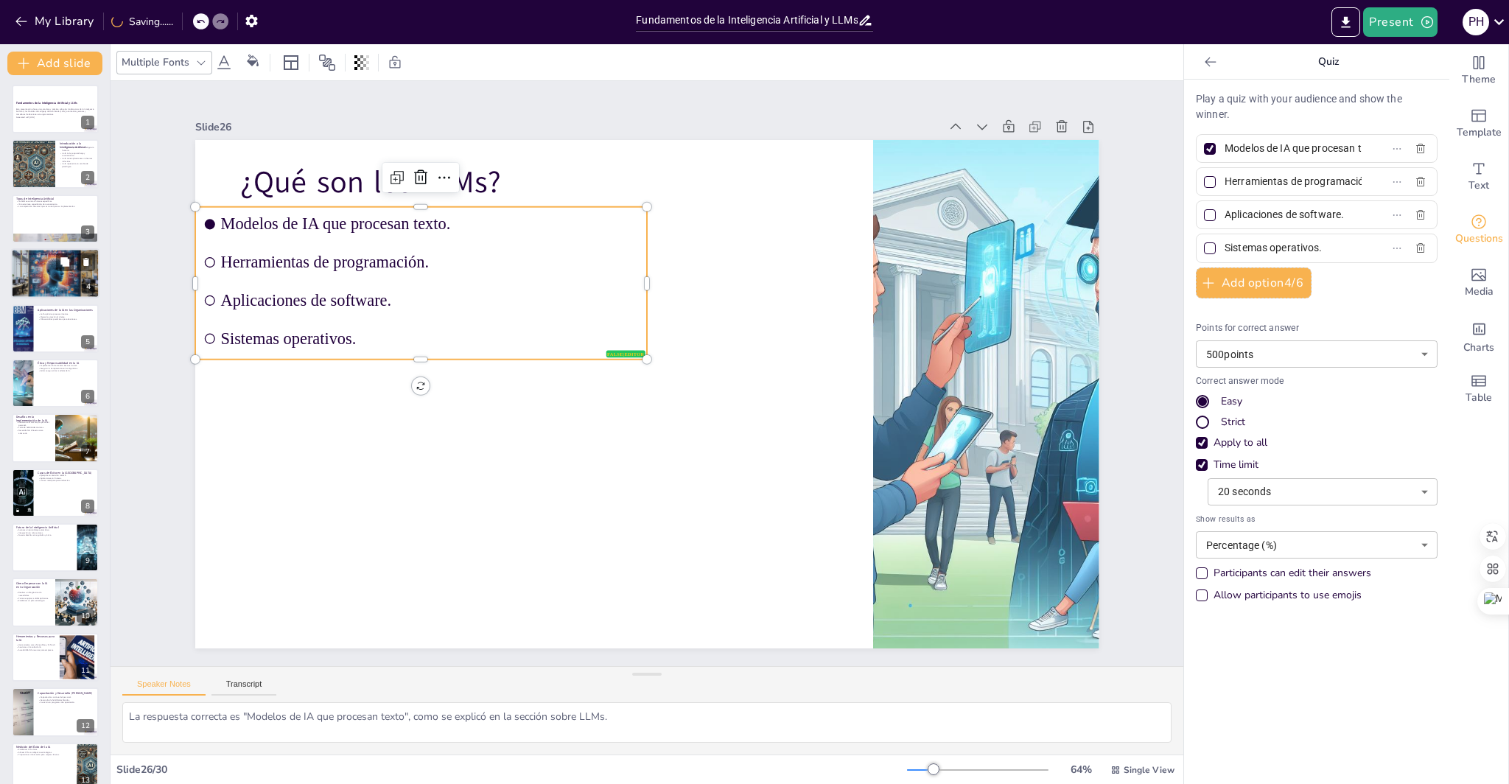
scroll to position [0, 0]
drag, startPoint x: 52, startPoint y: 185, endPoint x: 46, endPoint y: 129, distance: 56.2
click at [52, 185] on div at bounding box center [32, 165] width 85 height 49
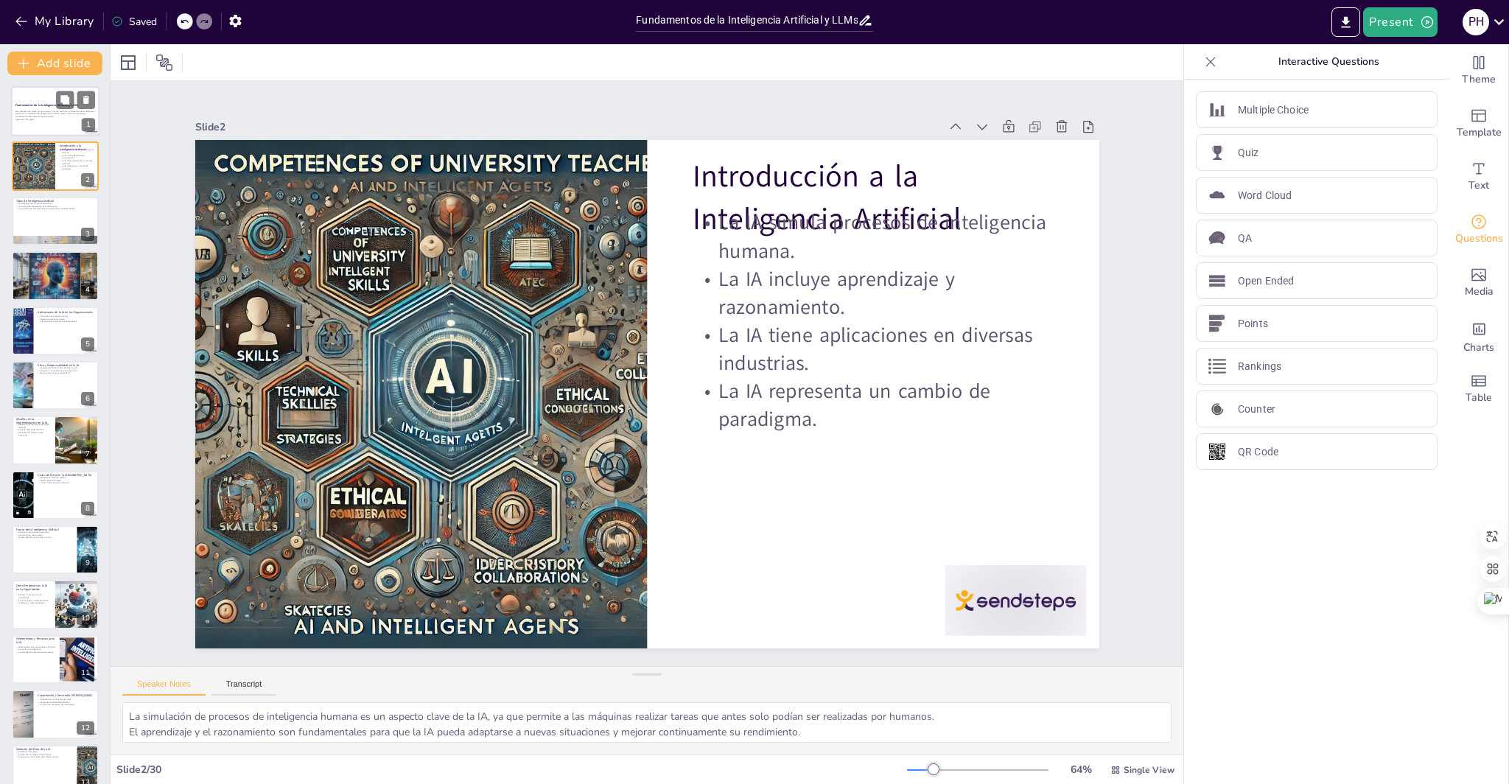
click at [43, 108] on div "Fundamentos de la Inteligencia Artificial y LLMs" at bounding box center [55, 105] width 80 height 7
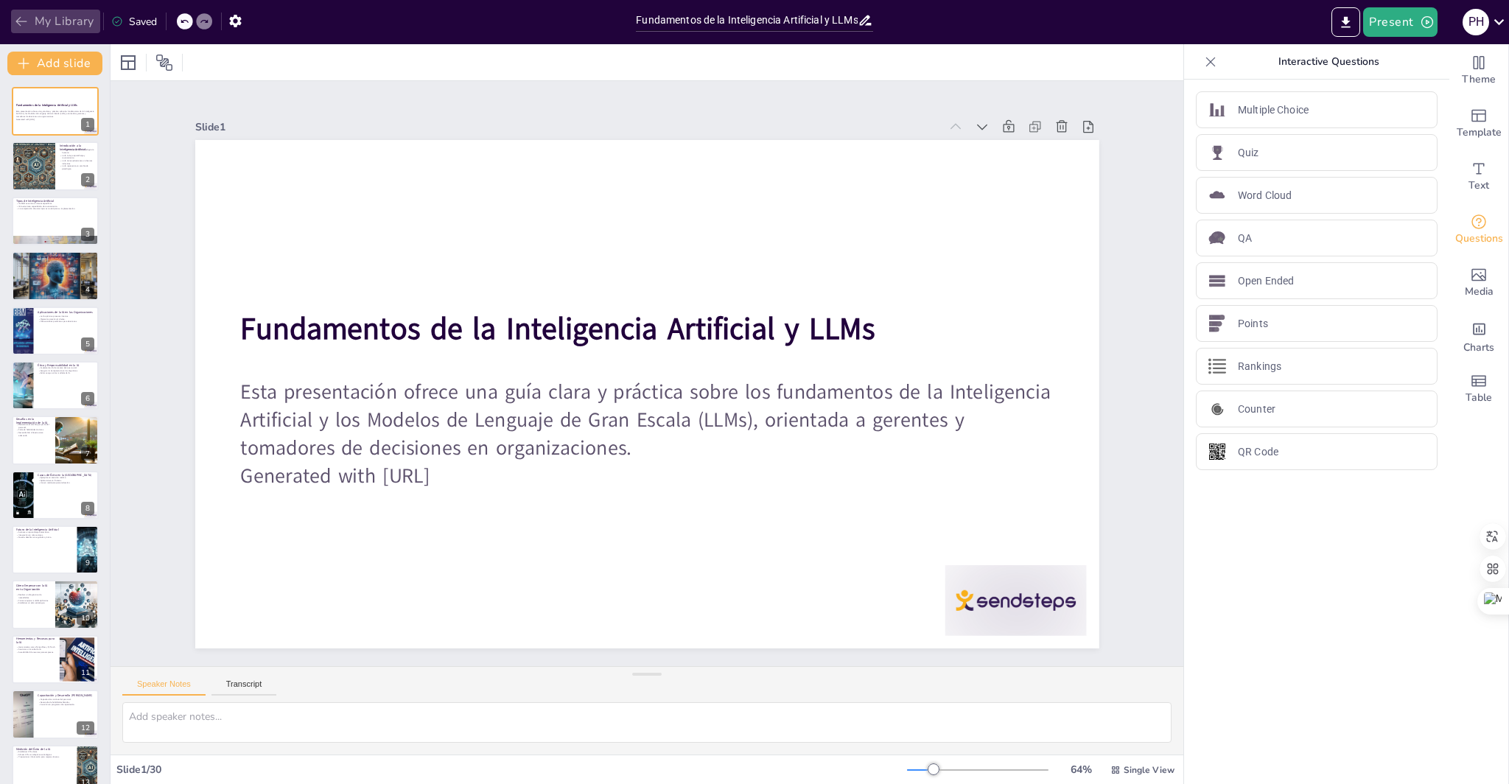
click at [17, 29] on button "My Library" at bounding box center [55, 22] width 89 height 24
